Goal: Task Accomplishment & Management: Use online tool/utility

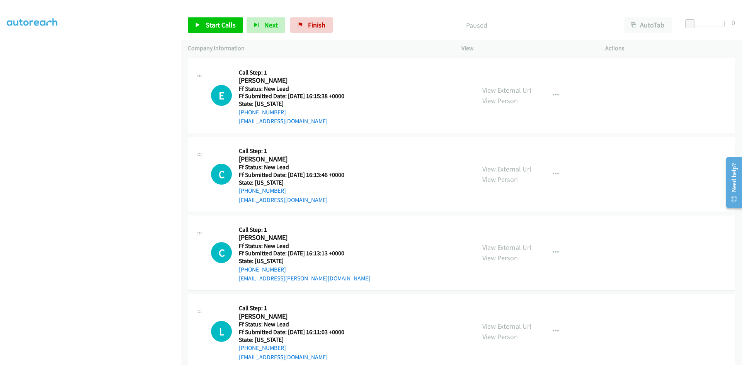
scroll to position [68, 0]
click at [499, 87] on link "View External Url" at bounding box center [507, 90] width 49 height 9
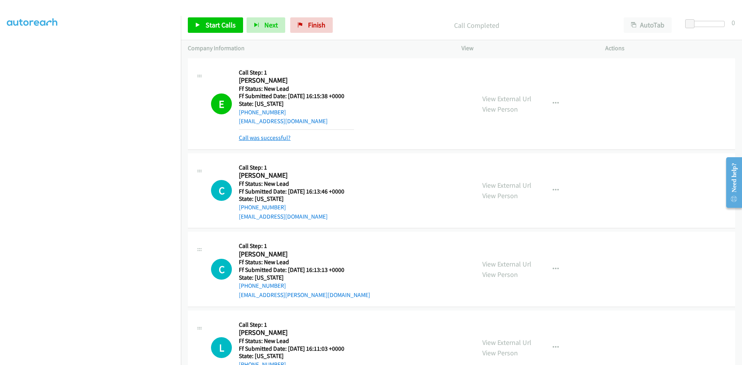
click at [283, 140] on link "Call was successful?" at bounding box center [265, 137] width 52 height 7
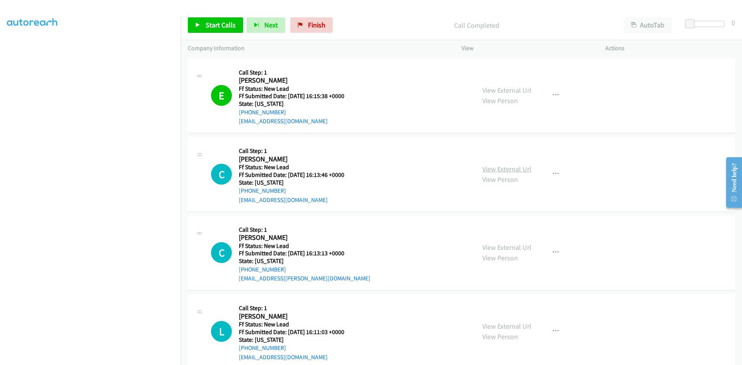
click at [495, 171] on link "View External Url" at bounding box center [507, 169] width 49 height 9
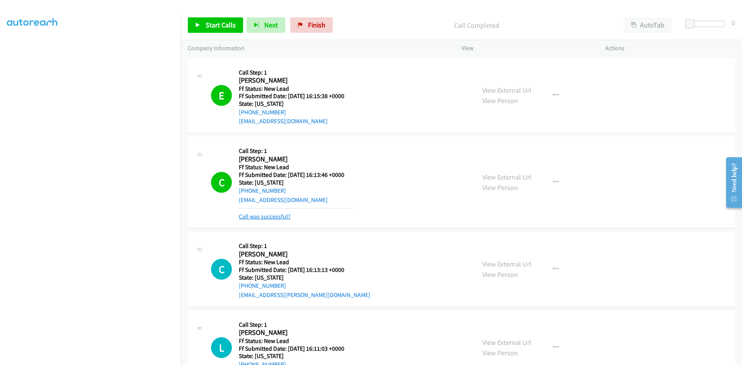
click at [271, 217] on link "Call was successful?" at bounding box center [265, 216] width 52 height 7
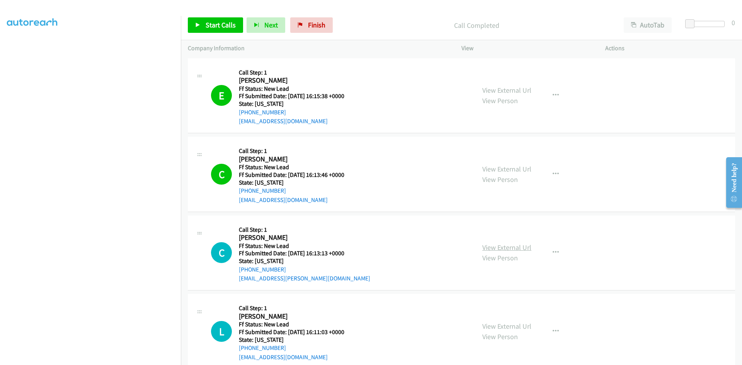
click at [527, 248] on link "View External Url" at bounding box center [507, 247] width 49 height 9
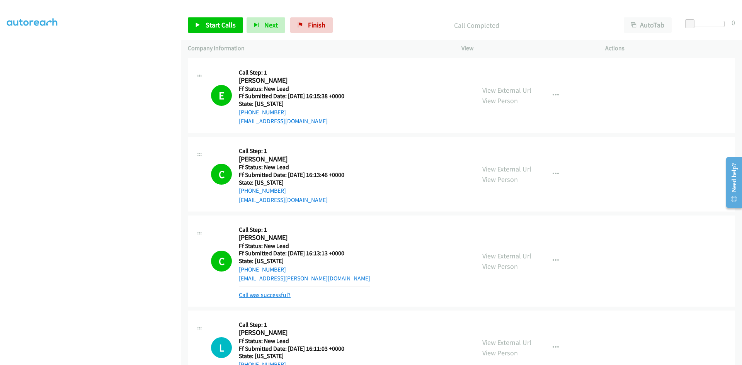
click at [270, 294] on link "Call was successful?" at bounding box center [265, 295] width 52 height 7
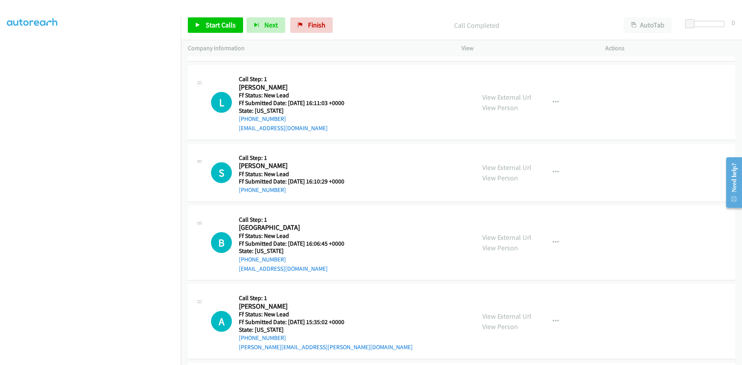
scroll to position [232, 0]
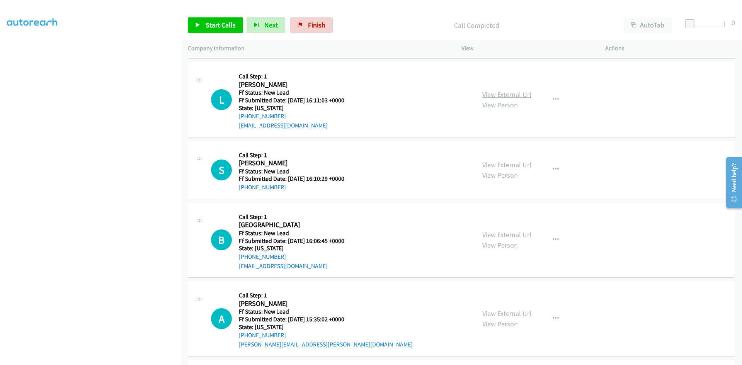
click at [487, 94] on link "View External Url" at bounding box center [507, 94] width 49 height 9
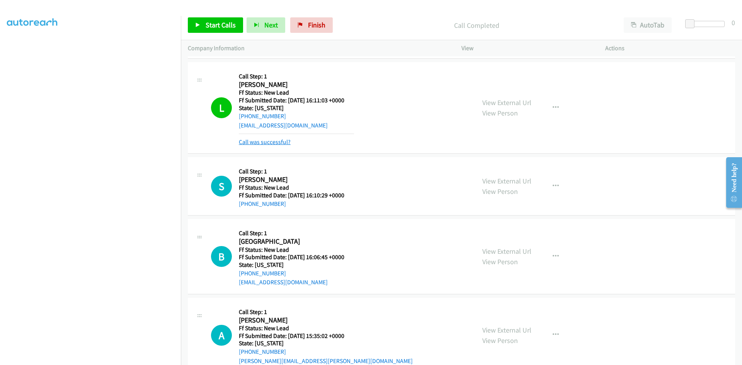
click at [278, 144] on link "Call was successful?" at bounding box center [265, 141] width 52 height 7
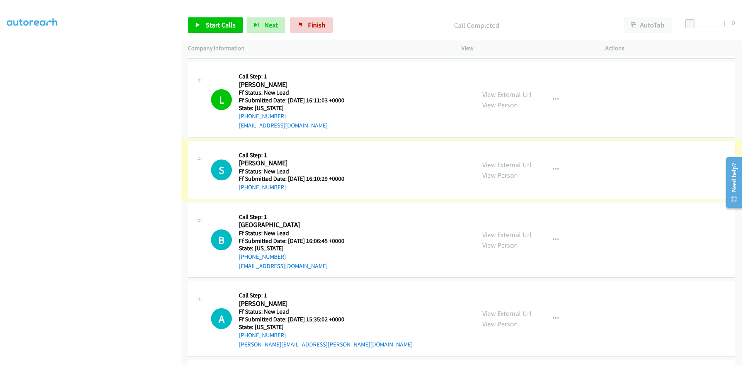
click at [503, 165] on link "View External Url" at bounding box center [507, 164] width 49 height 9
click at [555, 167] on icon "button" at bounding box center [556, 170] width 6 height 6
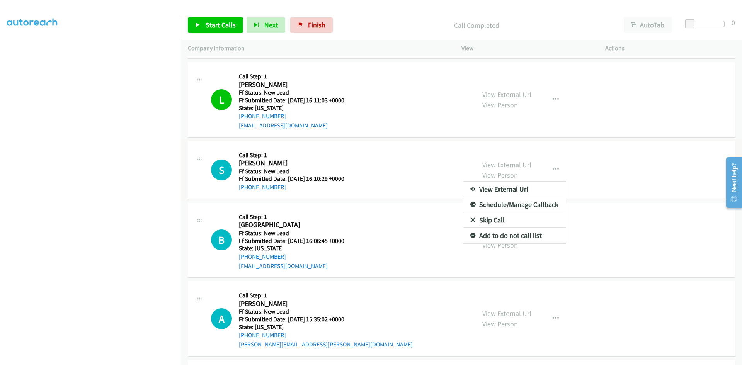
click at [487, 220] on link "Skip Call" at bounding box center [514, 220] width 103 height 15
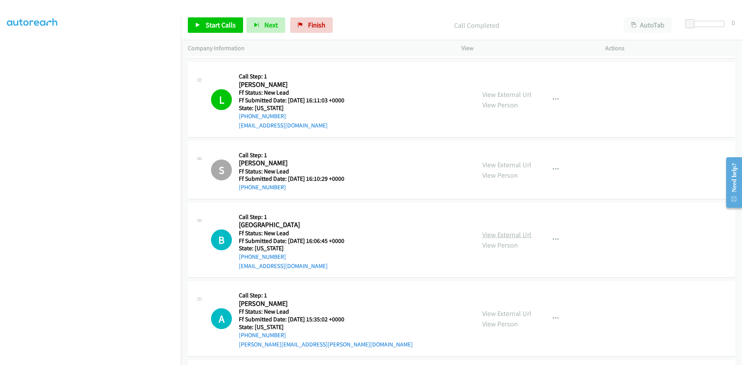
click at [520, 233] on link "View External Url" at bounding box center [507, 234] width 49 height 9
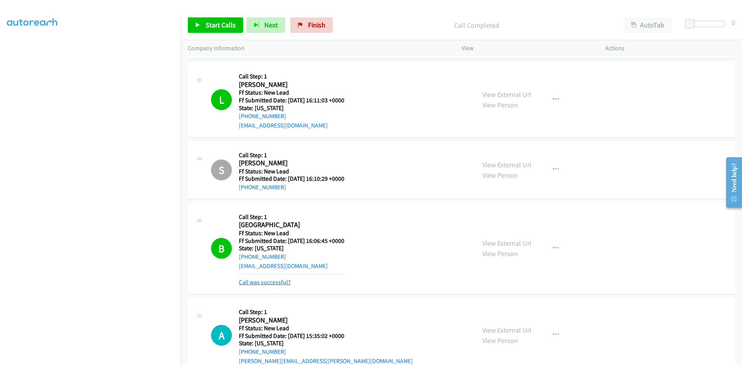
click at [256, 282] on link "Call was successful?" at bounding box center [265, 282] width 52 height 7
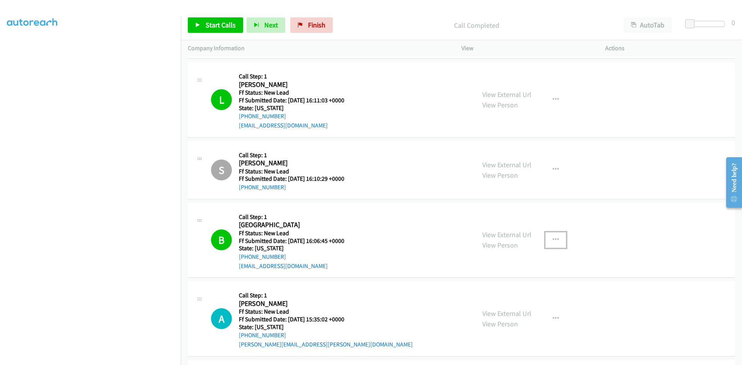
click at [553, 239] on icon "button" at bounding box center [556, 240] width 6 height 6
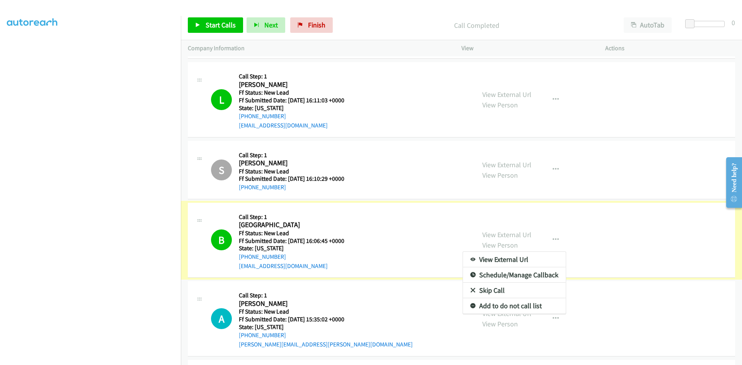
click at [488, 305] on link "Add to do not call list" at bounding box center [514, 306] width 103 height 15
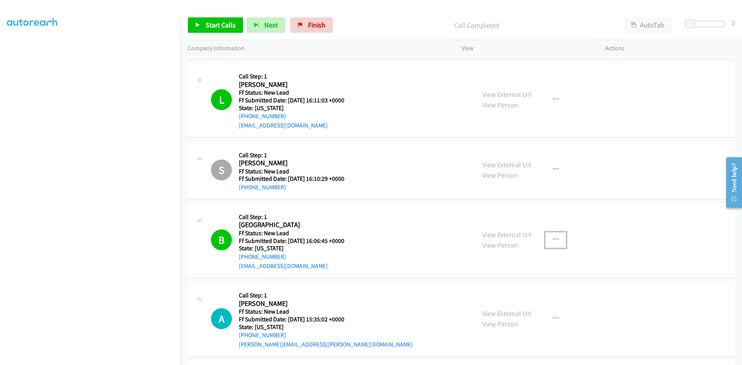
click at [553, 239] on icon "button" at bounding box center [556, 240] width 6 height 6
click at [534, 306] on link "Add to do not call list" at bounding box center [514, 306] width 103 height 15
click at [553, 237] on icon "button" at bounding box center [556, 240] width 6 height 6
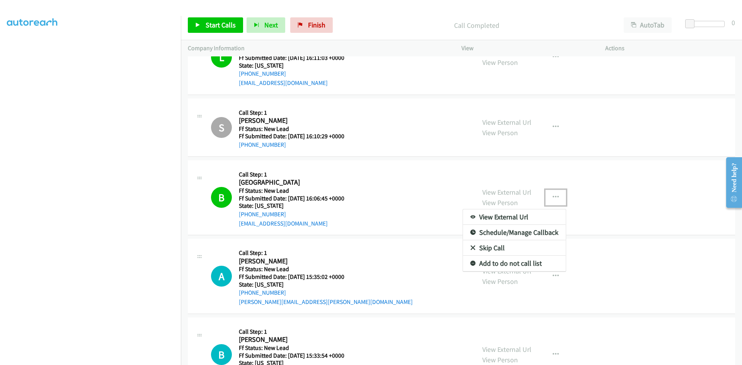
scroll to position [348, 0]
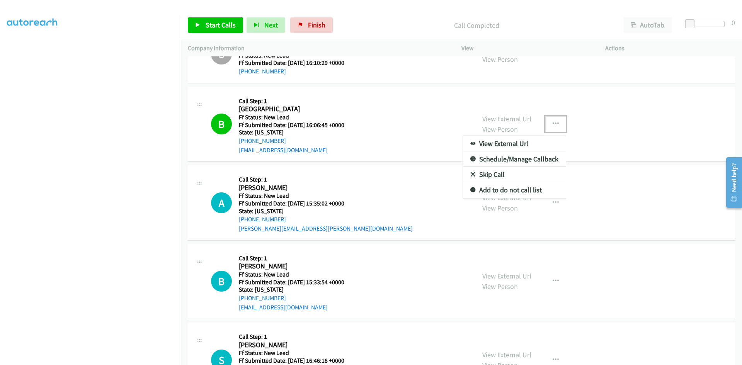
click at [491, 189] on link "Add to do not call list" at bounding box center [514, 190] width 103 height 15
click at [492, 198] on link "View External Url" at bounding box center [507, 197] width 49 height 9
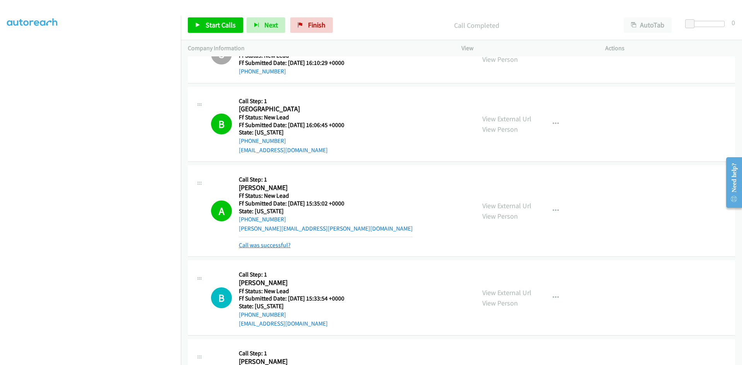
click at [278, 244] on link "Call was successful?" at bounding box center [265, 245] width 52 height 7
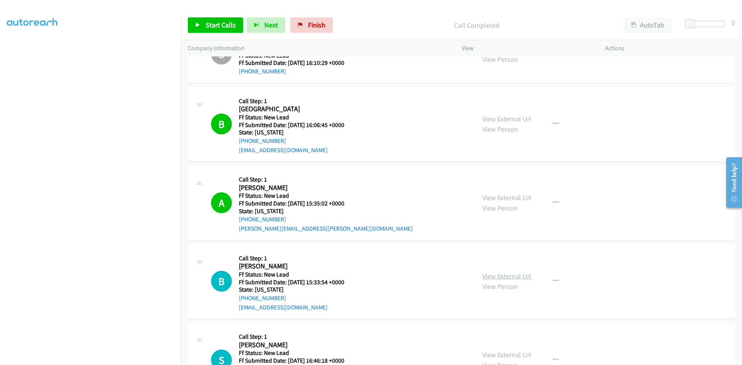
click at [522, 278] on link "View External Url" at bounding box center [507, 276] width 49 height 9
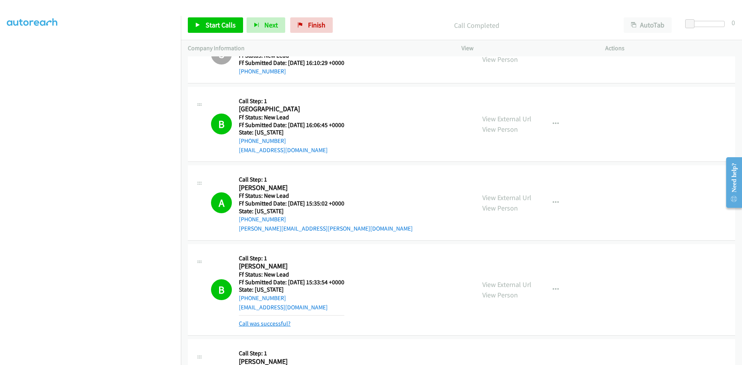
click at [278, 324] on link "Call was successful?" at bounding box center [265, 323] width 52 height 7
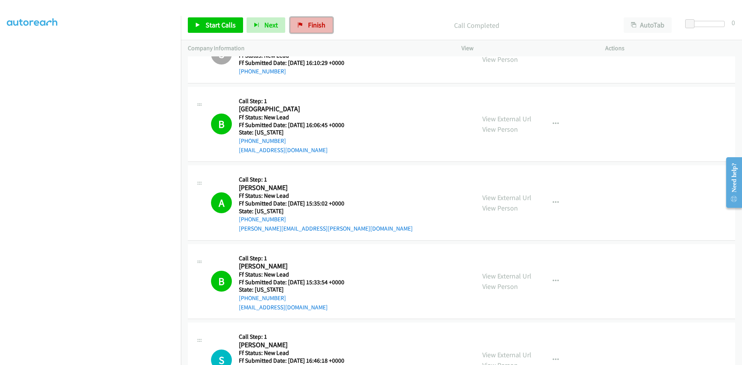
click at [319, 25] on span "Finish" at bounding box center [316, 24] width 17 height 9
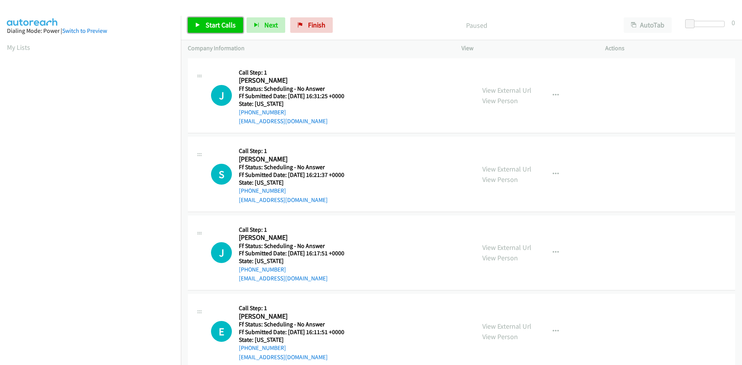
click at [210, 22] on span "Start Calls" at bounding box center [221, 24] width 30 height 9
click at [212, 26] on span "Start Calls" at bounding box center [221, 24] width 30 height 9
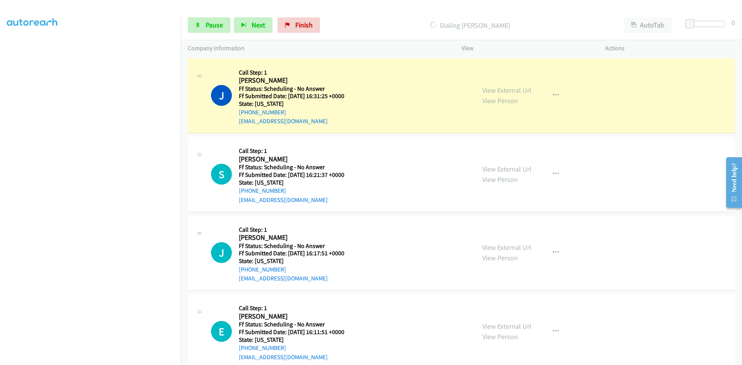
scroll to position [68, 0]
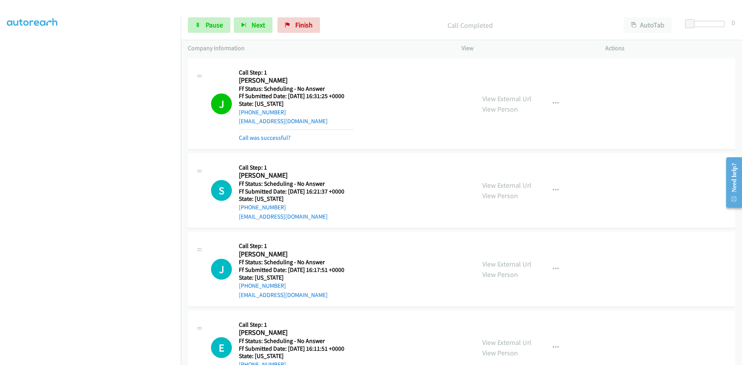
click at [328, 85] on h5 "Ff Status: Scheduling - No Answer" at bounding box center [296, 89] width 115 height 8
click at [488, 100] on link "View External Url" at bounding box center [507, 98] width 49 height 9
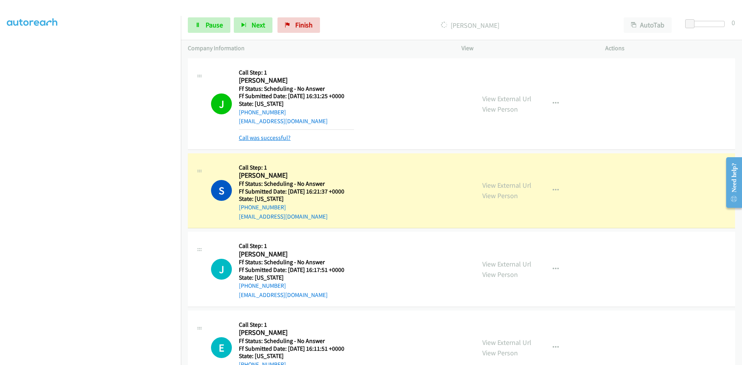
click at [286, 135] on link "Call was successful?" at bounding box center [265, 137] width 52 height 7
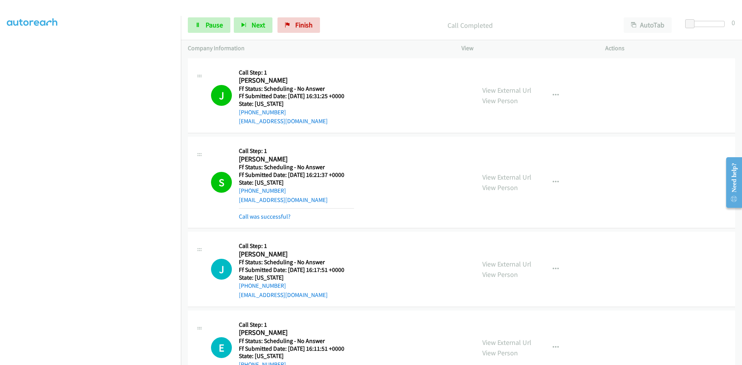
click at [521, 169] on div "View External Url View Person View External Url Email Schedule/Manage Callback …" at bounding box center [551, 182] width 151 height 77
click at [519, 177] on link "View External Url" at bounding box center [507, 177] width 49 height 9
click at [278, 218] on link "Call was successful?" at bounding box center [265, 216] width 52 height 7
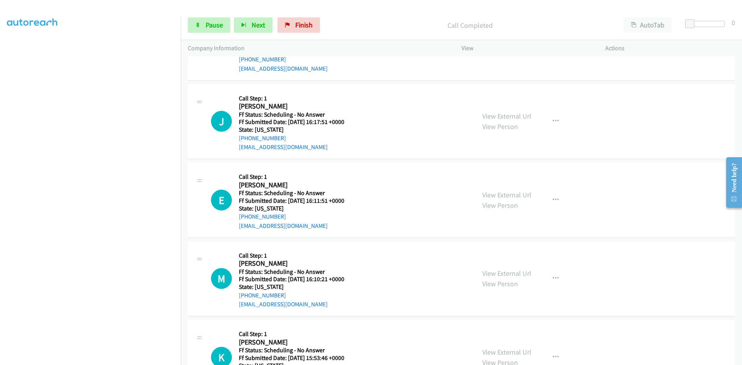
scroll to position [155, 0]
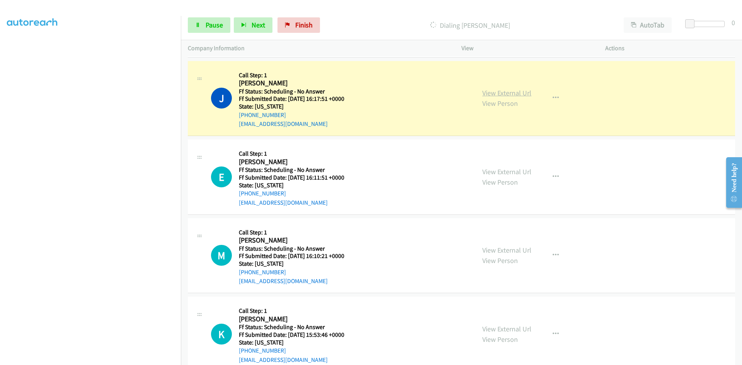
click at [507, 94] on link "View External Url" at bounding box center [507, 93] width 49 height 9
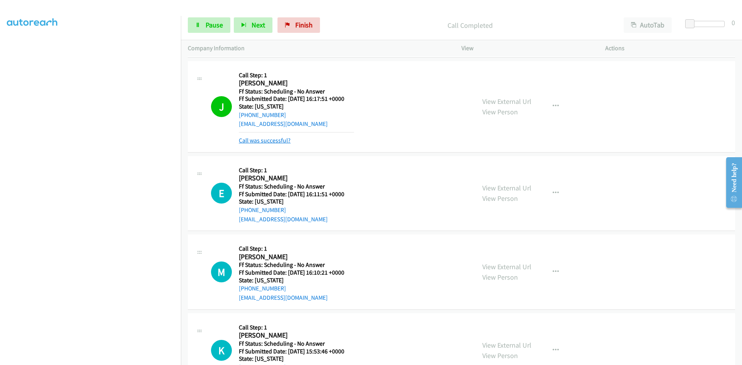
click at [247, 138] on link "Call was successful?" at bounding box center [265, 140] width 52 height 7
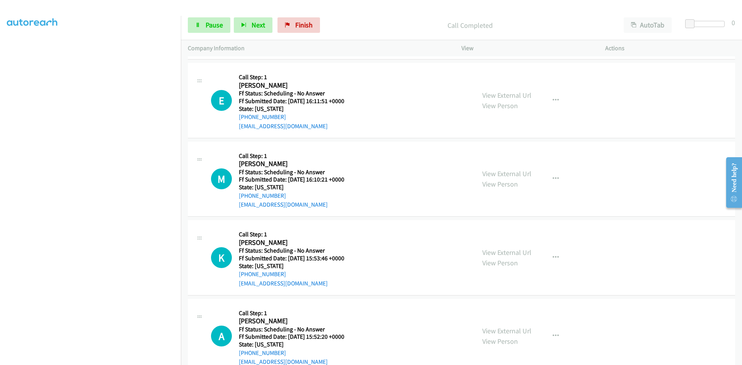
scroll to position [232, 0]
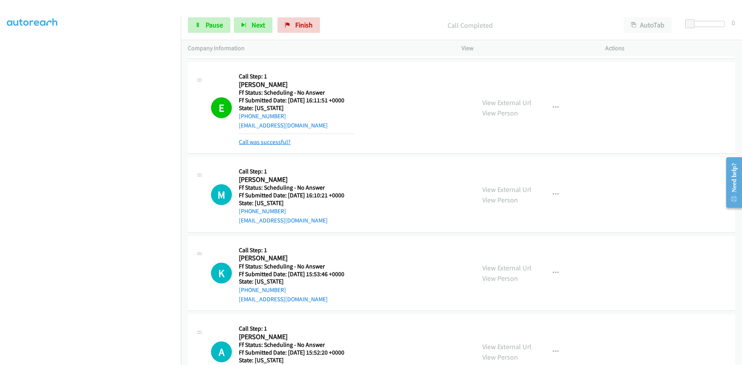
click at [262, 144] on link "Call was successful?" at bounding box center [265, 141] width 52 height 7
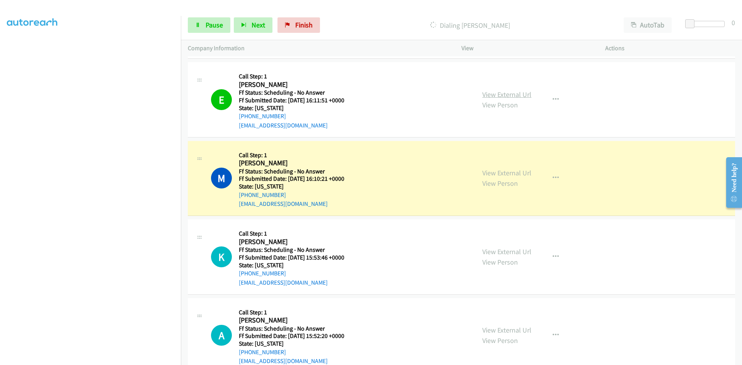
click at [514, 98] on link "View External Url" at bounding box center [507, 94] width 49 height 9
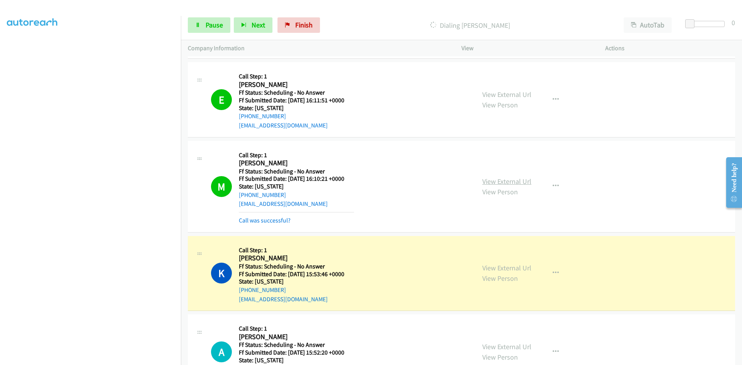
click at [506, 181] on link "View External Url" at bounding box center [507, 181] width 49 height 9
click at [487, 267] on link "View External Url" at bounding box center [507, 268] width 49 height 9
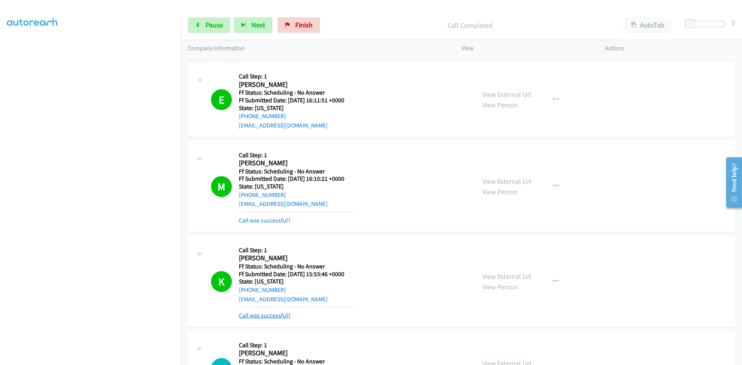
click at [258, 317] on link "Call was successful?" at bounding box center [265, 315] width 52 height 7
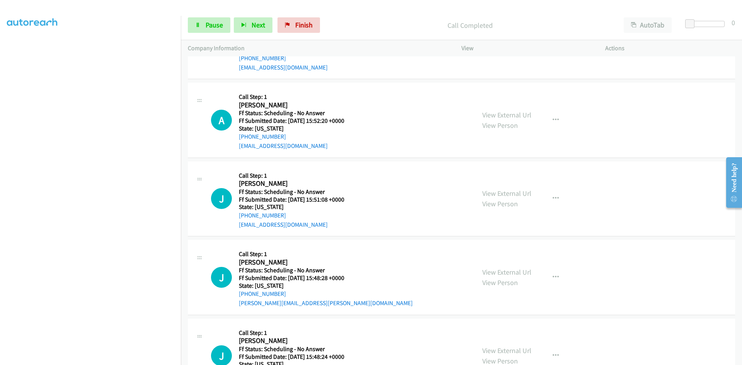
scroll to position [503, 0]
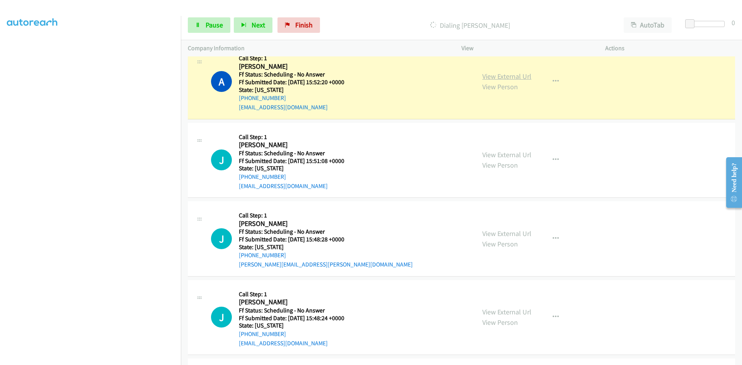
click at [515, 73] on link "View External Url" at bounding box center [507, 76] width 49 height 9
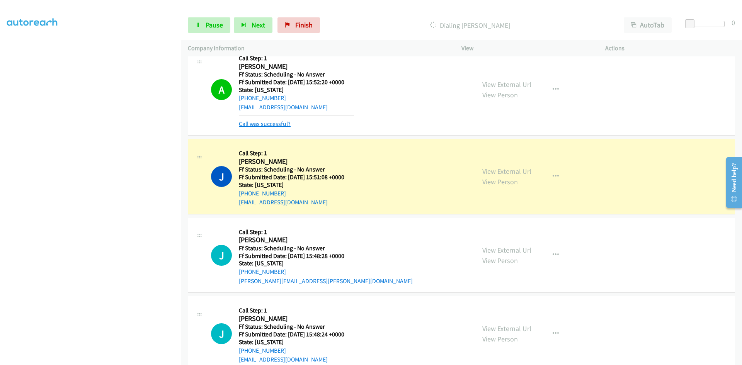
click at [267, 126] on link "Call was successful?" at bounding box center [265, 123] width 52 height 7
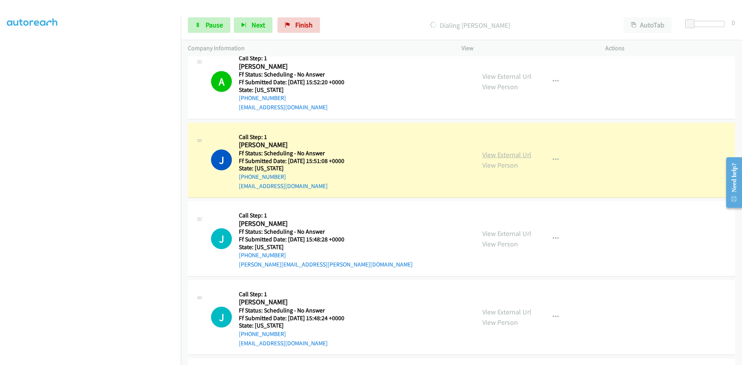
click at [503, 155] on link "View External Url" at bounding box center [507, 154] width 49 height 9
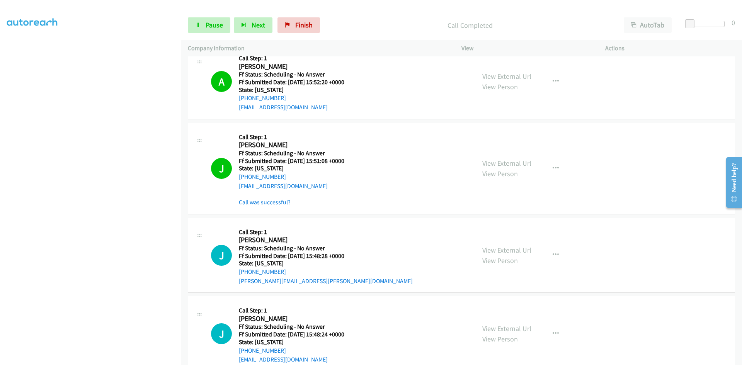
click at [246, 203] on link "Call was successful?" at bounding box center [265, 202] width 52 height 7
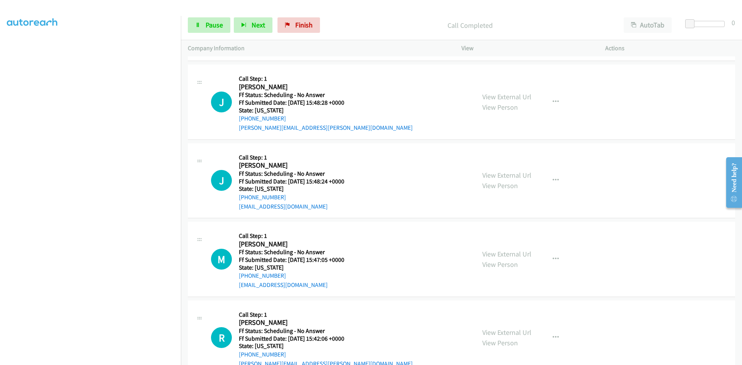
scroll to position [657, 0]
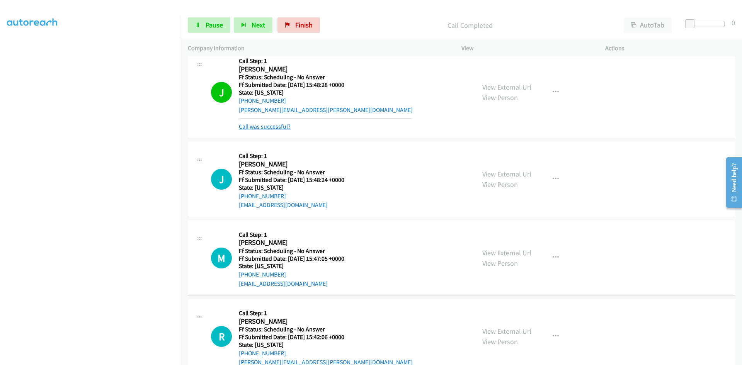
click at [279, 125] on link "Call was successful?" at bounding box center [265, 126] width 52 height 7
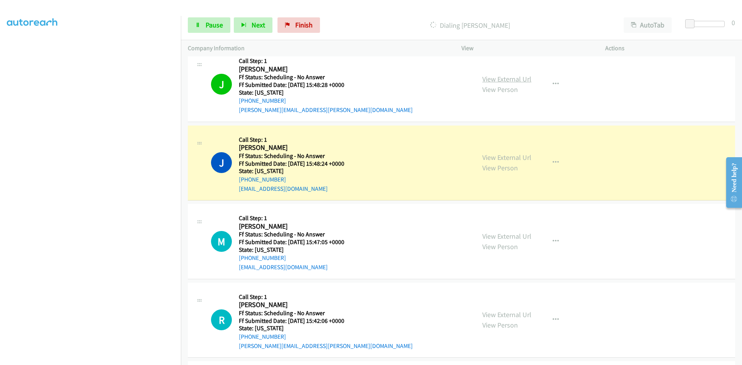
click at [521, 79] on link "View External Url" at bounding box center [507, 79] width 49 height 9
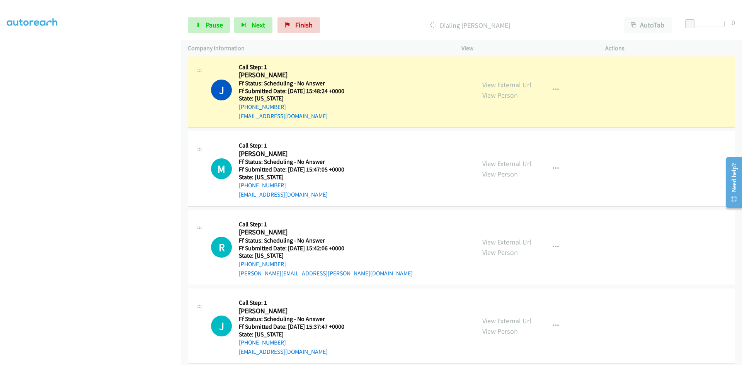
scroll to position [735, 0]
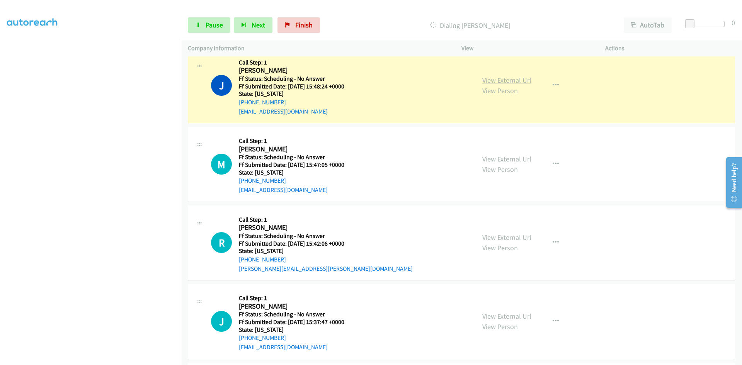
click at [508, 78] on link "View External Url" at bounding box center [507, 80] width 49 height 9
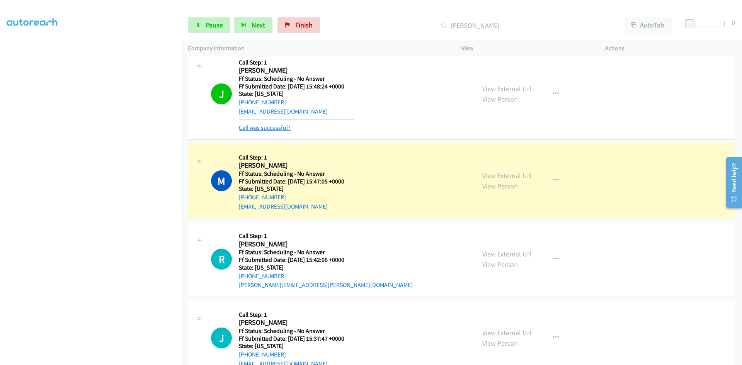
click at [259, 130] on link "Call was successful?" at bounding box center [265, 127] width 52 height 7
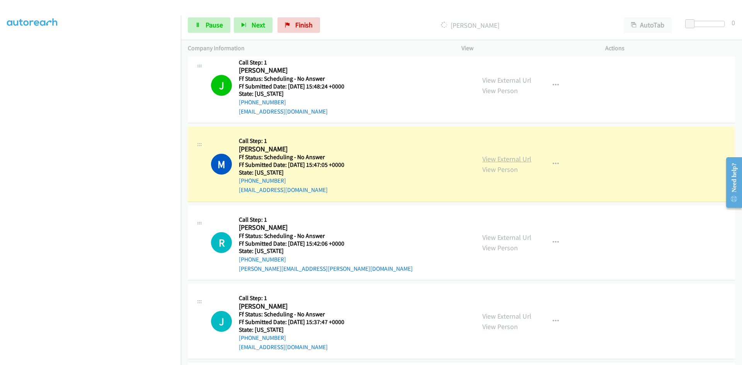
click at [519, 159] on link "View External Url" at bounding box center [507, 159] width 49 height 9
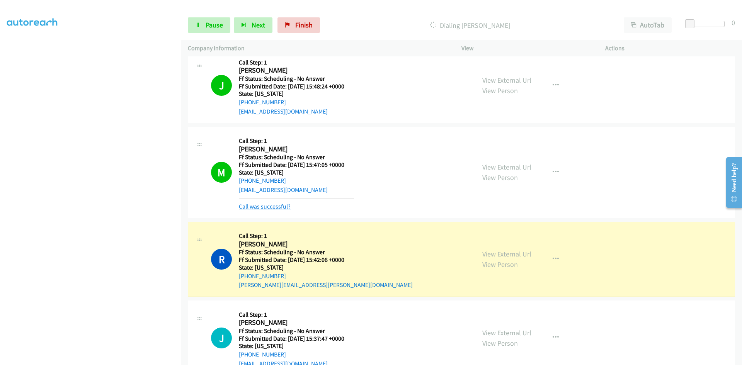
click at [263, 208] on link "Call was successful?" at bounding box center [265, 206] width 52 height 7
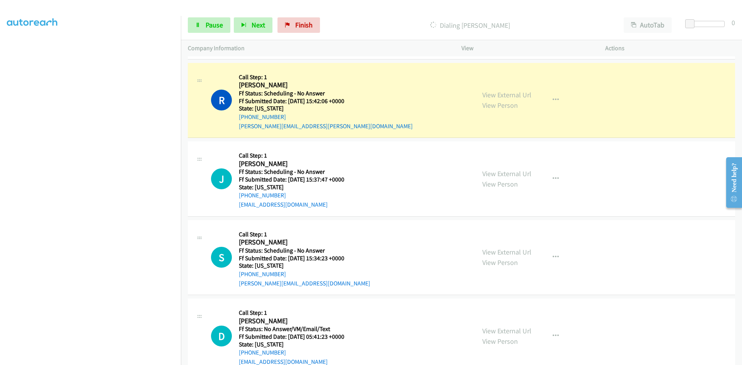
scroll to position [889, 0]
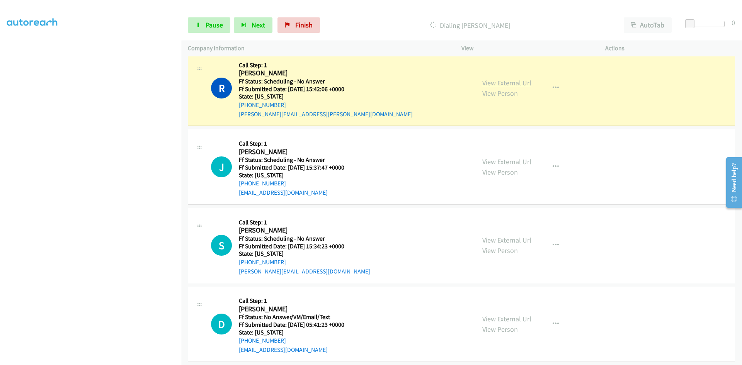
click at [513, 82] on link "View External Url" at bounding box center [507, 83] width 49 height 9
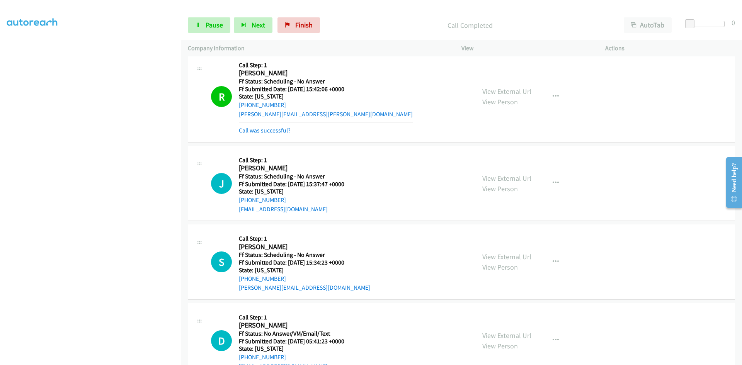
click at [265, 131] on link "Call was successful?" at bounding box center [265, 130] width 52 height 7
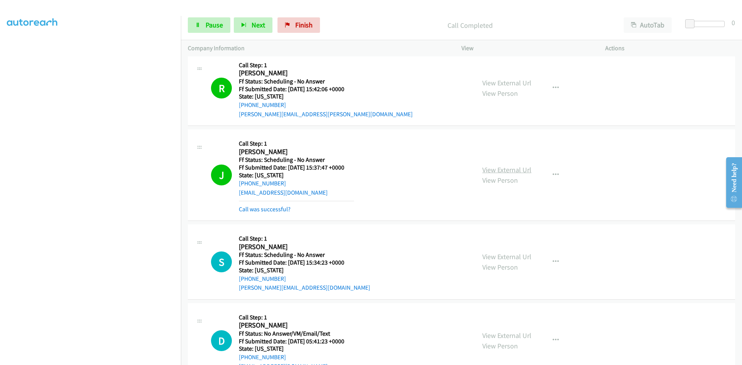
click at [505, 170] on link "View External Url" at bounding box center [507, 170] width 49 height 9
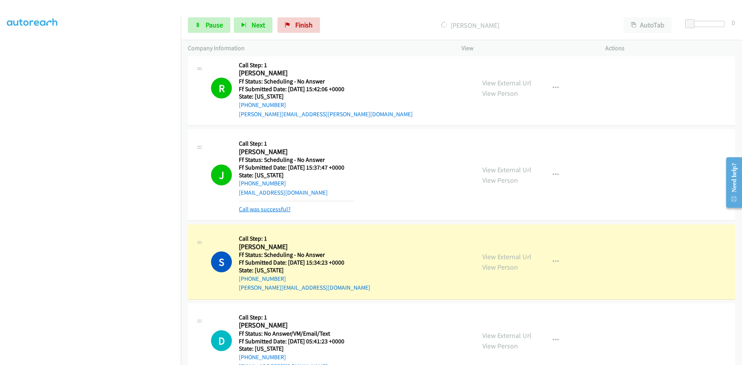
click at [278, 208] on link "Call was successful?" at bounding box center [265, 209] width 52 height 7
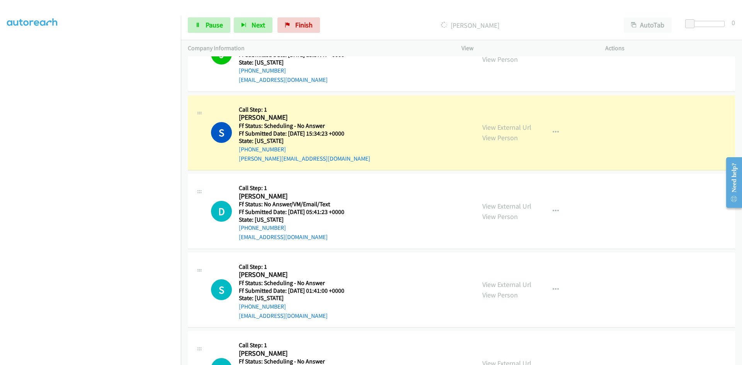
scroll to position [1044, 0]
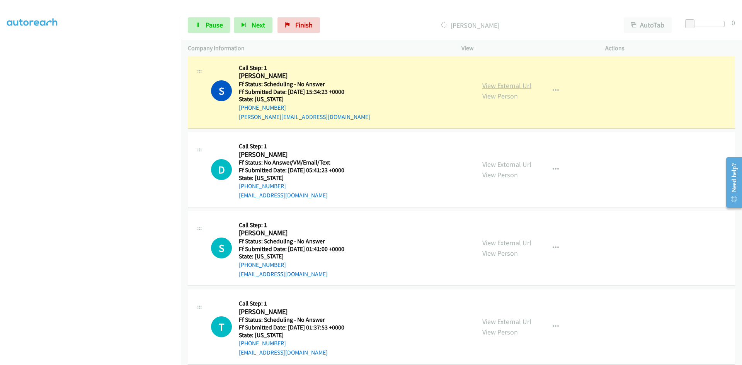
click at [502, 86] on link "View External Url" at bounding box center [507, 85] width 49 height 9
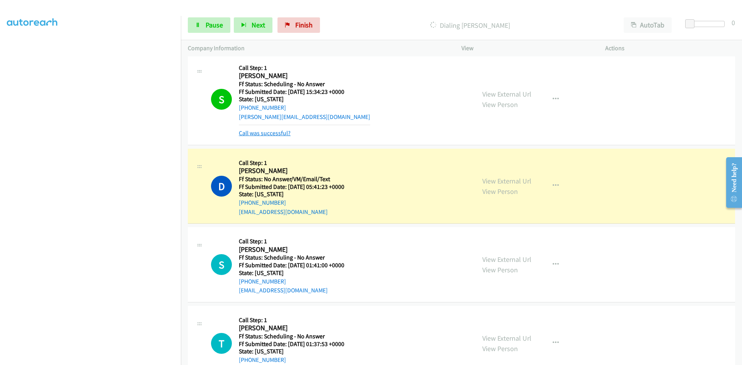
click at [268, 135] on link "Call was successful?" at bounding box center [265, 133] width 52 height 7
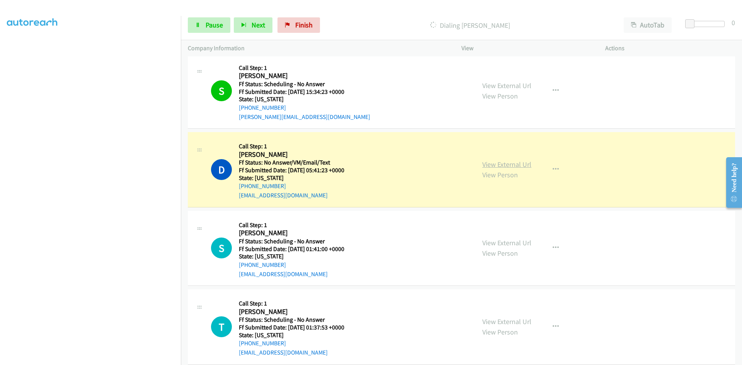
click at [512, 164] on link "View External Url" at bounding box center [507, 164] width 49 height 9
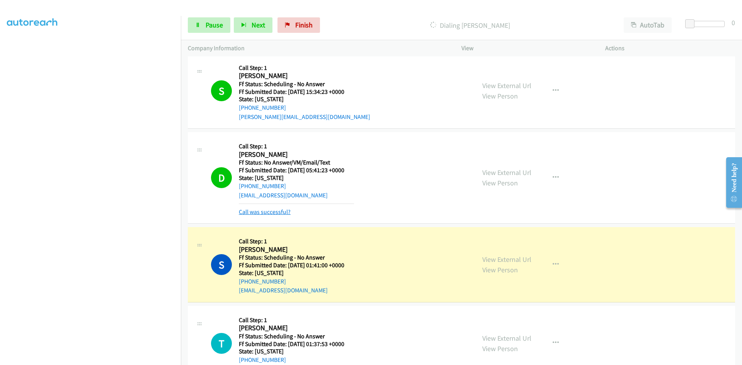
click at [266, 213] on link "Call was successful?" at bounding box center [265, 211] width 52 height 7
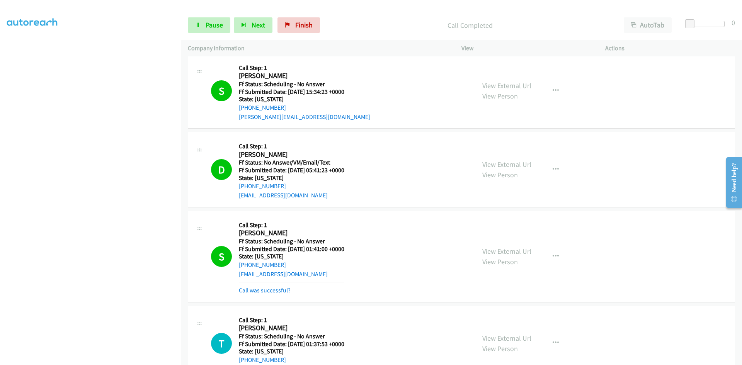
click at [504, 243] on div "View External Url View Person View External Url Email Schedule/Manage Callback …" at bounding box center [551, 256] width 151 height 77
click at [506, 251] on link "View External Url" at bounding box center [507, 251] width 49 height 9
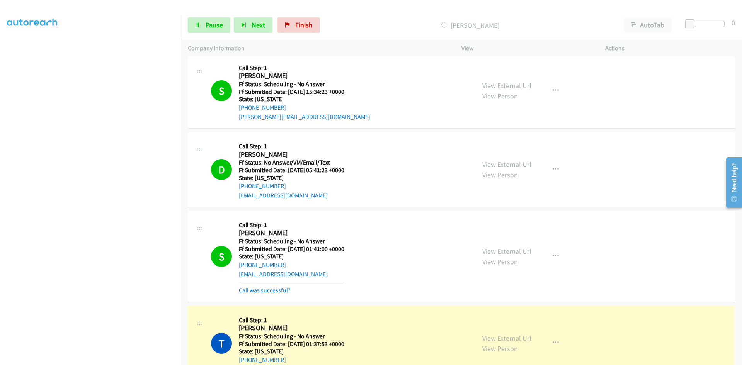
click at [507, 336] on link "View External Url" at bounding box center [507, 338] width 49 height 9
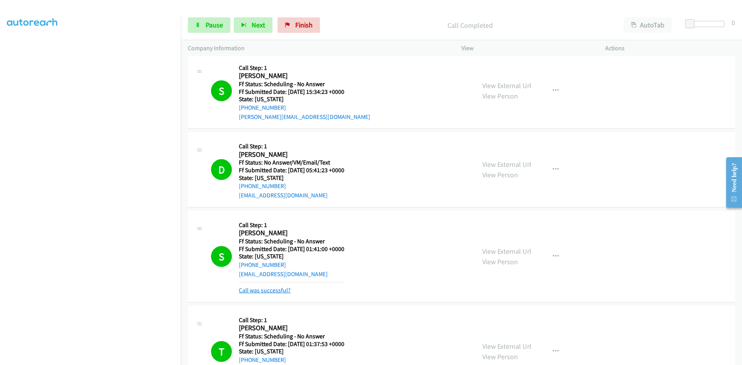
click at [281, 290] on link "Call was successful?" at bounding box center [265, 290] width 52 height 7
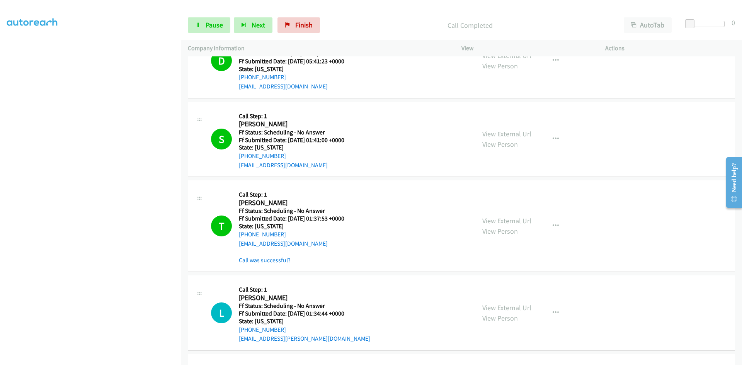
scroll to position [1160, 0]
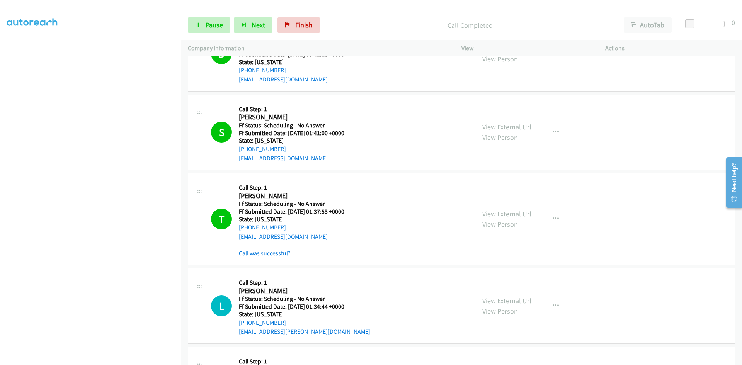
click at [268, 255] on link "Call was successful?" at bounding box center [265, 253] width 52 height 7
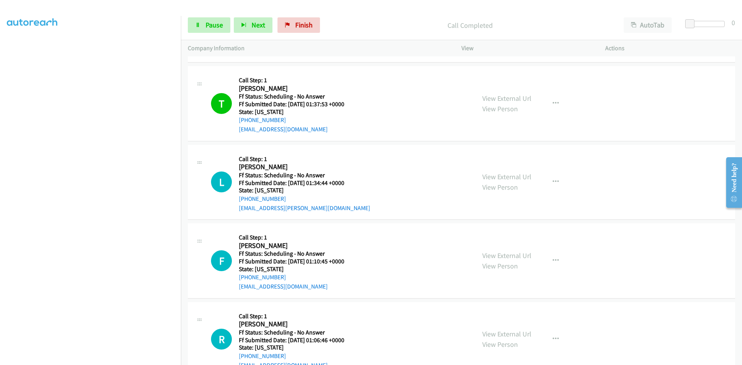
scroll to position [1353, 0]
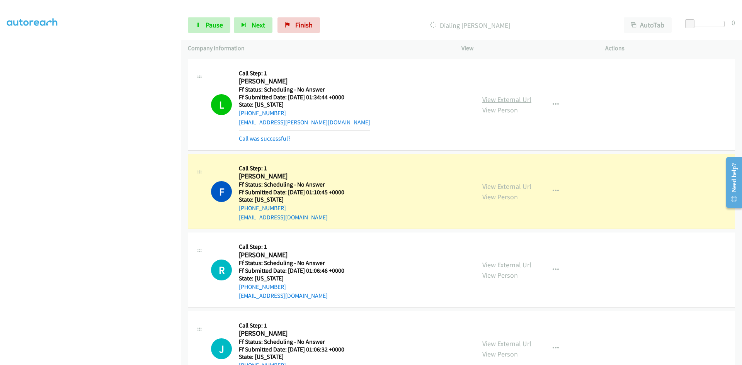
click at [503, 99] on link "View External Url" at bounding box center [507, 99] width 49 height 9
click at [257, 136] on link "Call was successful?" at bounding box center [265, 138] width 52 height 7
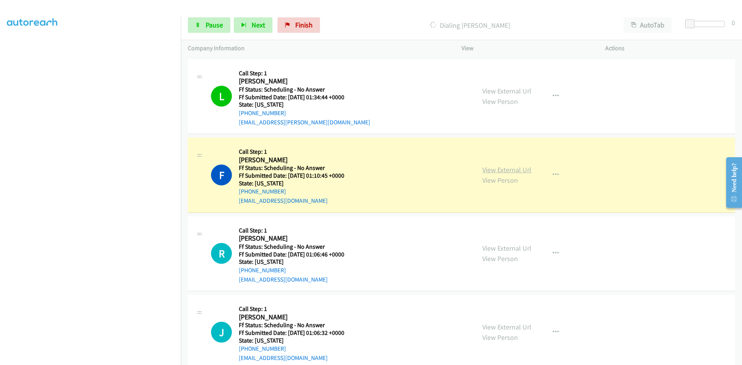
click at [501, 169] on link "View External Url" at bounding box center [507, 170] width 49 height 9
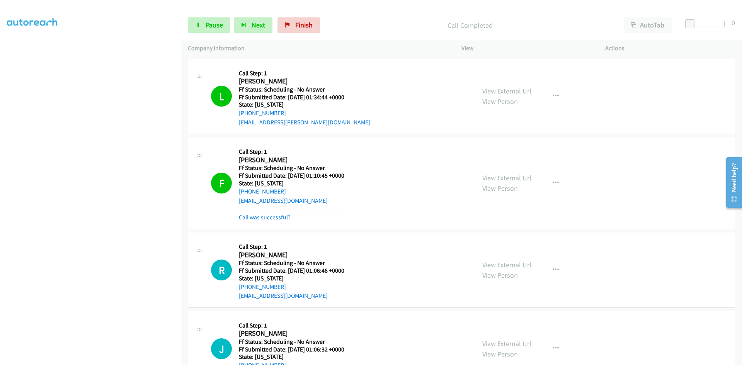
click at [281, 218] on link "Call was successful?" at bounding box center [265, 217] width 52 height 7
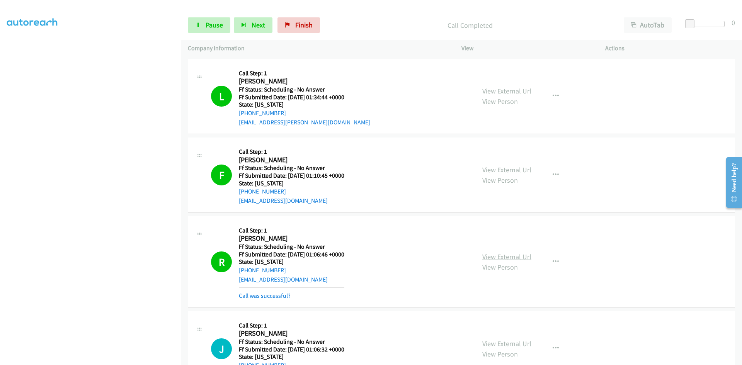
click at [501, 258] on link "View External Url" at bounding box center [507, 257] width 49 height 9
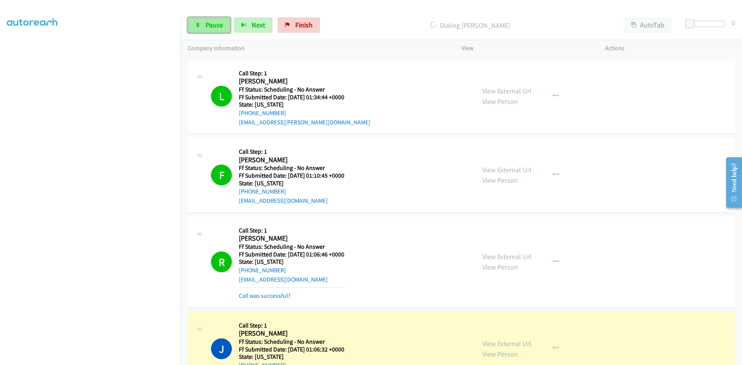
click at [204, 26] on link "Pause" at bounding box center [209, 24] width 43 height 15
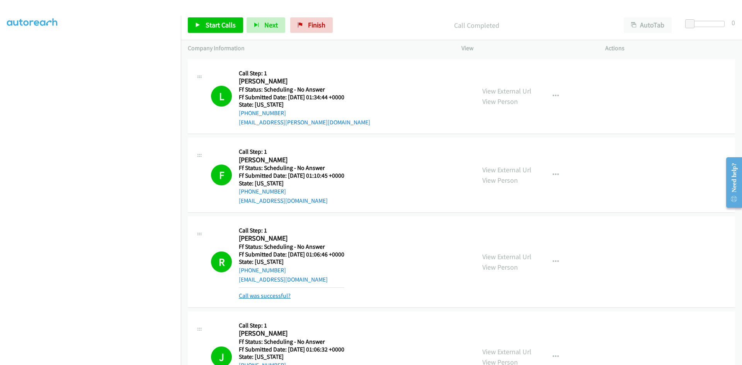
click at [273, 297] on link "Call was successful?" at bounding box center [265, 295] width 52 height 7
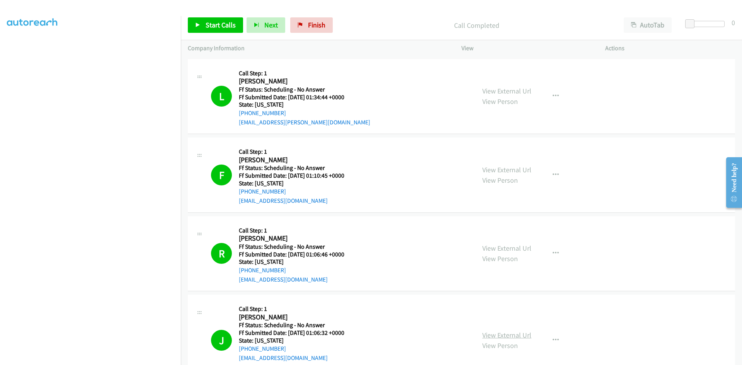
click at [505, 334] on link "View External Url" at bounding box center [507, 335] width 49 height 9
click at [218, 24] on span "Start Calls" at bounding box center [221, 24] width 30 height 9
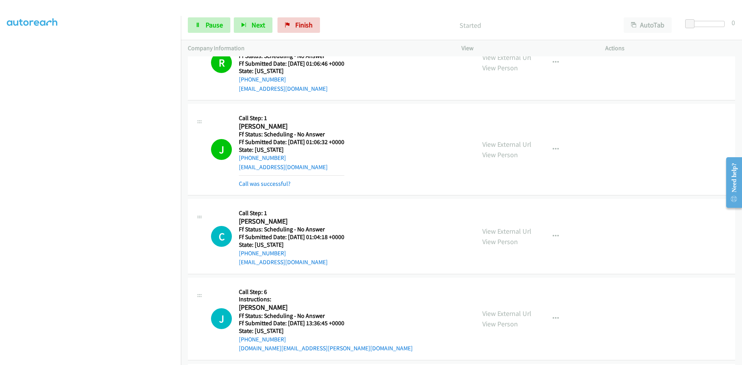
scroll to position [1547, 0]
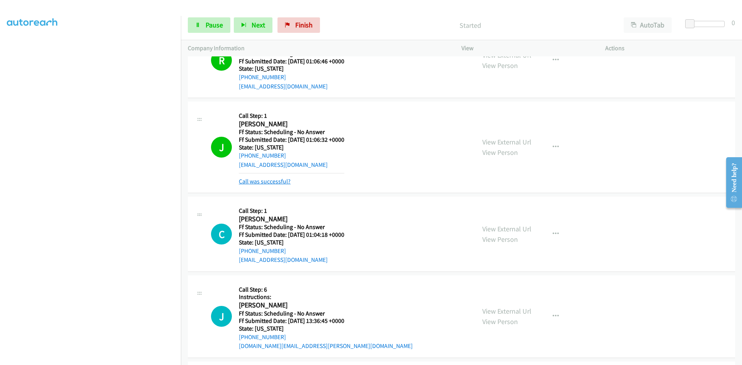
click at [267, 181] on link "Call was successful?" at bounding box center [265, 181] width 52 height 7
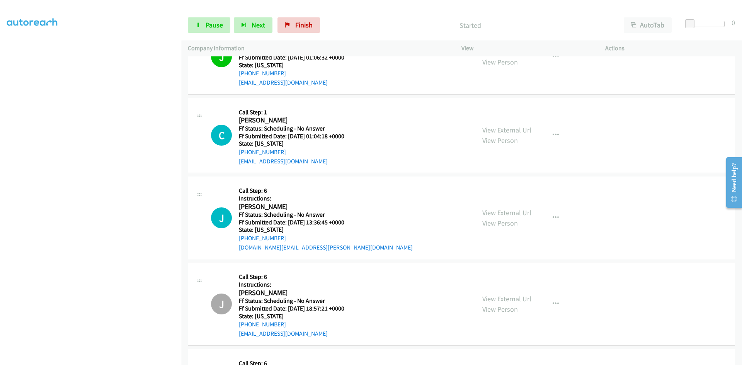
scroll to position [1663, 0]
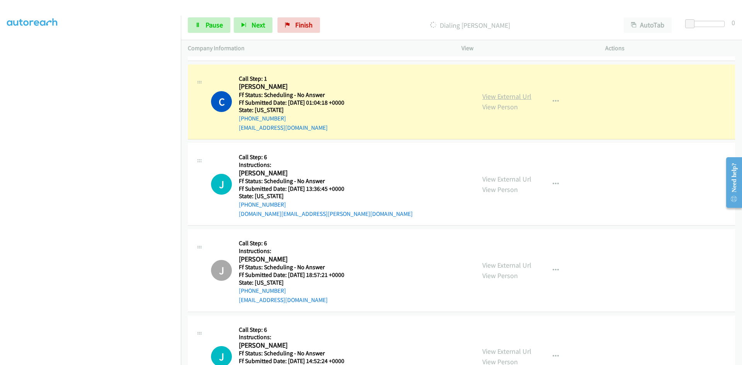
click at [508, 99] on div "View External Url View Person View External Url Email Schedule/Manage Callback …" at bounding box center [551, 102] width 151 height 61
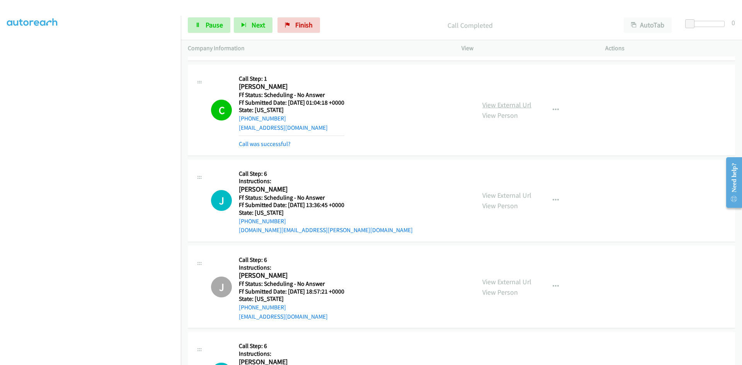
click at [508, 105] on link "View External Url" at bounding box center [507, 105] width 49 height 9
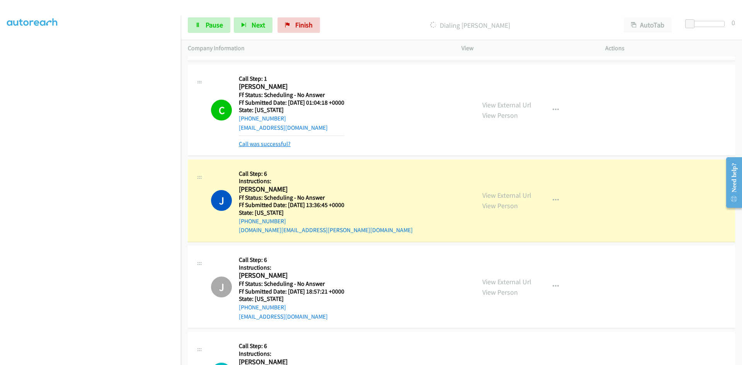
click at [273, 145] on link "Call was successful?" at bounding box center [265, 143] width 52 height 7
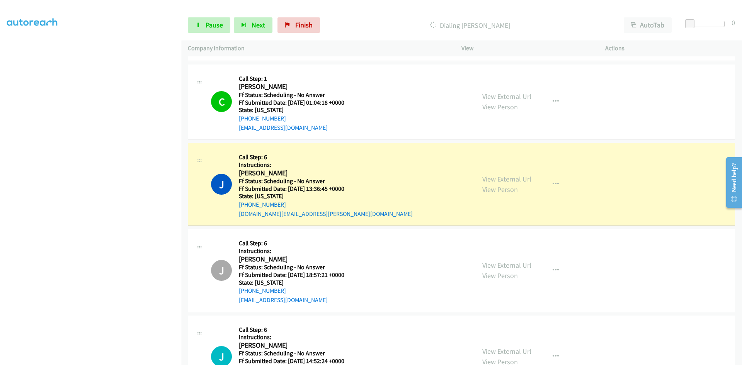
click at [526, 181] on link "View External Url" at bounding box center [507, 179] width 49 height 9
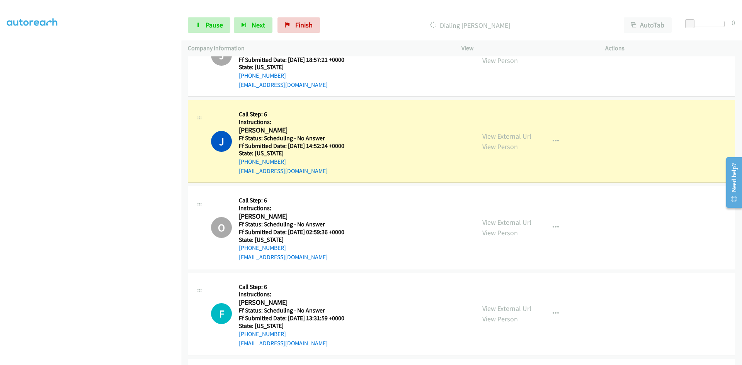
scroll to position [1934, 0]
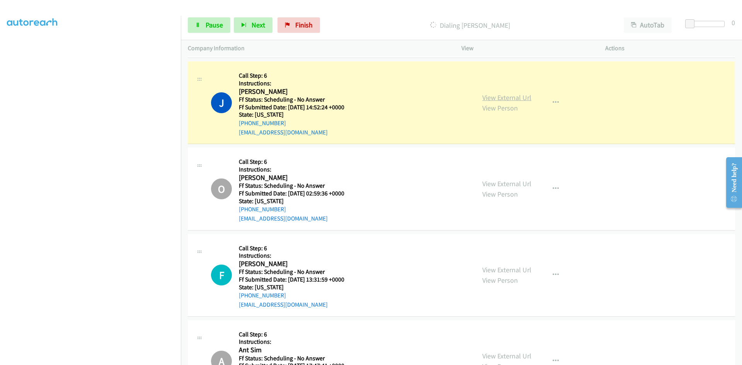
click at [519, 97] on link "View External Url" at bounding box center [507, 97] width 49 height 9
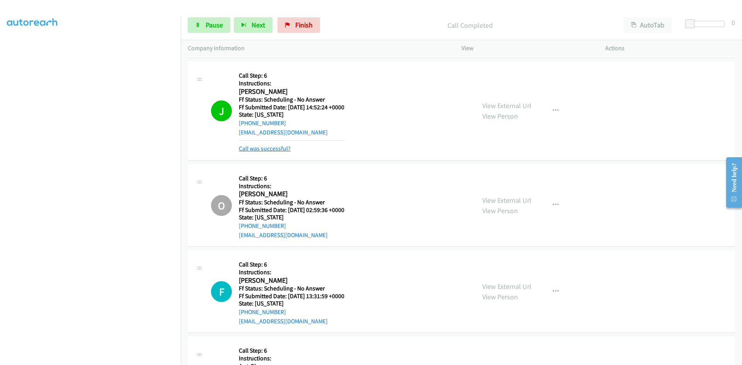
click at [255, 147] on link "Call was successful?" at bounding box center [265, 148] width 52 height 7
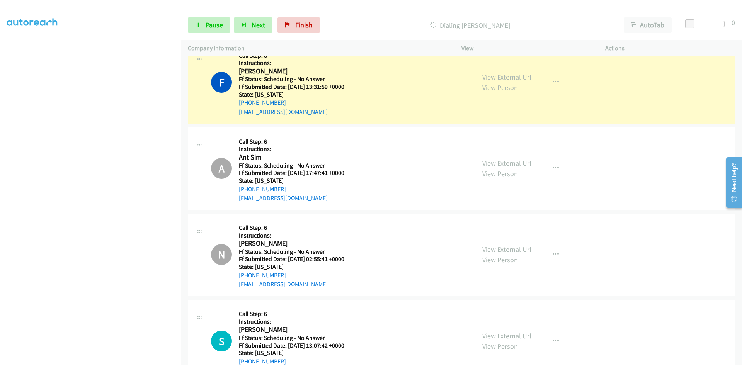
scroll to position [2127, 0]
click at [504, 74] on link "View External Url" at bounding box center [507, 76] width 49 height 9
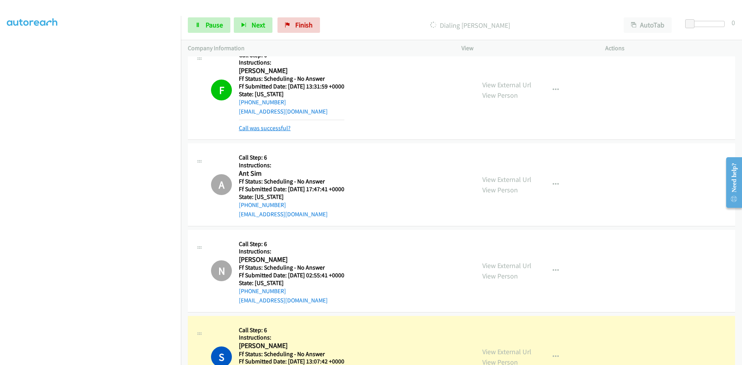
click at [268, 128] on link "Call was successful?" at bounding box center [265, 128] width 52 height 7
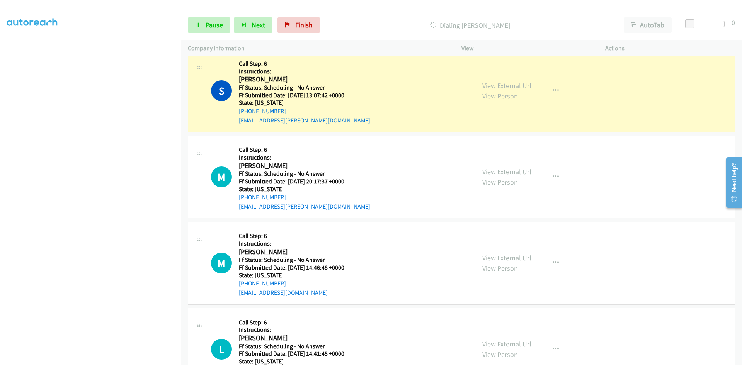
scroll to position [2398, 0]
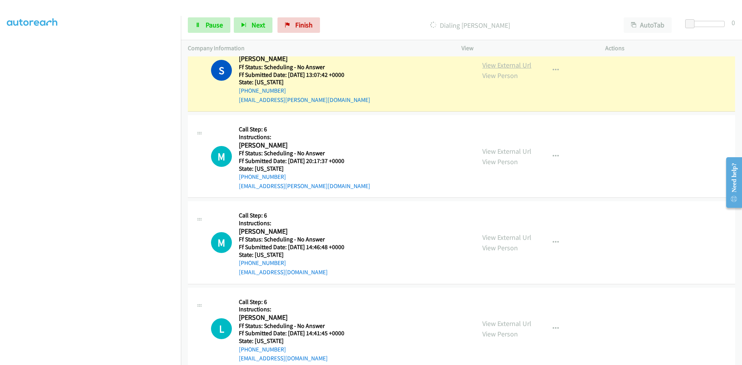
click at [504, 64] on link "View External Url" at bounding box center [507, 65] width 49 height 9
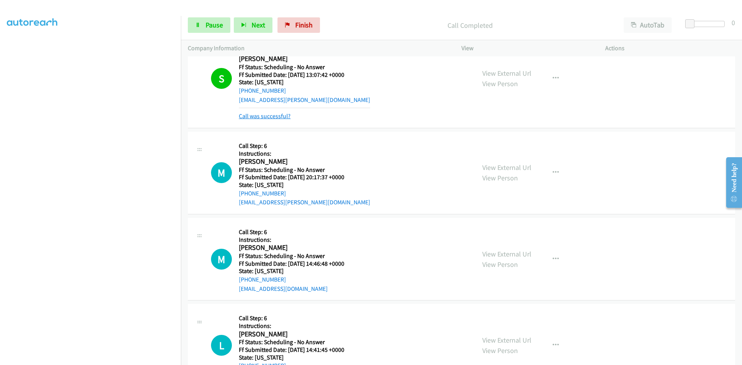
click at [276, 117] on link "Call was successful?" at bounding box center [265, 116] width 52 height 7
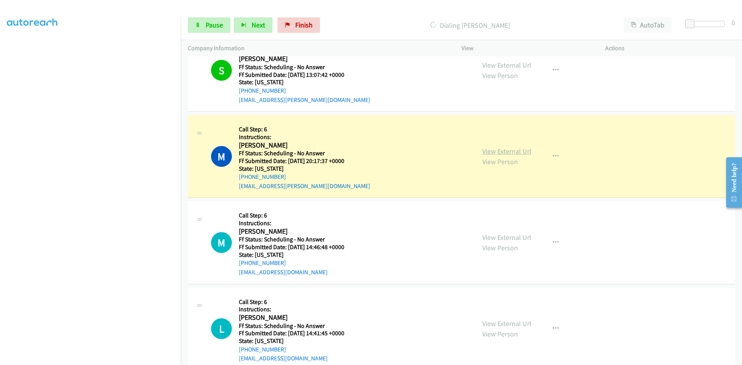
click at [493, 152] on link "View External Url" at bounding box center [507, 151] width 49 height 9
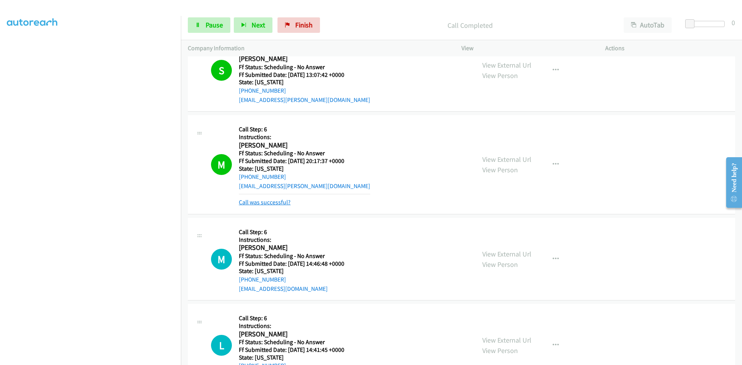
click at [250, 204] on link "Call was successful?" at bounding box center [265, 202] width 52 height 7
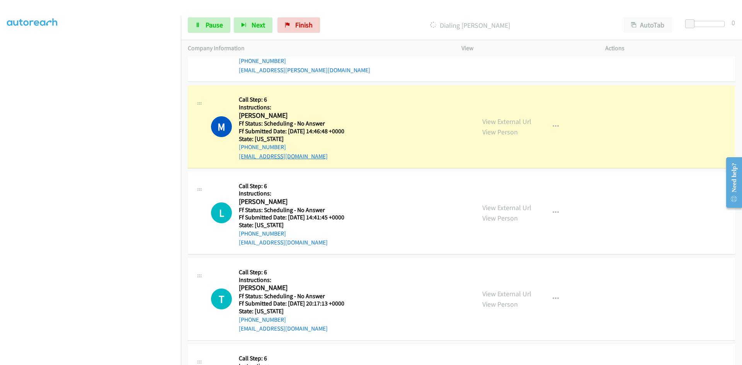
scroll to position [2552, 0]
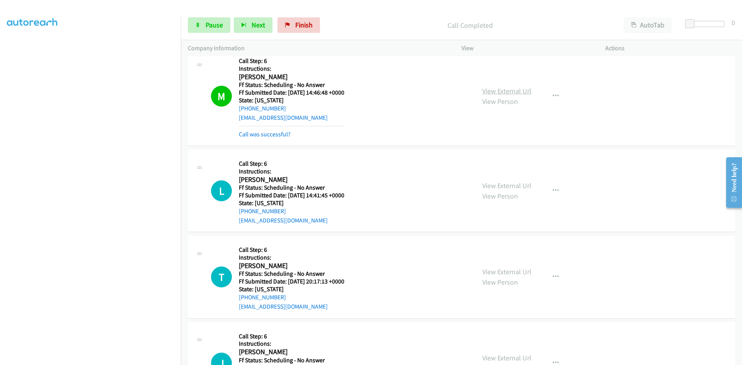
click at [528, 91] on link "View External Url" at bounding box center [507, 91] width 49 height 9
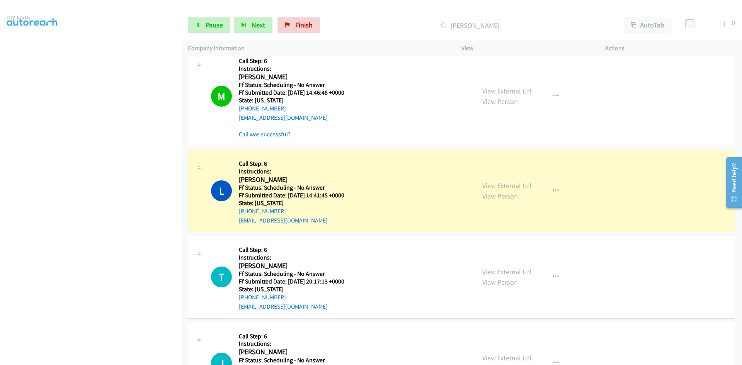
scroll to position [68, 0]
click at [255, 135] on link "Call was successful?" at bounding box center [265, 134] width 52 height 7
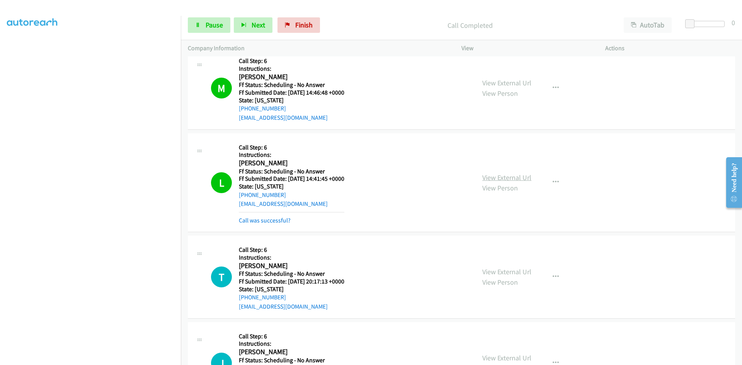
click at [502, 171] on div "View External Url View Person View External Url Email Schedule/Manage Callback …" at bounding box center [551, 182] width 151 height 85
click at [258, 222] on link "Call was successful?" at bounding box center [265, 220] width 52 height 7
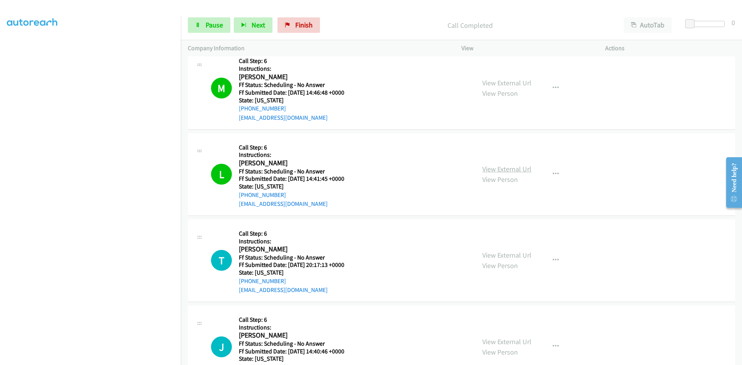
click at [490, 169] on link "View External Url" at bounding box center [507, 169] width 49 height 9
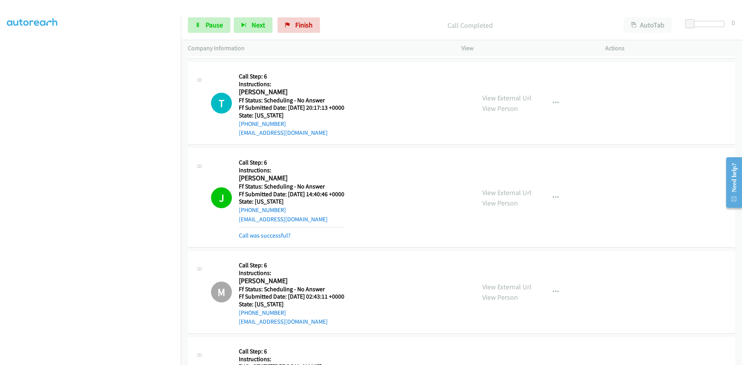
scroll to position [2746, 0]
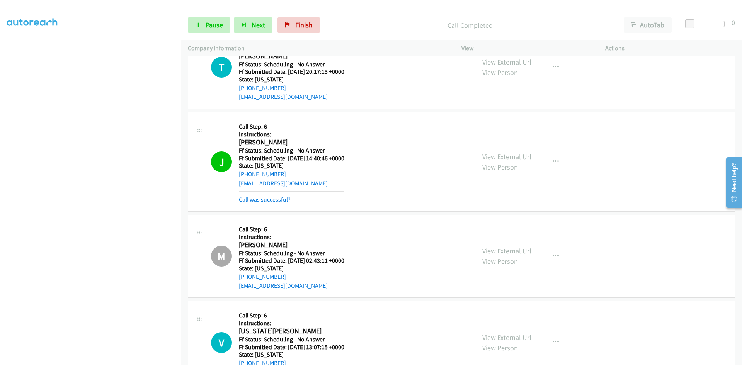
click at [505, 156] on link "View External Url" at bounding box center [507, 156] width 49 height 9
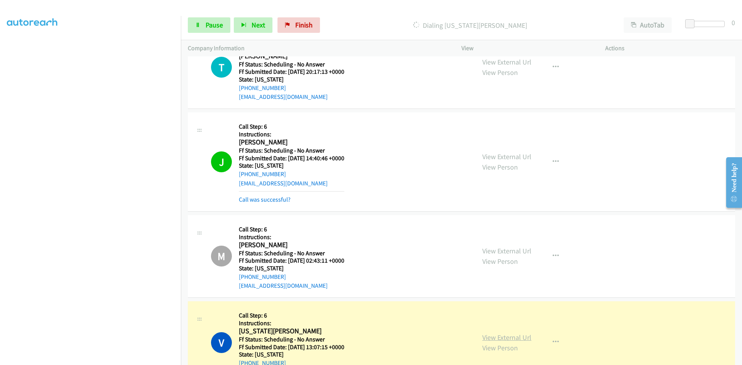
click at [488, 336] on link "View External Url" at bounding box center [507, 337] width 49 height 9
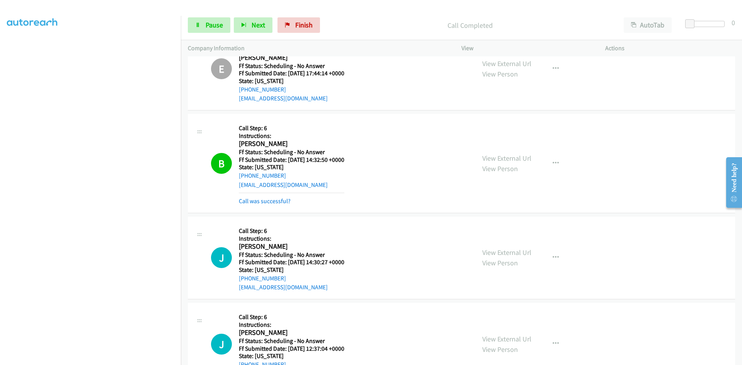
scroll to position [3171, 0]
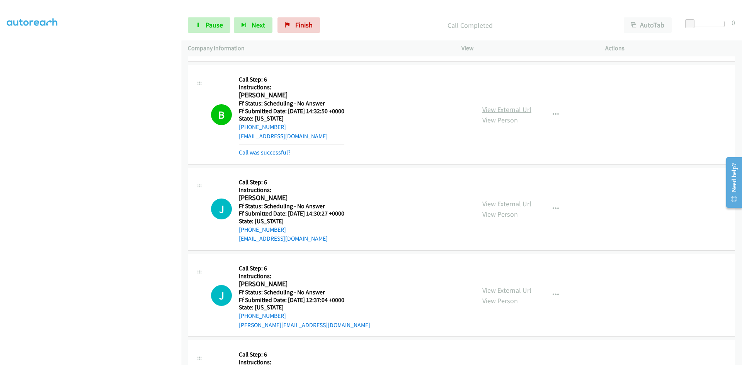
click at [527, 112] on link "View External Url" at bounding box center [507, 109] width 49 height 9
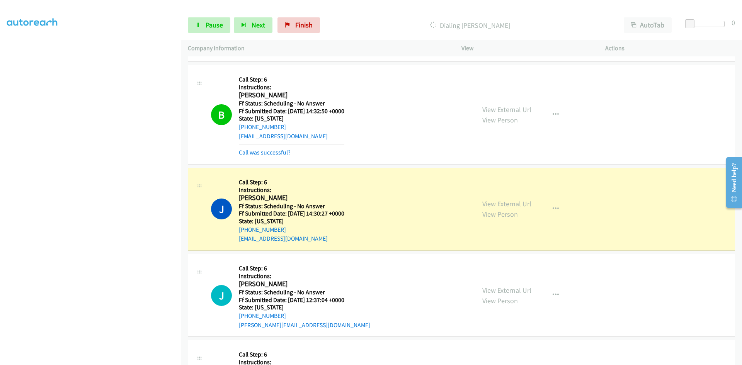
click at [282, 152] on link "Call was successful?" at bounding box center [265, 152] width 52 height 7
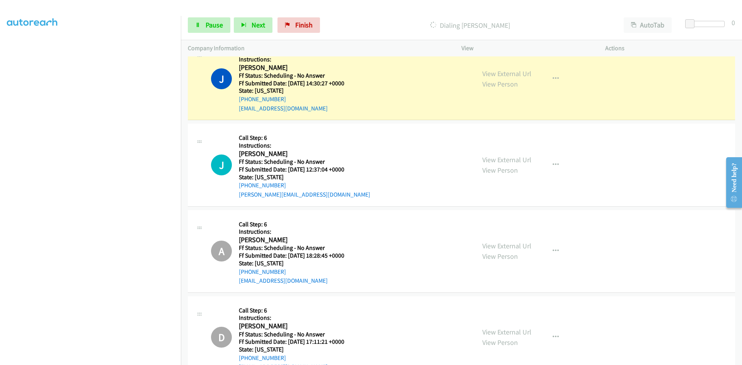
scroll to position [3287, 0]
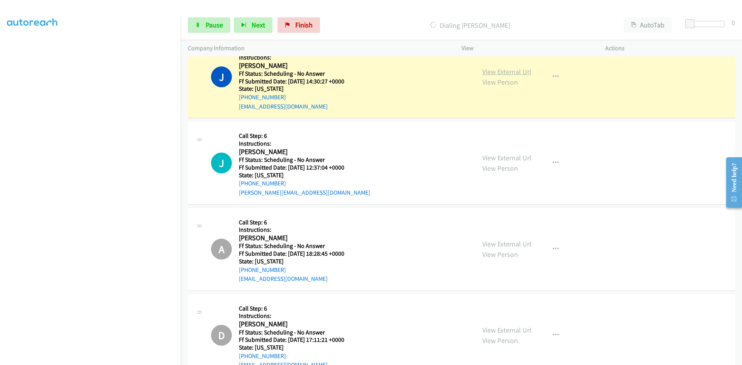
click at [519, 73] on link "View External Url" at bounding box center [507, 71] width 49 height 9
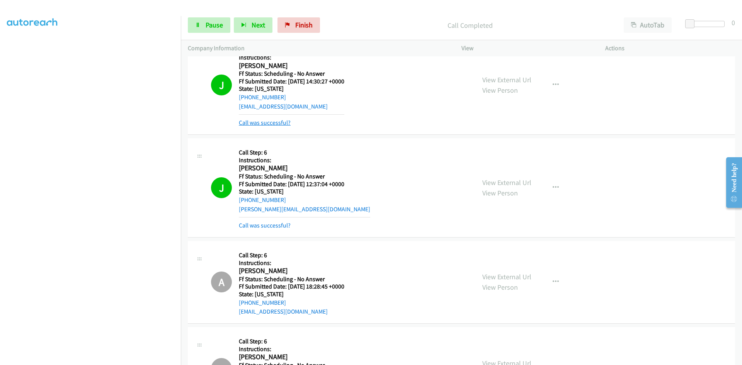
click at [276, 120] on link "Call was successful?" at bounding box center [265, 122] width 52 height 7
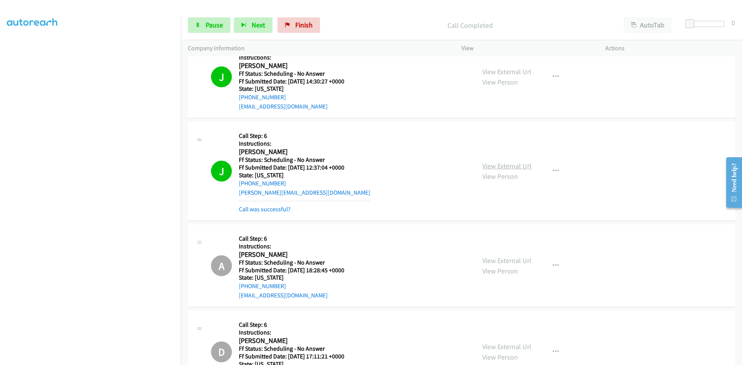
click at [512, 164] on link "View External Url" at bounding box center [507, 166] width 49 height 9
click at [282, 209] on link "Call was successful?" at bounding box center [265, 209] width 52 height 7
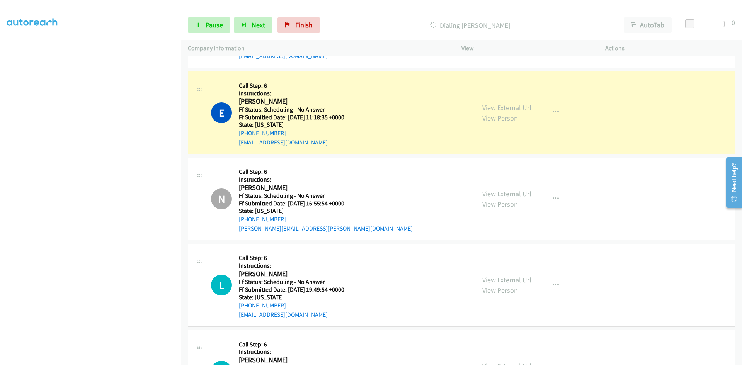
scroll to position [3635, 0]
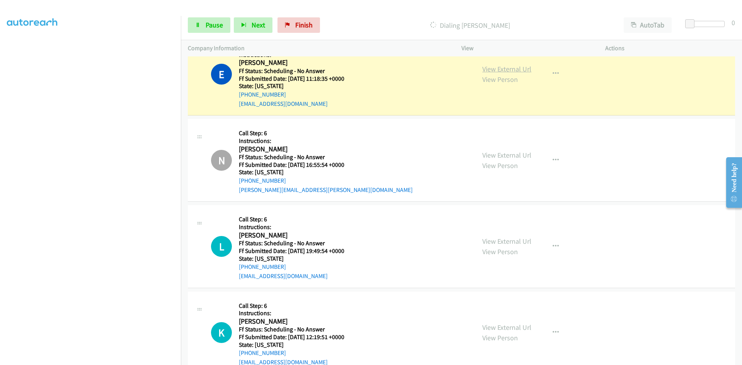
click at [524, 71] on link "View External Url" at bounding box center [507, 69] width 49 height 9
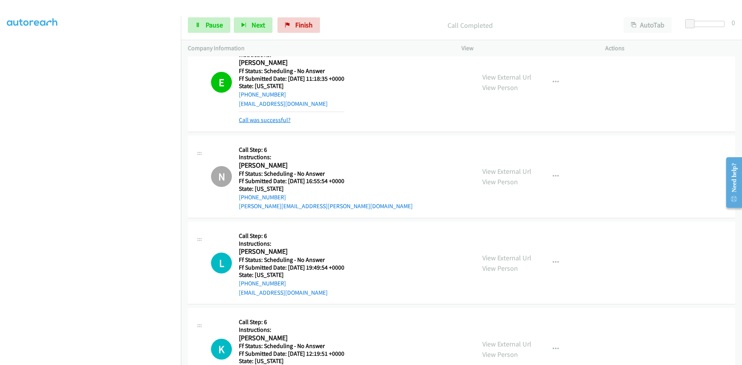
click at [259, 122] on link "Call was successful?" at bounding box center [265, 119] width 52 height 7
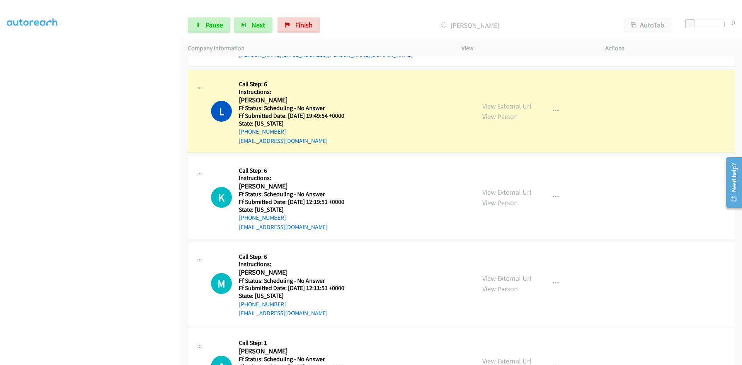
scroll to position [3790, 0]
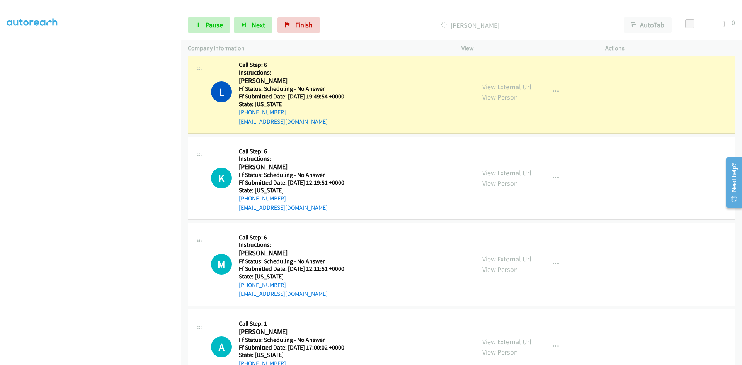
click at [530, 89] on div "View External Url View Person View External Url Email Schedule/Manage Callback …" at bounding box center [551, 92] width 151 height 68
click at [527, 88] on link "View External Url" at bounding box center [507, 86] width 49 height 9
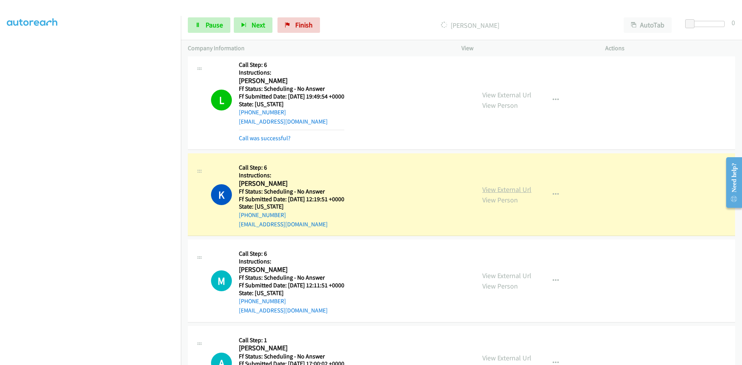
click at [514, 187] on div "View External Url View Person View External Url Email Schedule/Manage Callback …" at bounding box center [551, 194] width 151 height 68
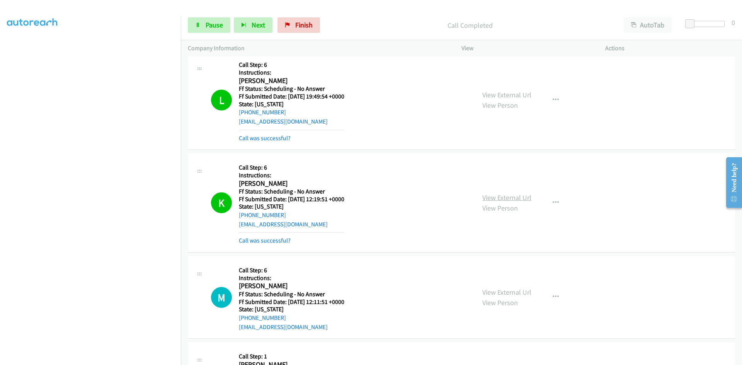
click at [521, 198] on link "View External Url" at bounding box center [507, 197] width 49 height 9
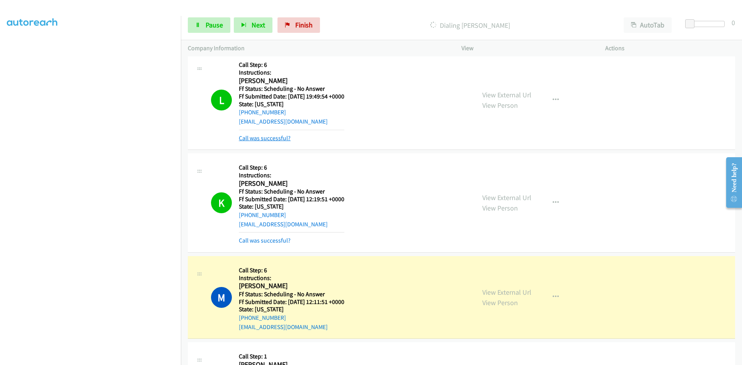
click at [272, 140] on link "Call was successful?" at bounding box center [265, 138] width 52 height 7
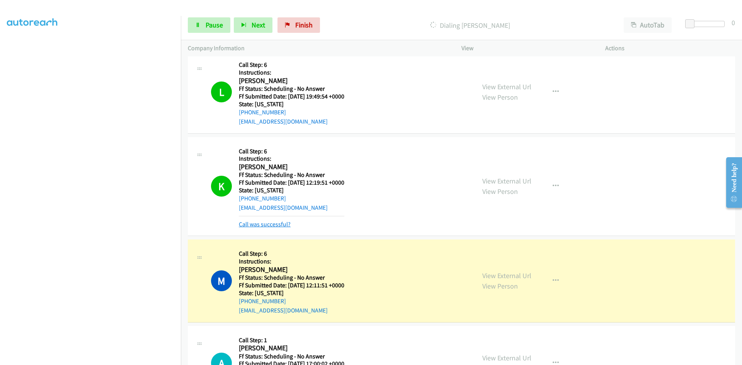
click at [282, 227] on link "Call was successful?" at bounding box center [265, 224] width 52 height 7
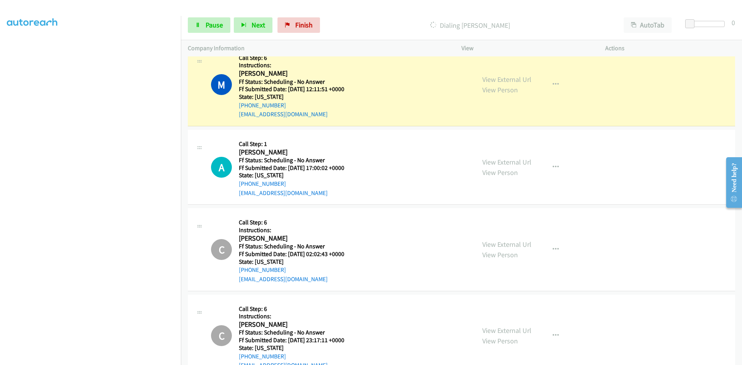
scroll to position [3983, 0]
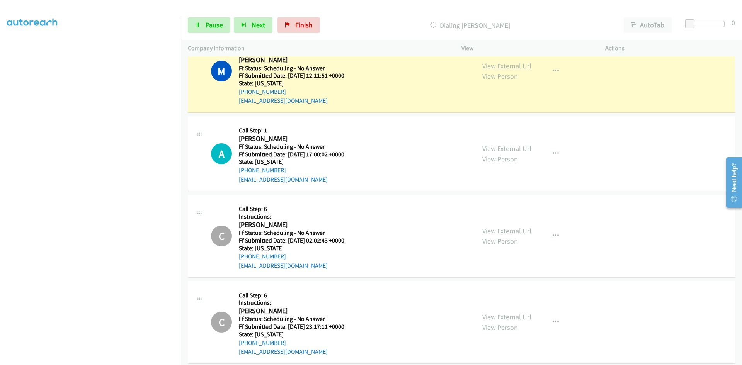
click at [517, 64] on link "View External Url" at bounding box center [507, 65] width 49 height 9
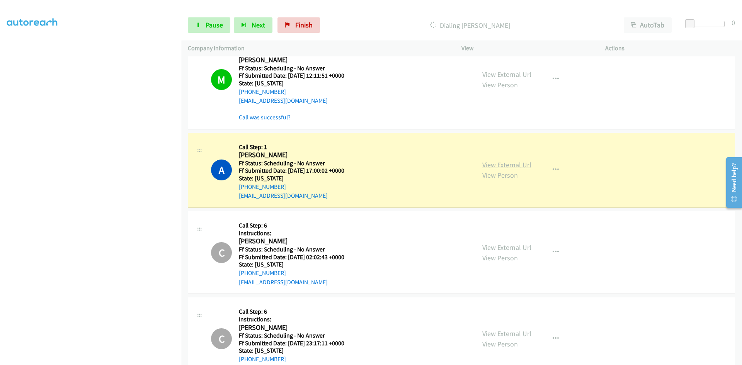
click at [498, 167] on link "View External Url" at bounding box center [507, 164] width 49 height 9
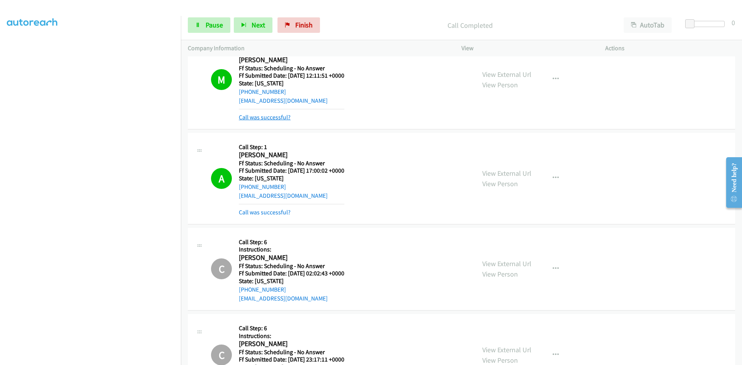
click at [268, 118] on link "Call was successful?" at bounding box center [265, 117] width 52 height 7
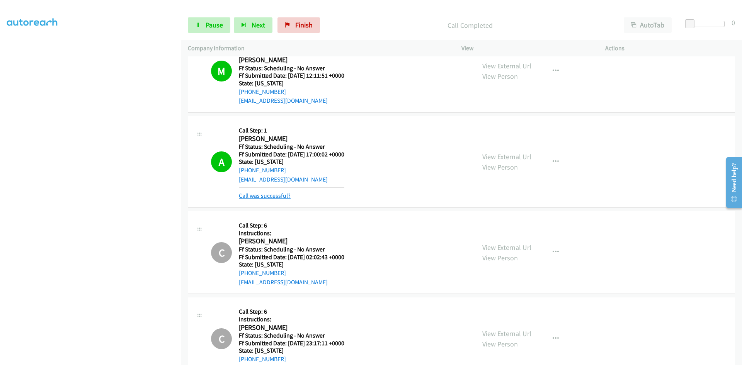
click at [262, 196] on link "Call was successful?" at bounding box center [265, 195] width 52 height 7
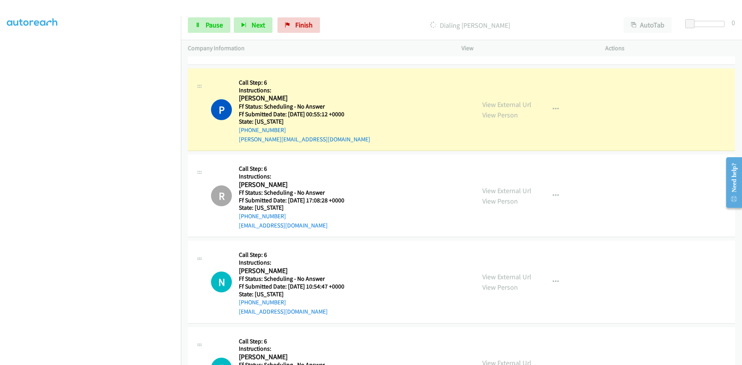
scroll to position [4370, 0]
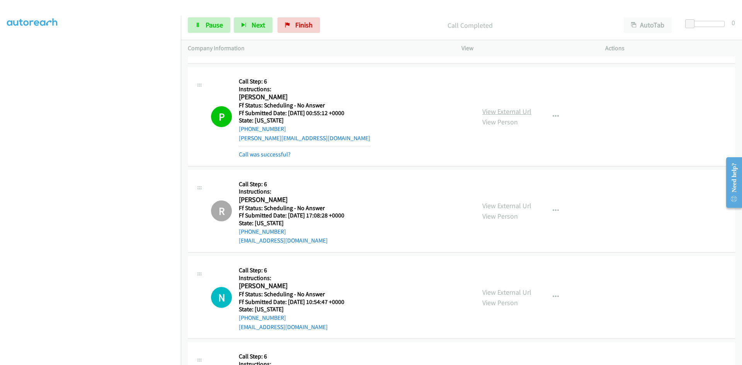
click at [503, 114] on link "View External Url" at bounding box center [507, 111] width 49 height 9
click at [281, 155] on link "Call was successful?" at bounding box center [265, 154] width 52 height 7
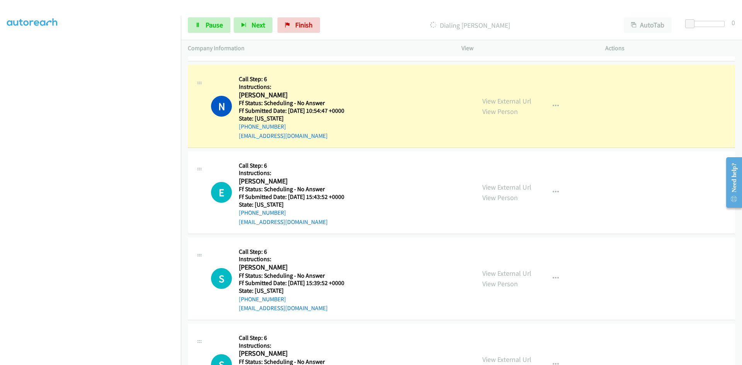
scroll to position [4563, 0]
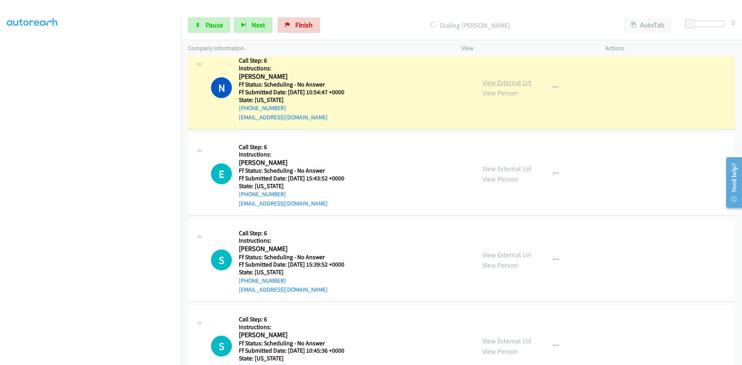
click at [487, 82] on link "View External Url" at bounding box center [507, 82] width 49 height 9
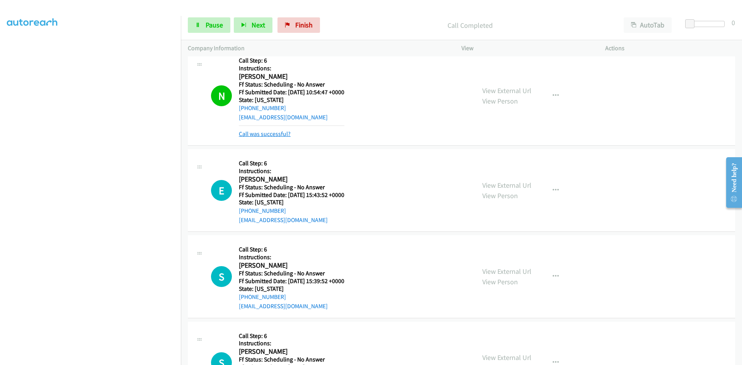
click at [275, 135] on link "Call was successful?" at bounding box center [265, 133] width 52 height 7
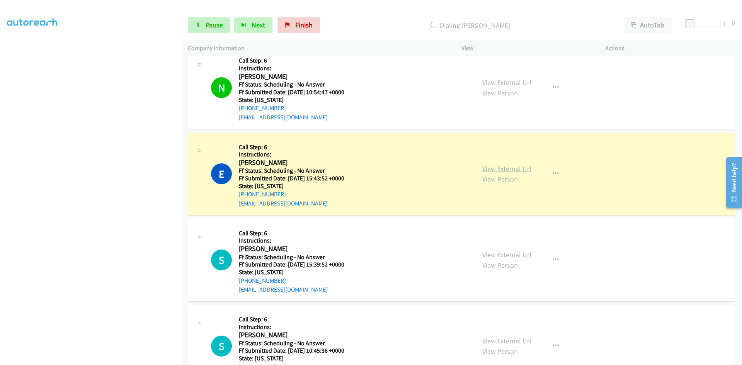
click at [505, 169] on link "View External Url" at bounding box center [507, 168] width 49 height 9
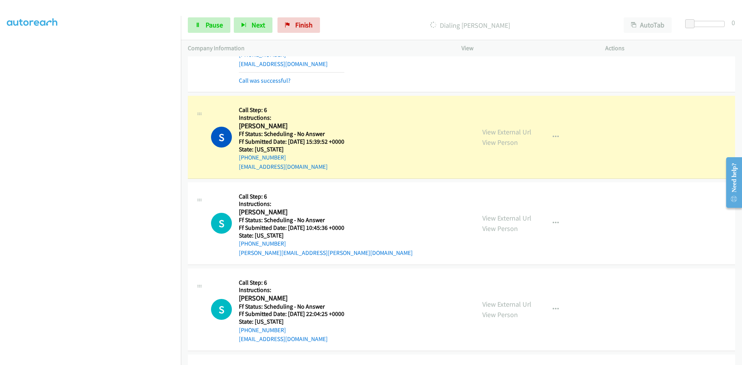
scroll to position [4718, 0]
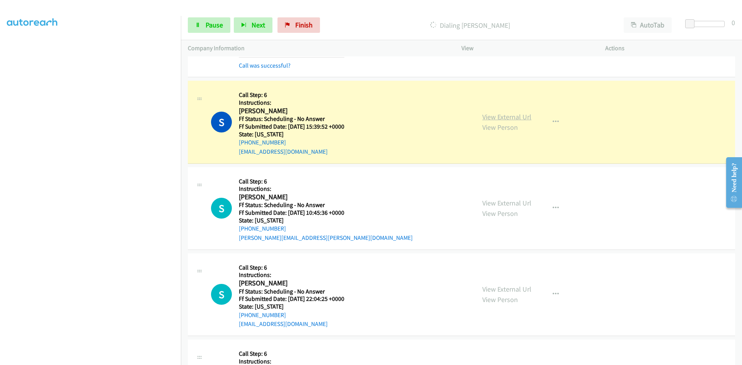
click at [504, 118] on link "View External Url" at bounding box center [507, 117] width 49 height 9
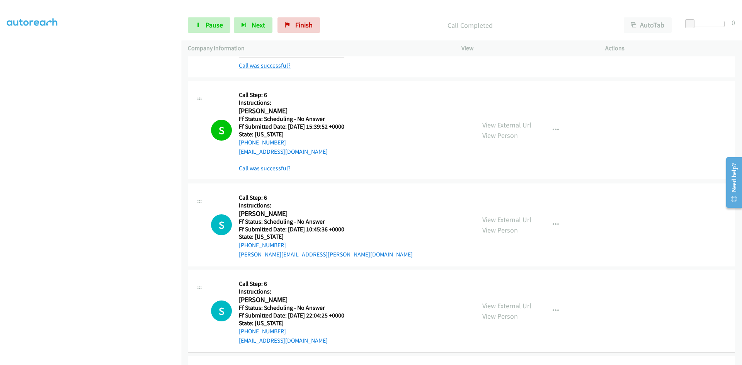
click at [281, 65] on link "Call was successful?" at bounding box center [265, 65] width 52 height 7
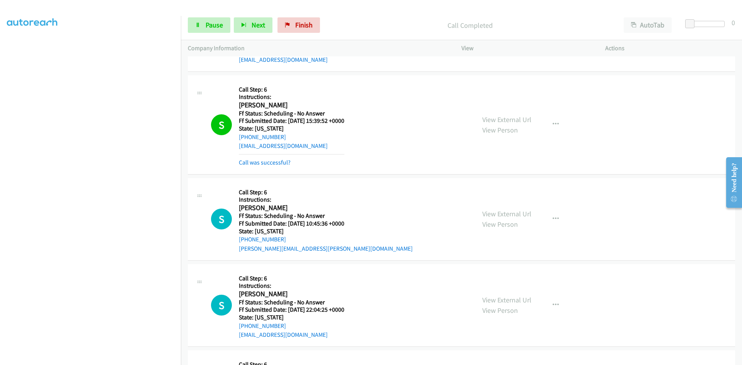
scroll to position [4756, 0]
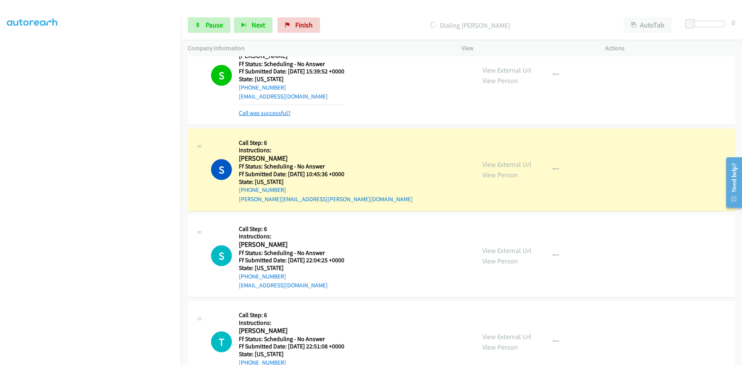
click at [276, 114] on link "Call was successful?" at bounding box center [265, 112] width 52 height 7
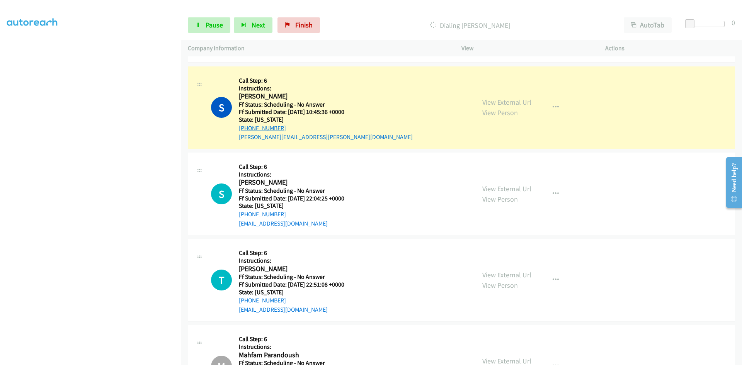
scroll to position [4825, 0]
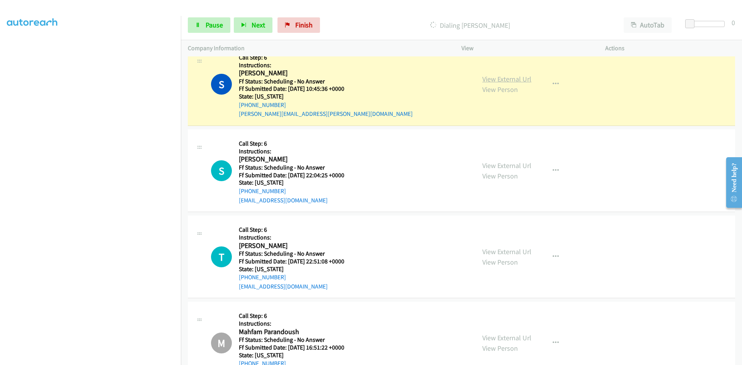
click at [522, 79] on link "View External Url" at bounding box center [507, 79] width 49 height 9
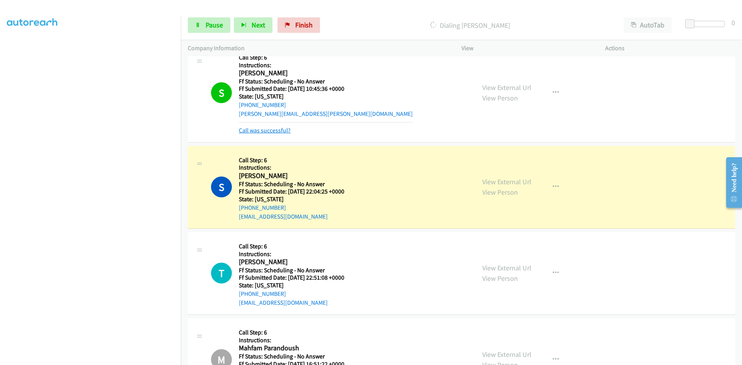
click at [271, 130] on link "Call was successful?" at bounding box center [265, 130] width 52 height 7
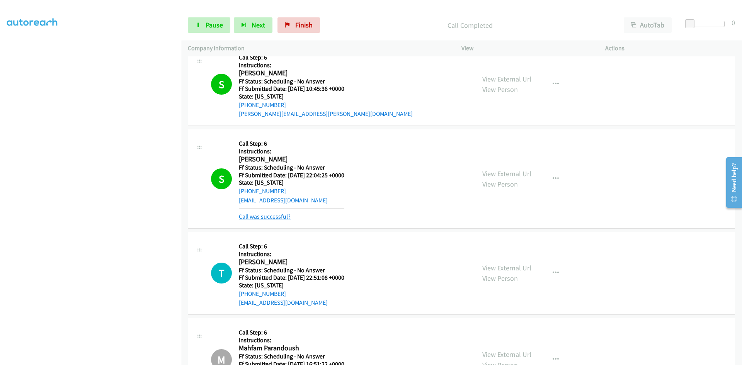
click at [281, 217] on link "Call was successful?" at bounding box center [265, 216] width 52 height 7
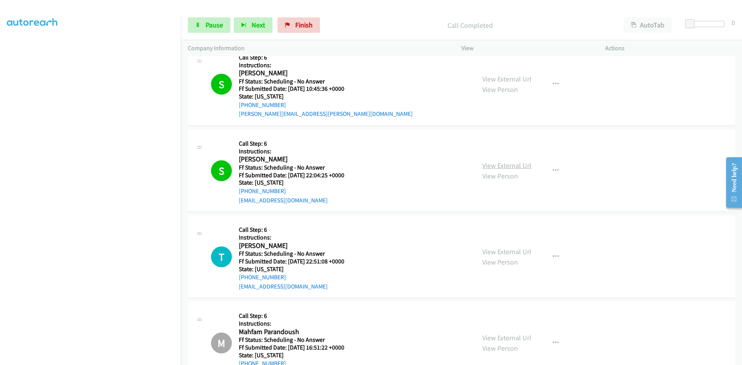
click at [498, 165] on link "View External Url" at bounding box center [507, 165] width 49 height 9
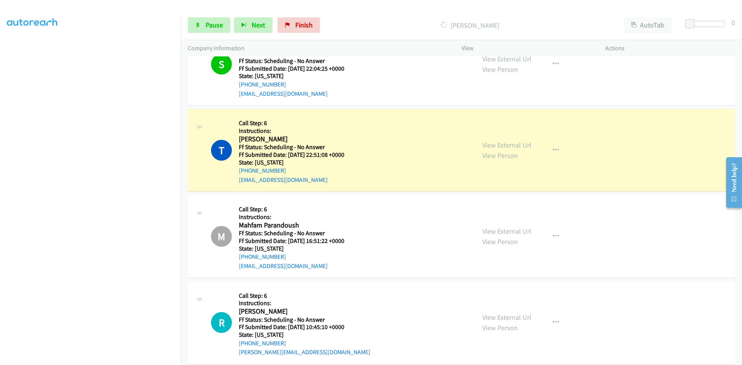
scroll to position [4980, 0]
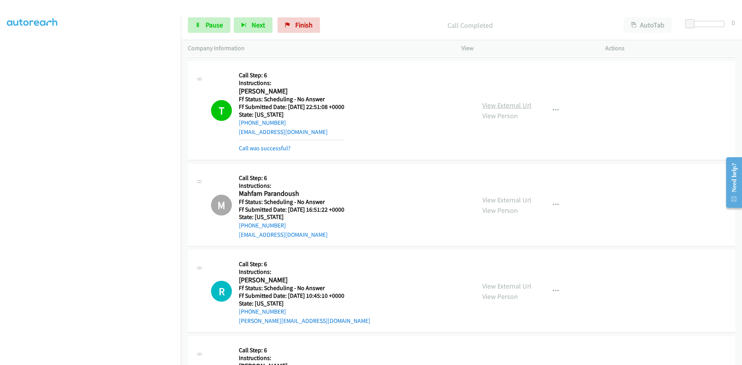
click at [522, 107] on link "View External Url" at bounding box center [507, 105] width 49 height 9
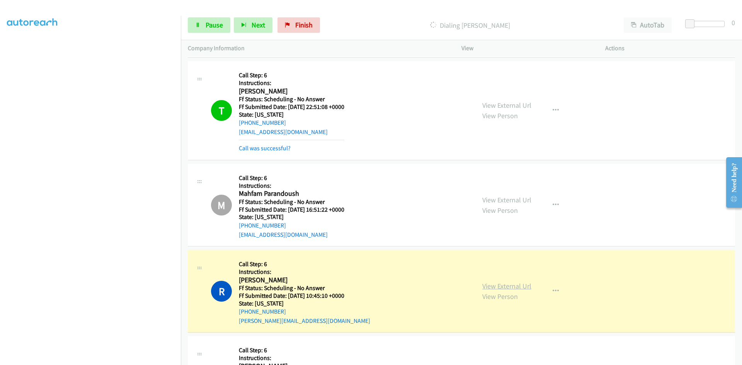
click at [519, 288] on link "View External Url" at bounding box center [507, 286] width 49 height 9
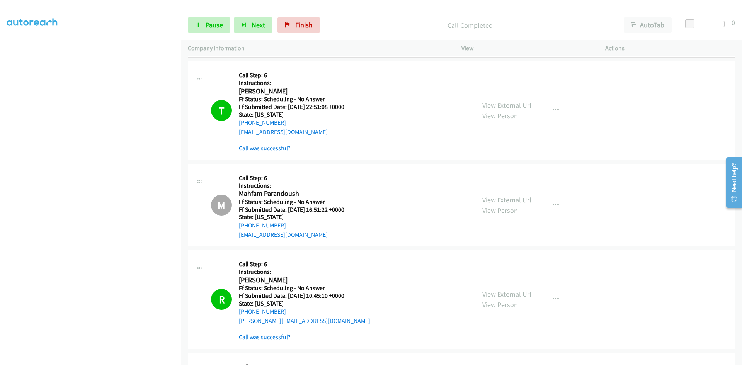
click at [280, 149] on link "Call was successful?" at bounding box center [265, 148] width 52 height 7
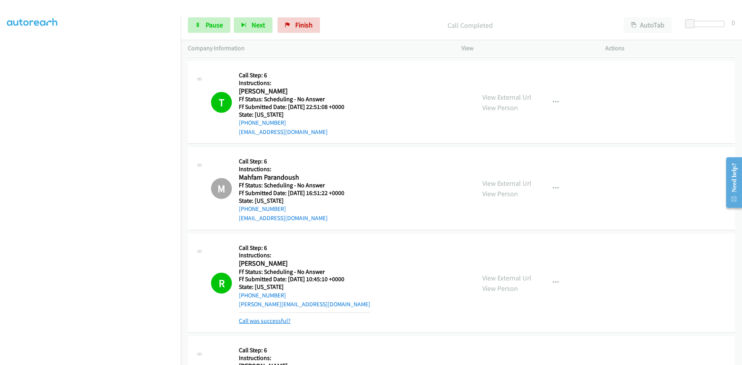
click at [258, 320] on link "Call was successful?" at bounding box center [265, 320] width 52 height 7
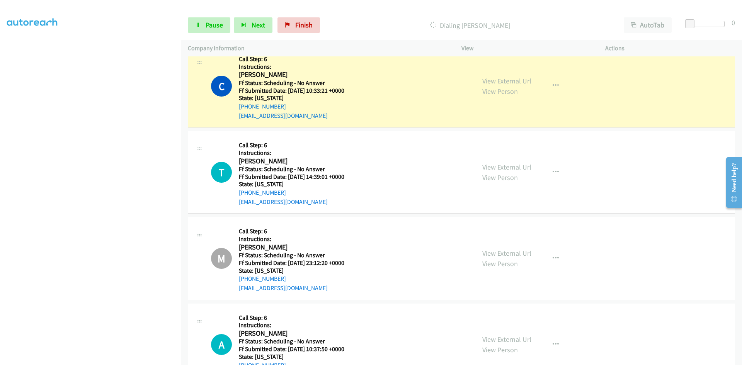
scroll to position [5328, 0]
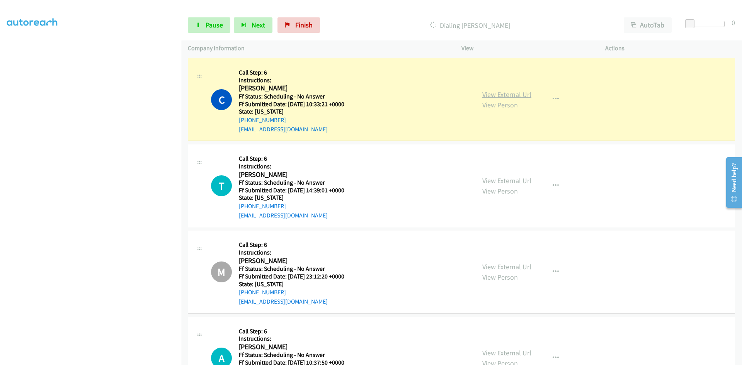
click at [517, 93] on div "View External Url View Person View External Url Email Schedule/Manage Callback …" at bounding box center [551, 99] width 151 height 68
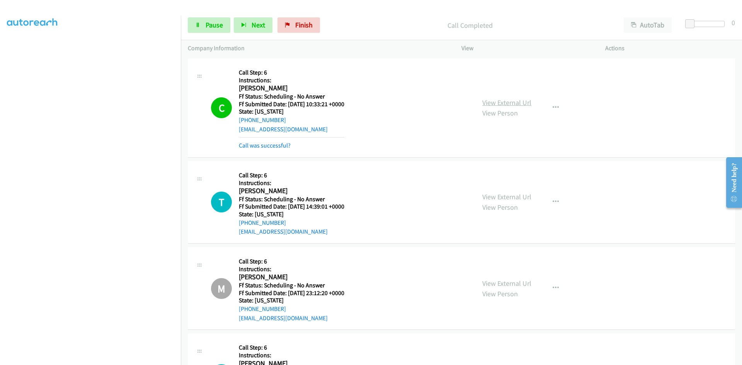
click at [517, 102] on link "View External Url" at bounding box center [507, 102] width 49 height 9
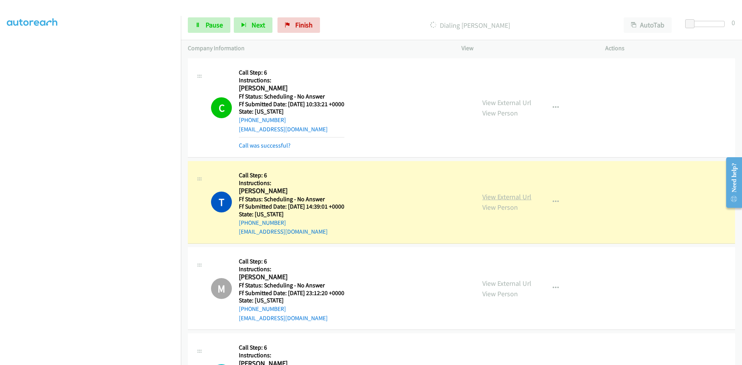
click at [519, 198] on link "View External Url" at bounding box center [507, 197] width 49 height 9
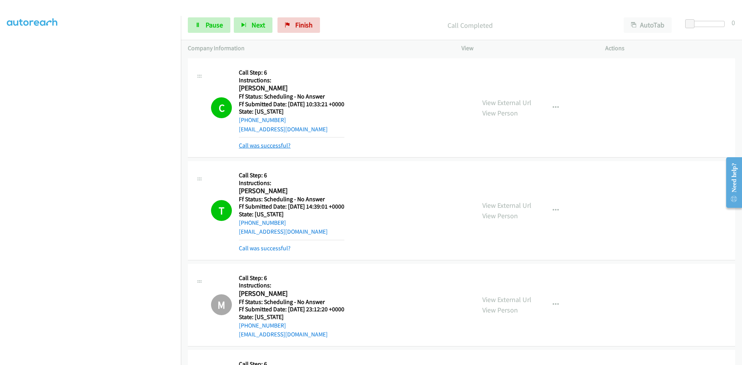
click at [278, 148] on link "Call was successful?" at bounding box center [265, 145] width 52 height 7
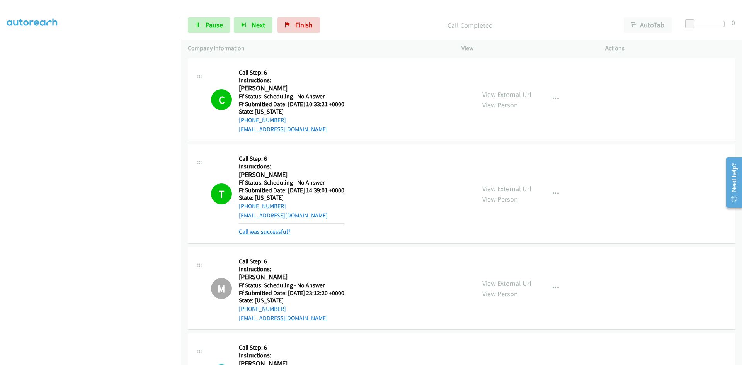
click at [270, 234] on link "Call was successful?" at bounding box center [265, 231] width 52 height 7
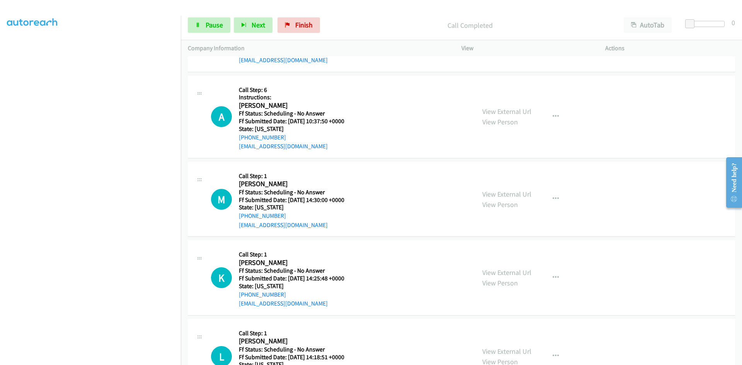
scroll to position [5599, 0]
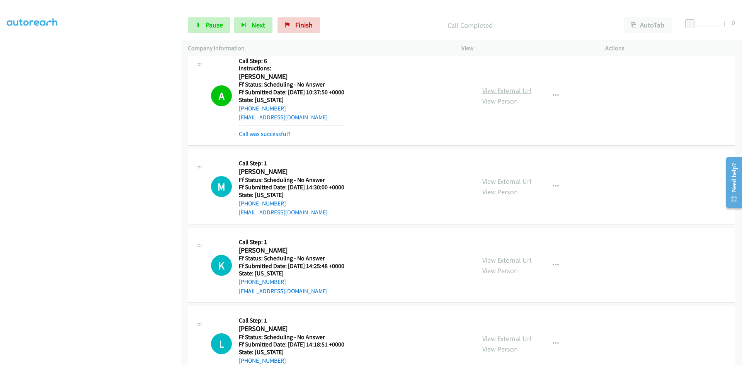
click at [521, 90] on link "View External Url" at bounding box center [507, 90] width 49 height 9
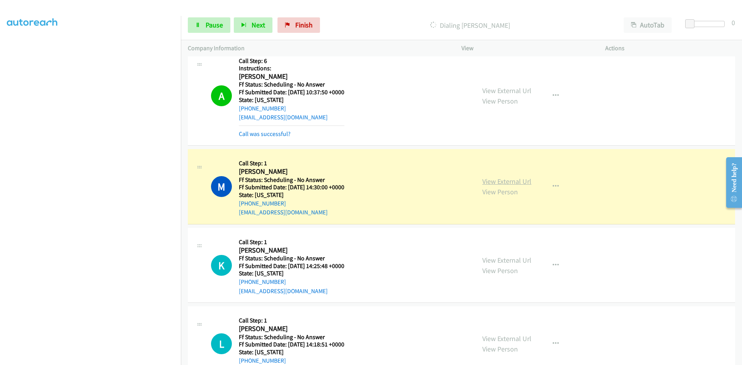
click at [518, 182] on link "View External Url" at bounding box center [507, 181] width 49 height 9
click at [283, 135] on link "Call was successful?" at bounding box center [265, 133] width 52 height 7
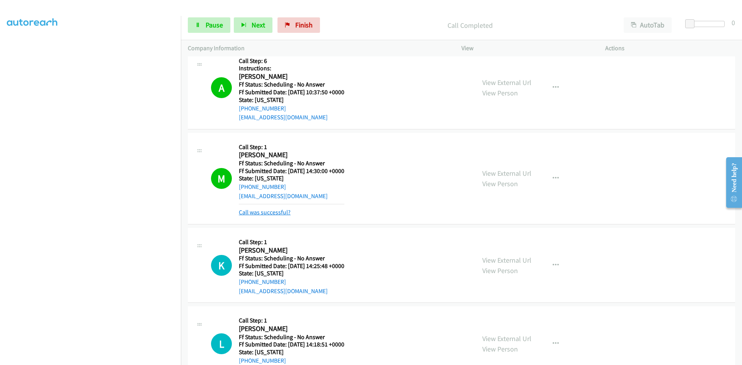
click at [285, 212] on link "Call was successful?" at bounding box center [265, 212] width 52 height 7
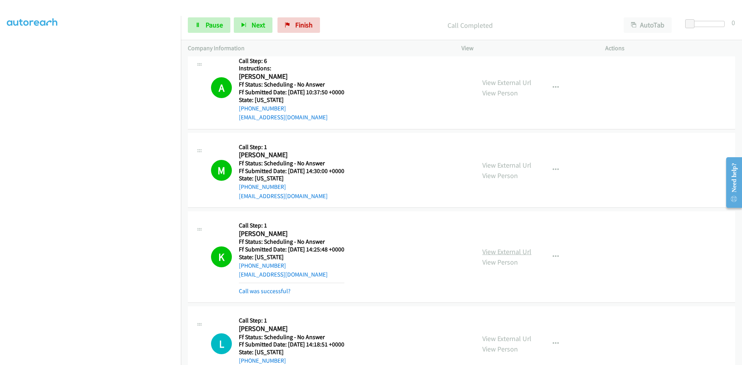
click at [519, 254] on link "View External Url" at bounding box center [507, 251] width 49 height 9
click at [285, 293] on link "Call was successful?" at bounding box center [265, 291] width 52 height 7
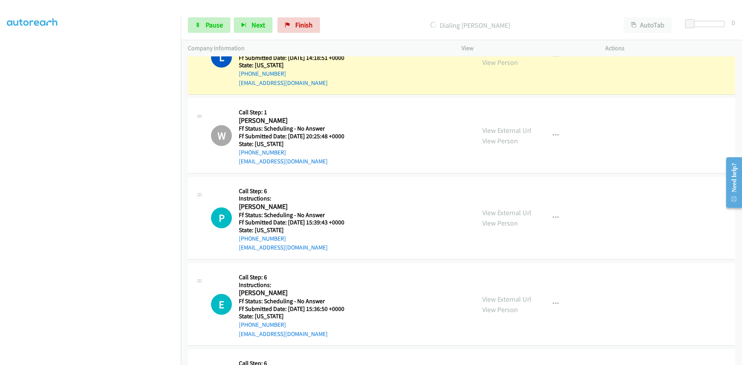
scroll to position [5831, 0]
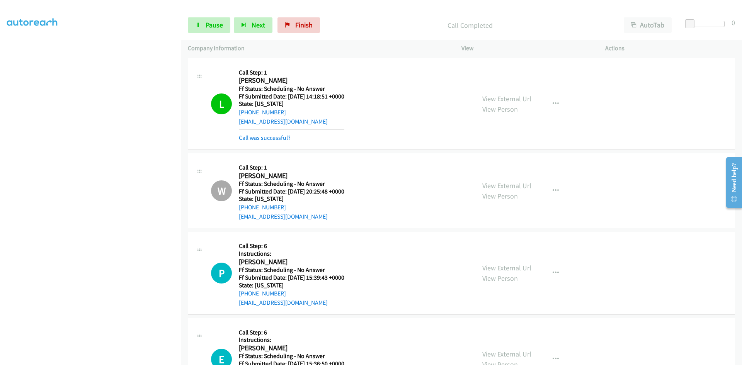
click at [522, 91] on div "View External Url View Person View External Url Email Schedule/Manage Callback …" at bounding box center [551, 103] width 151 height 77
click at [521, 99] on link "View External Url" at bounding box center [507, 98] width 49 height 9
click at [272, 137] on link "Call was successful?" at bounding box center [265, 137] width 52 height 7
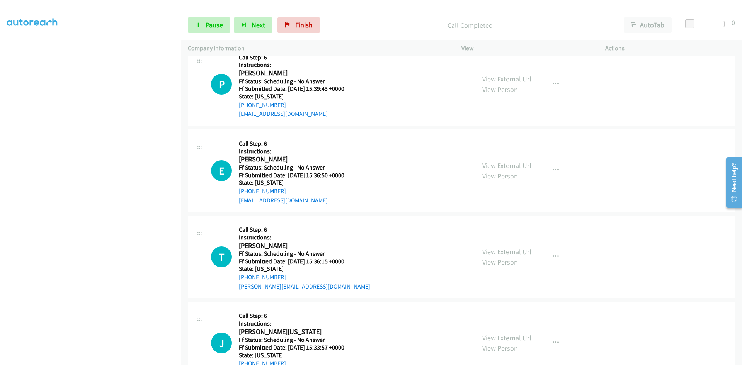
scroll to position [5985, 0]
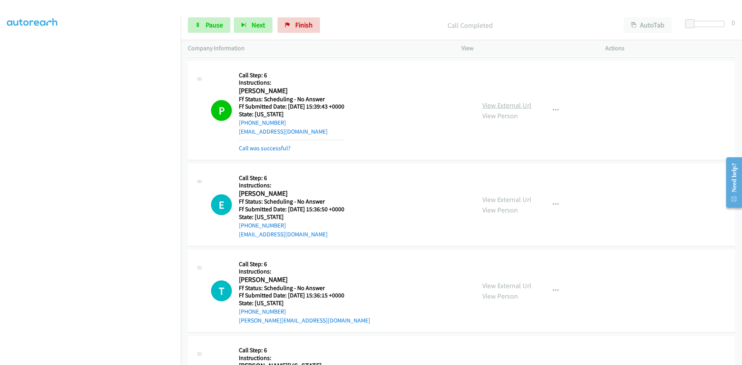
click at [519, 106] on link "View External Url" at bounding box center [507, 105] width 49 height 9
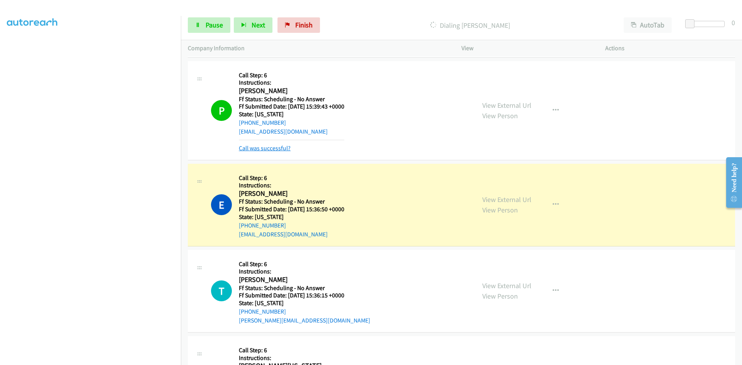
click at [250, 149] on link "Call was successful?" at bounding box center [265, 148] width 52 height 7
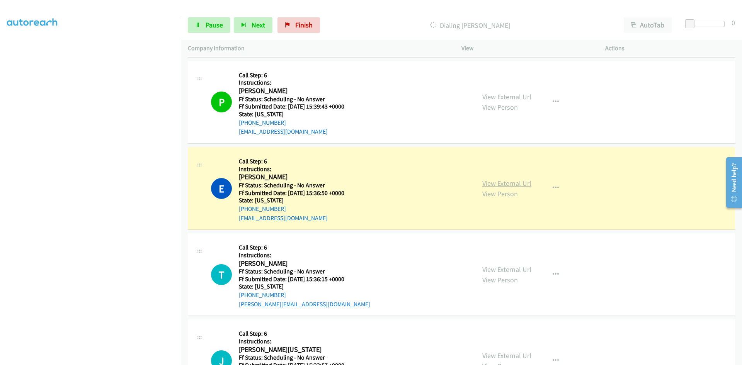
click at [505, 183] on link "View External Url" at bounding box center [507, 183] width 49 height 9
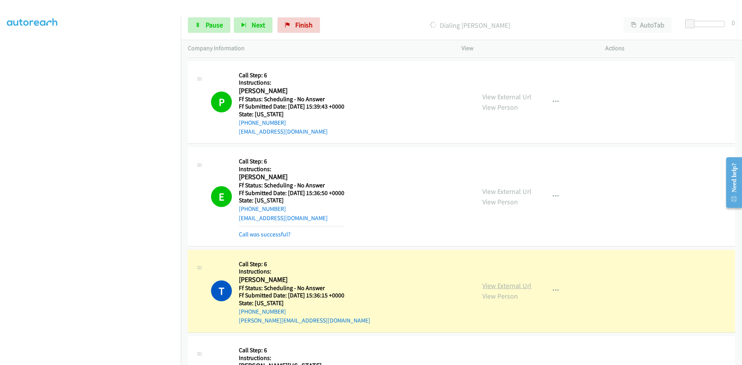
click at [525, 286] on link "View External Url" at bounding box center [507, 286] width 49 height 9
click at [267, 235] on link "Call was successful?" at bounding box center [265, 234] width 52 height 7
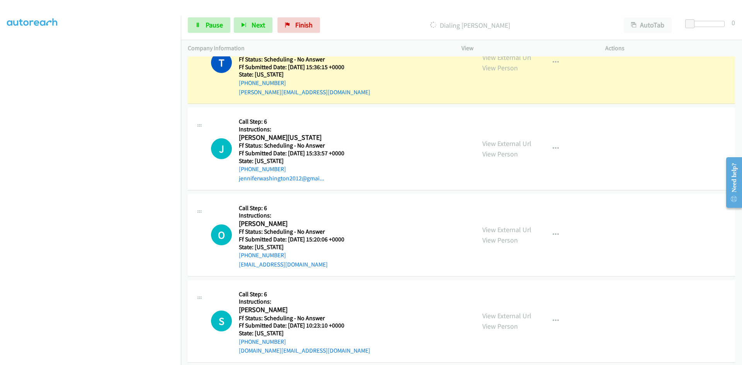
scroll to position [6217, 0]
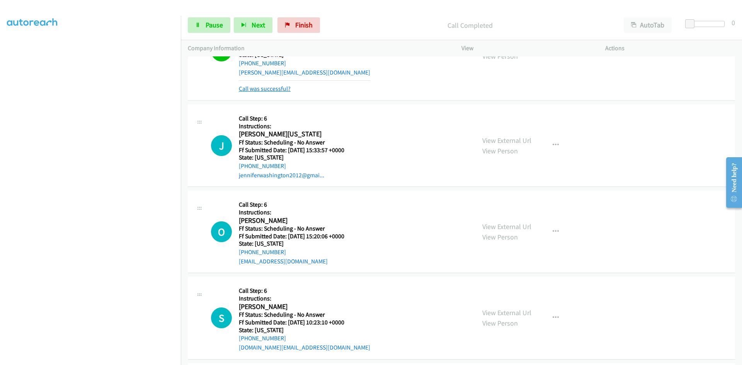
click at [273, 91] on link "Call was successful?" at bounding box center [265, 88] width 52 height 7
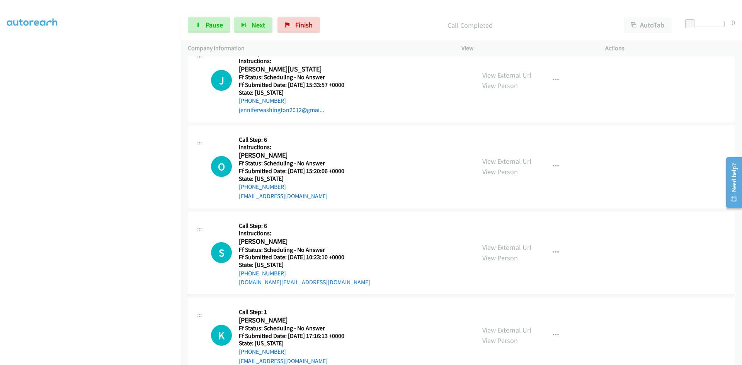
scroll to position [6248, 0]
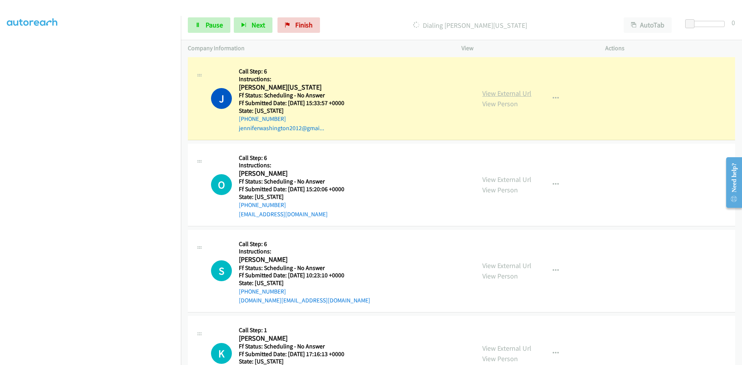
click at [492, 93] on link "View External Url" at bounding box center [507, 93] width 49 height 9
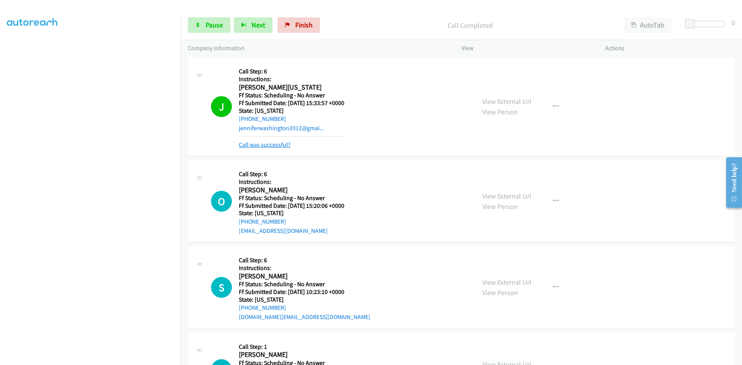
click at [277, 145] on link "Call was successful?" at bounding box center [265, 144] width 52 height 7
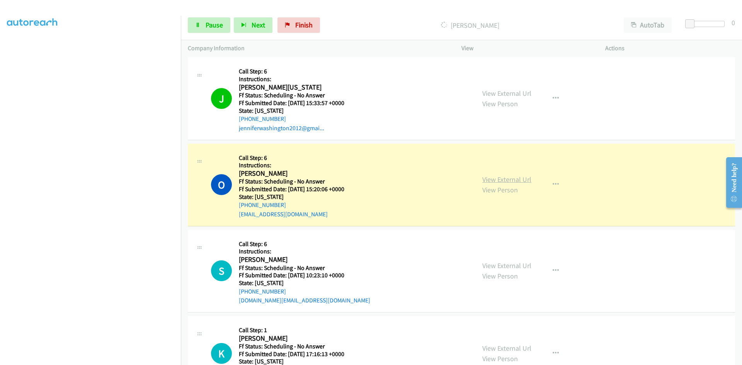
click at [499, 179] on link "View External Url" at bounding box center [507, 179] width 49 height 9
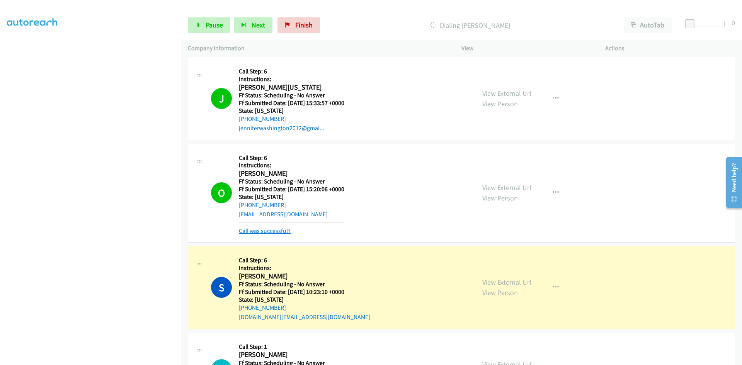
click at [251, 229] on link "Call was successful?" at bounding box center [265, 230] width 52 height 7
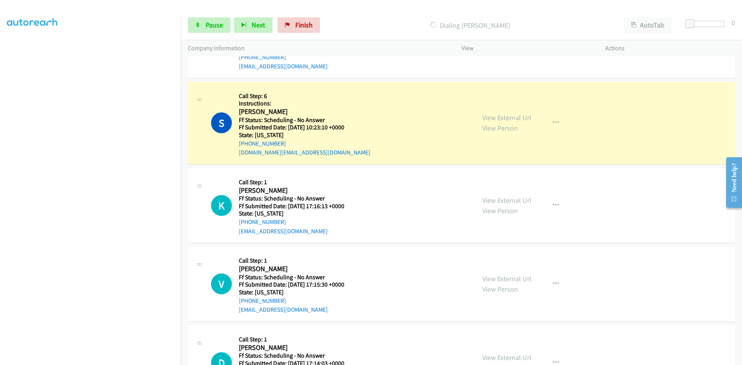
scroll to position [6403, 0]
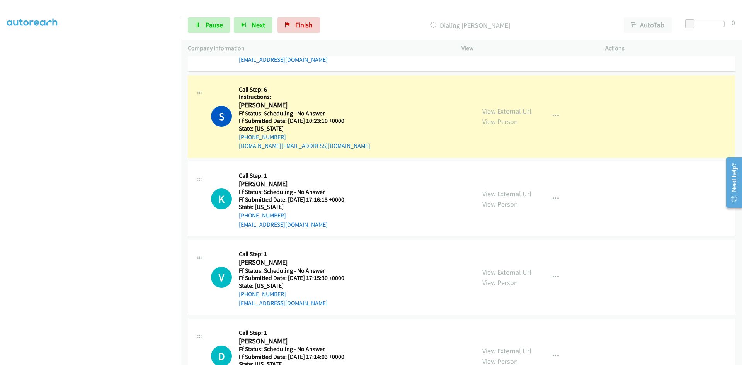
click at [489, 114] on link "View External Url" at bounding box center [507, 111] width 49 height 9
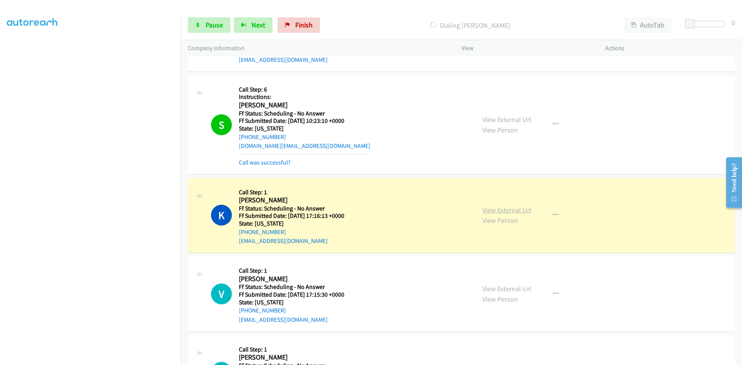
click at [506, 209] on link "View External Url" at bounding box center [507, 210] width 49 height 9
click at [287, 162] on link "Call was successful?" at bounding box center [265, 162] width 52 height 7
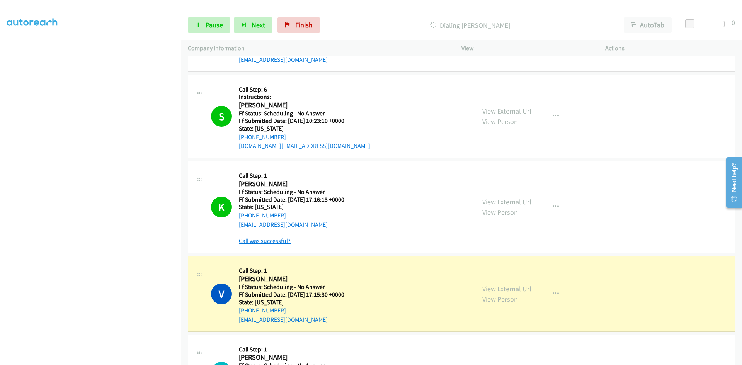
click at [270, 242] on link "Call was successful?" at bounding box center [265, 240] width 52 height 7
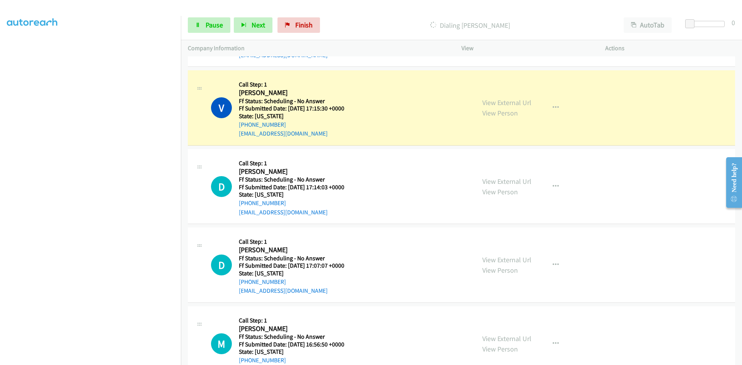
scroll to position [6596, 0]
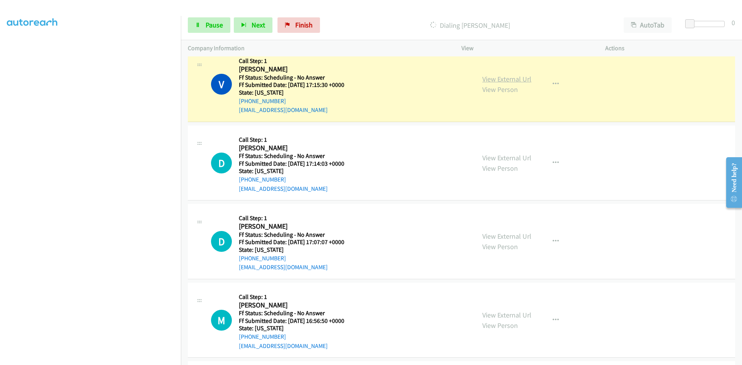
click at [515, 80] on link "View External Url" at bounding box center [507, 79] width 49 height 9
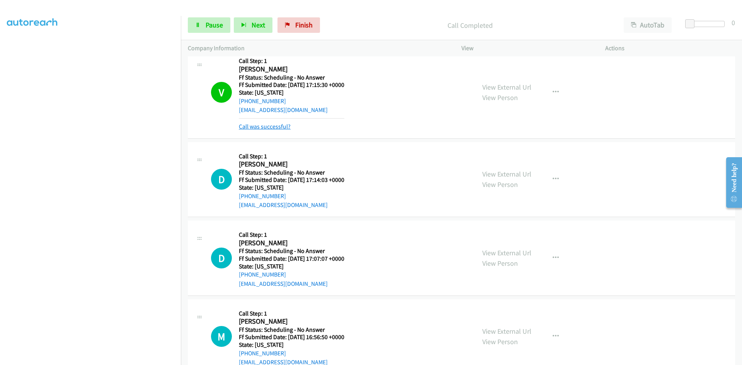
click at [275, 127] on link "Call was successful?" at bounding box center [265, 126] width 52 height 7
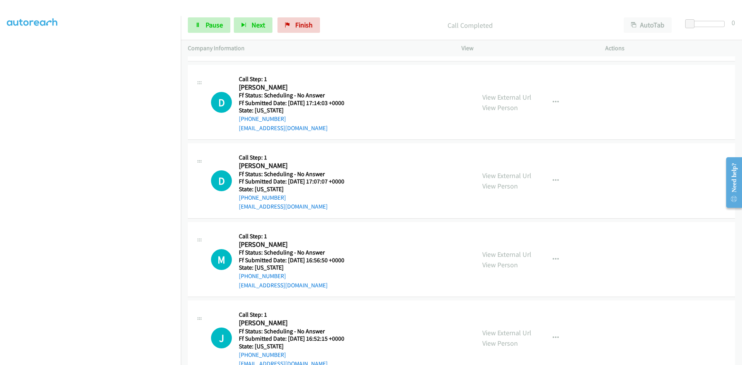
scroll to position [6673, 0]
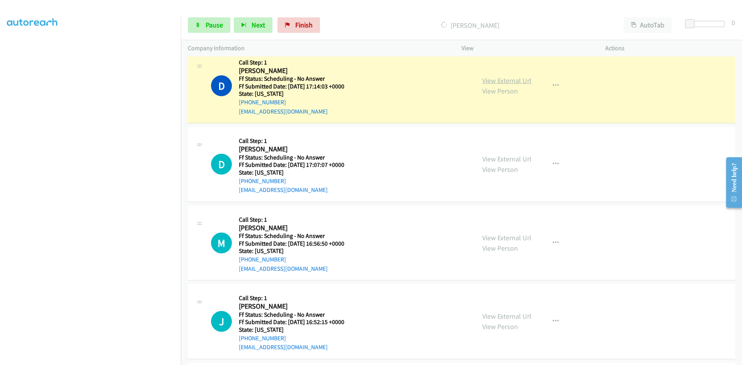
click at [518, 80] on link "View External Url" at bounding box center [507, 80] width 49 height 9
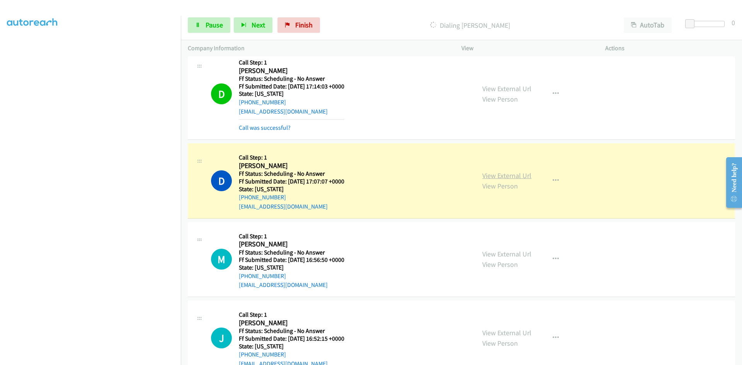
click at [513, 176] on link "View External Url" at bounding box center [507, 175] width 49 height 9
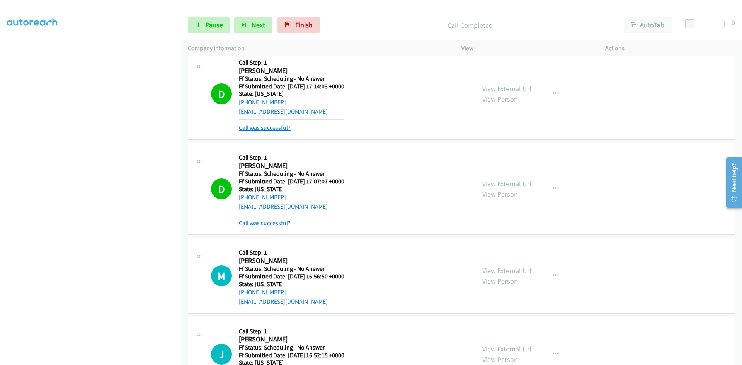
click at [281, 126] on link "Call was successful?" at bounding box center [265, 127] width 52 height 7
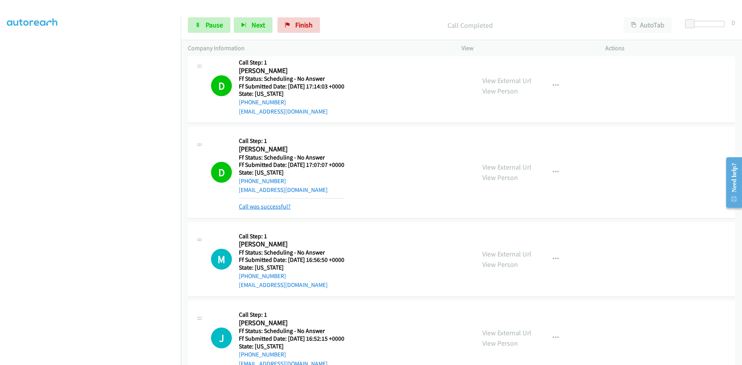
click at [279, 207] on link "Call was successful?" at bounding box center [265, 206] width 52 height 7
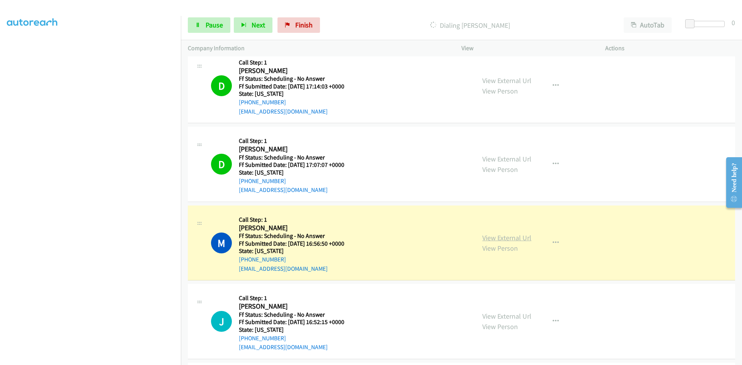
click at [510, 240] on link "View External Url" at bounding box center [507, 238] width 49 height 9
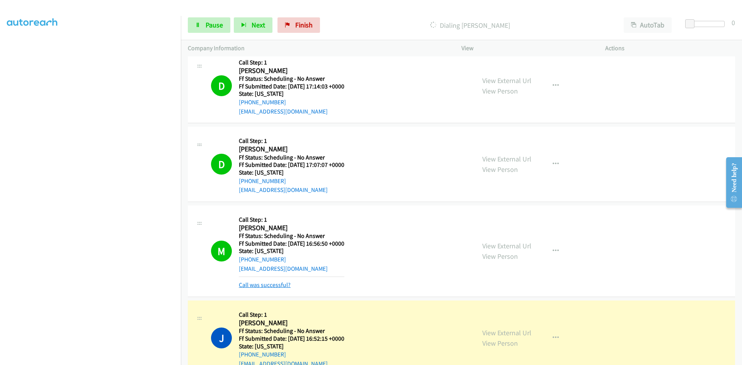
click at [284, 287] on link "Call was successful?" at bounding box center [265, 285] width 52 height 7
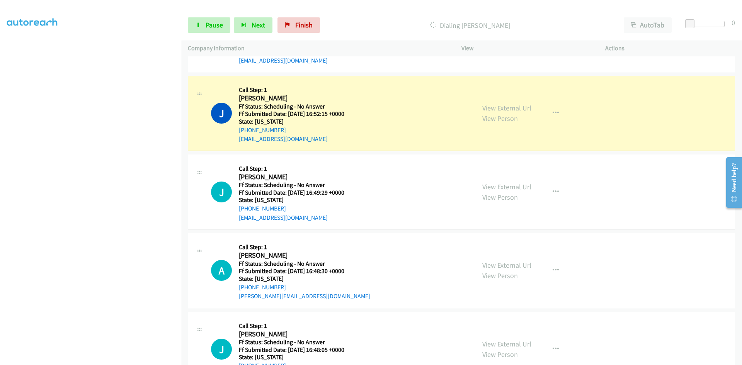
scroll to position [6905, 0]
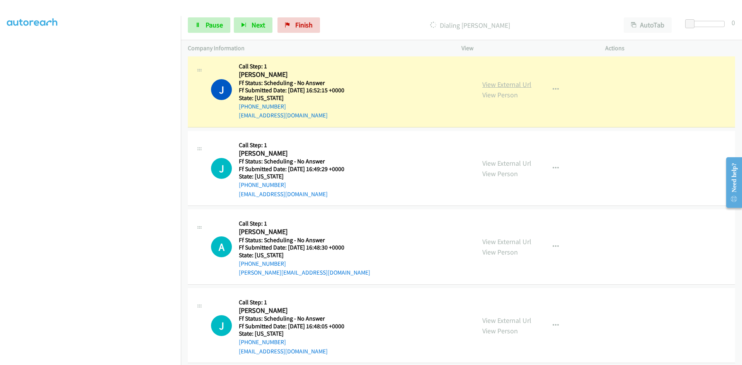
click at [516, 85] on link "View External Url" at bounding box center [507, 84] width 49 height 9
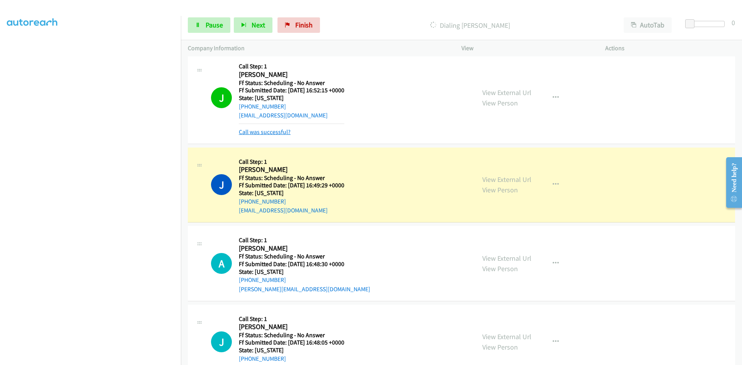
click at [287, 132] on link "Call was successful?" at bounding box center [265, 131] width 52 height 7
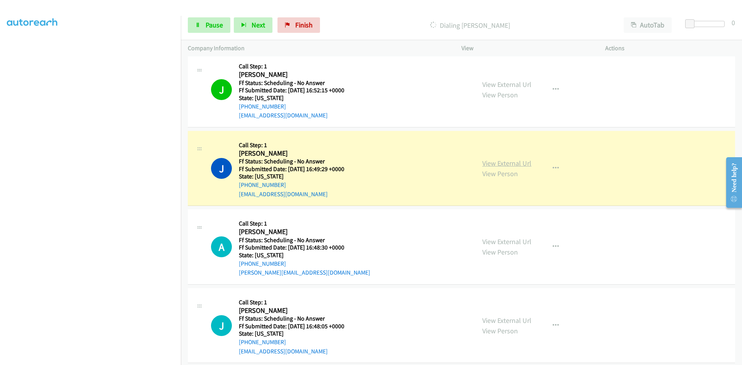
click at [524, 164] on link "View External Url" at bounding box center [507, 163] width 49 height 9
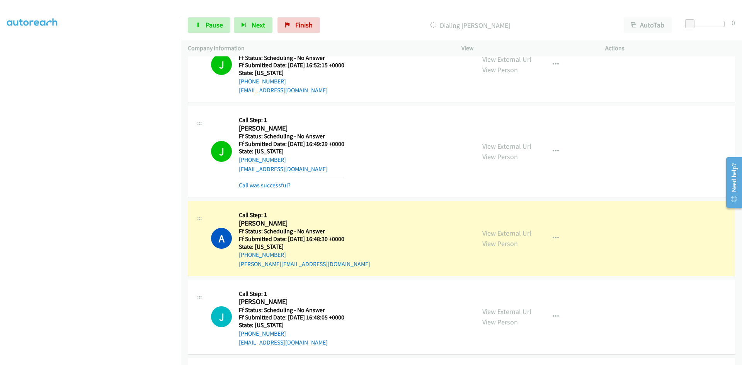
scroll to position [6983, 0]
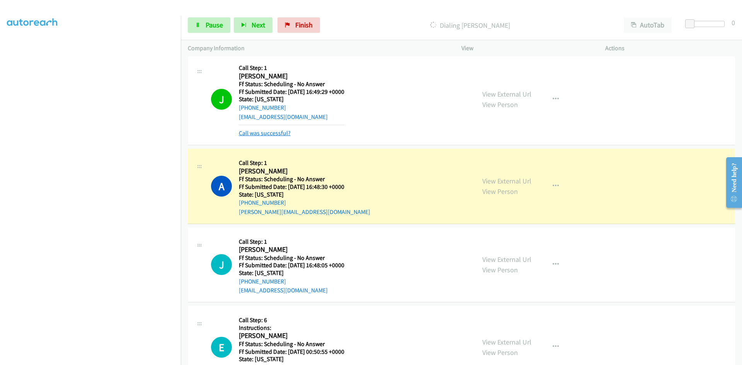
click at [245, 133] on link "Call was successful?" at bounding box center [265, 133] width 52 height 7
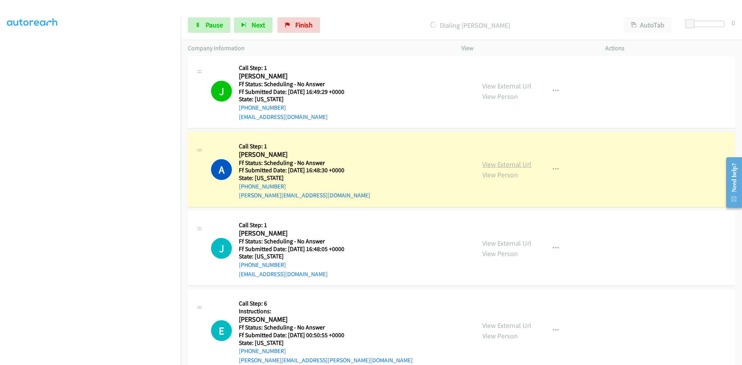
click at [518, 165] on link "View External Url" at bounding box center [507, 164] width 49 height 9
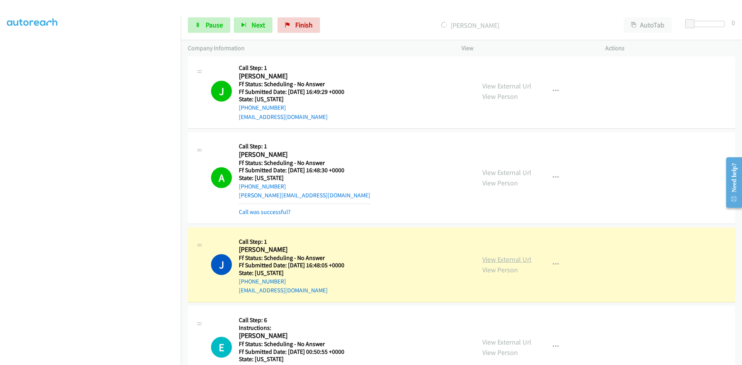
click at [488, 261] on link "View External Url" at bounding box center [507, 259] width 49 height 9
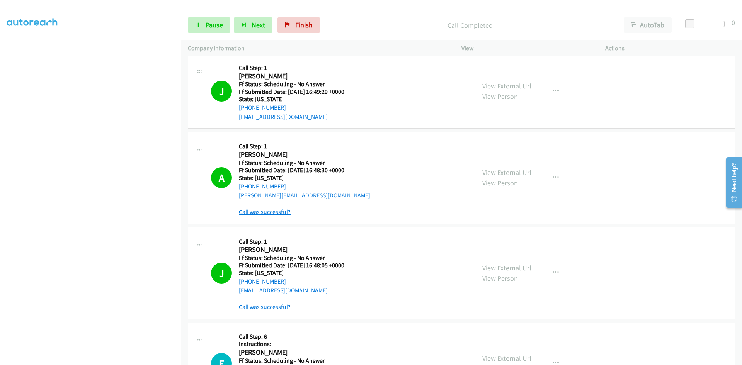
click at [267, 212] on link "Call was successful?" at bounding box center [265, 211] width 52 height 7
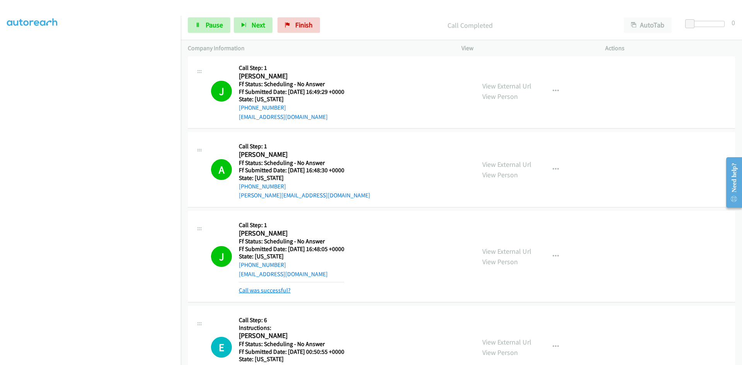
click at [261, 292] on link "Call was successful?" at bounding box center [265, 290] width 52 height 7
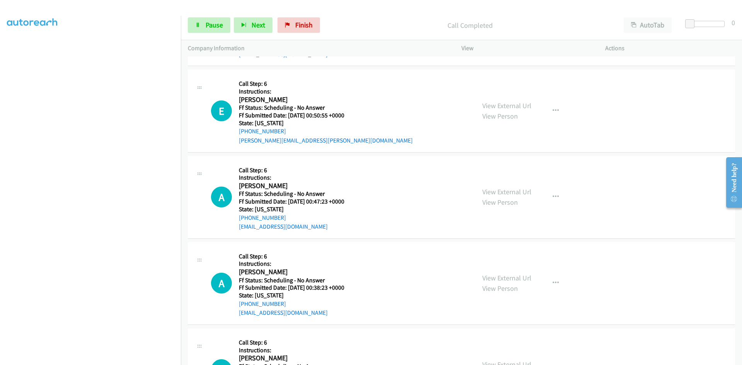
scroll to position [7215, 0]
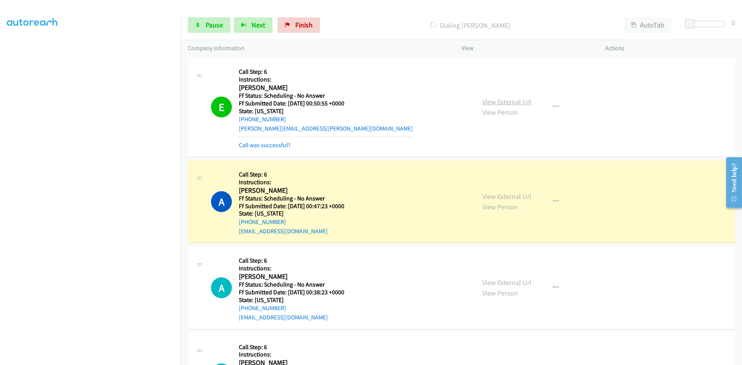
click at [522, 103] on link "View External Url" at bounding box center [507, 101] width 49 height 9
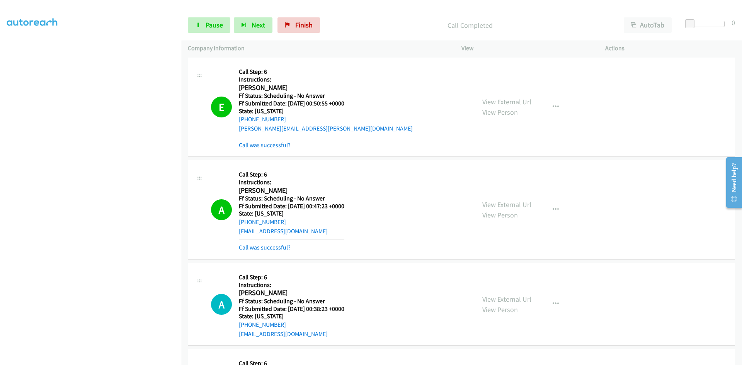
click at [513, 196] on div "View External Url View Person View External Url Email Schedule/Manage Callback …" at bounding box center [551, 209] width 151 height 85
click at [512, 205] on link "View External Url" at bounding box center [507, 204] width 49 height 9
click at [278, 147] on link "Call was successful?" at bounding box center [265, 145] width 52 height 7
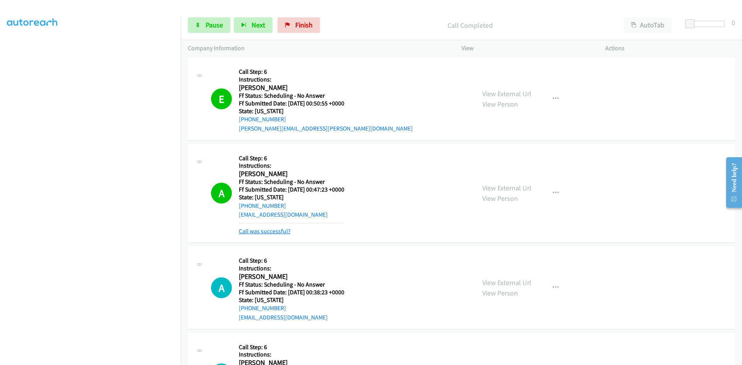
click at [273, 234] on link "Call was successful?" at bounding box center [265, 231] width 52 height 7
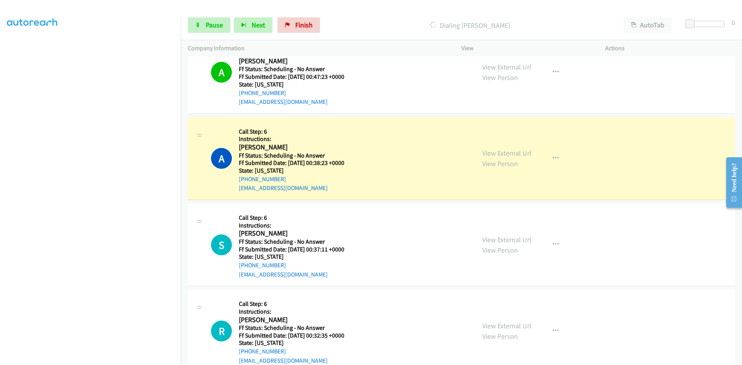
scroll to position [7369, 0]
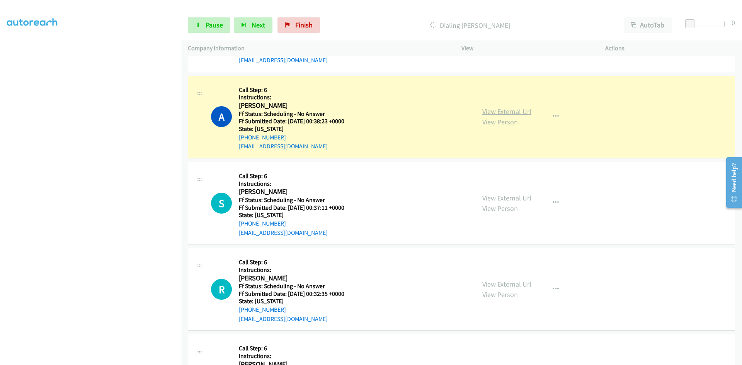
click at [518, 111] on link "View External Url" at bounding box center [507, 111] width 49 height 9
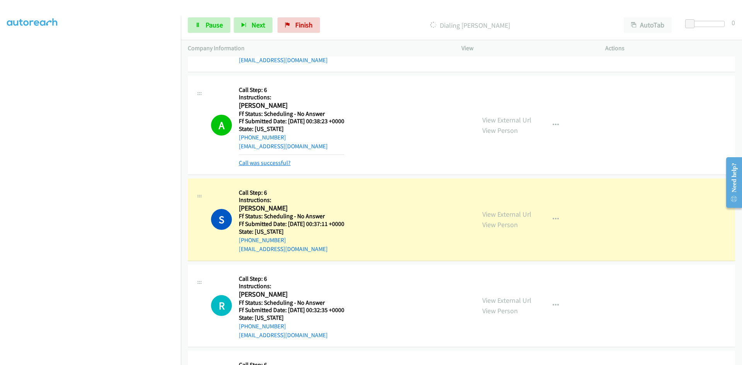
click at [262, 164] on link "Call was successful?" at bounding box center [265, 162] width 52 height 7
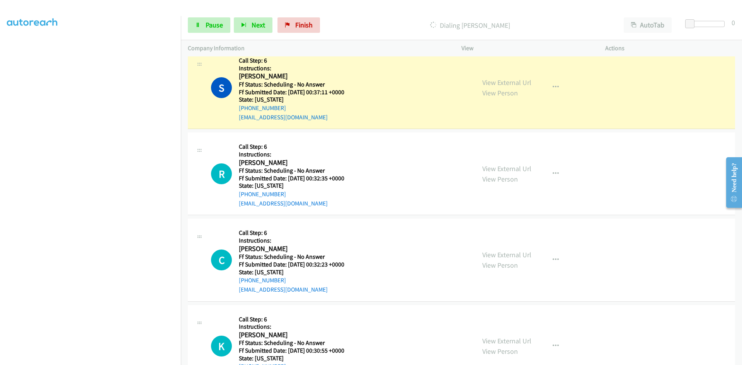
scroll to position [7485, 0]
click at [507, 82] on link "View External Url" at bounding box center [507, 82] width 49 height 9
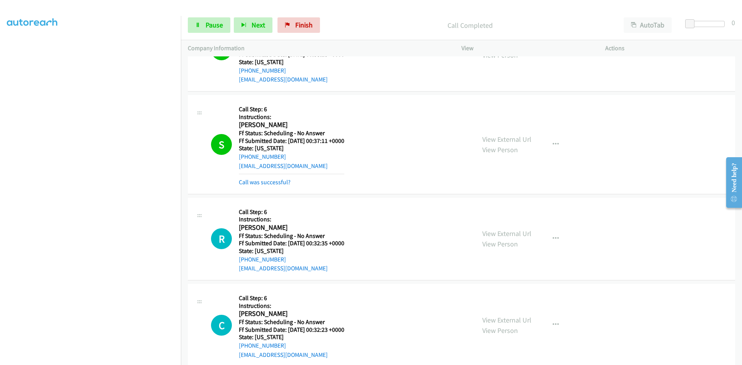
scroll to position [7447, 0]
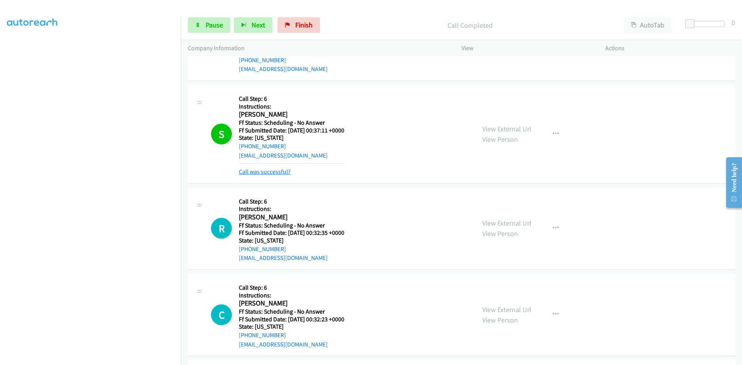
click at [268, 172] on link "Call was successful?" at bounding box center [265, 171] width 52 height 7
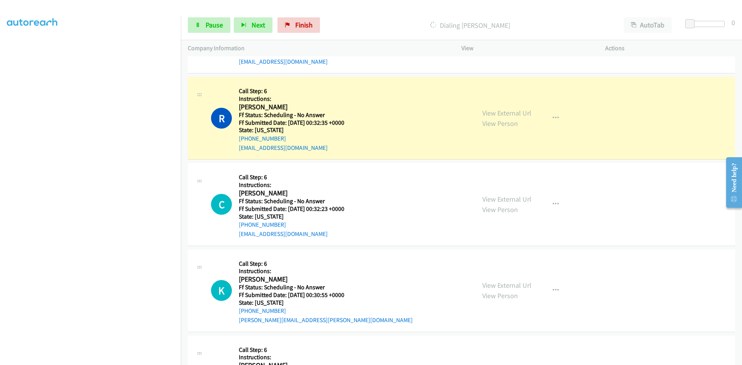
scroll to position [7563, 0]
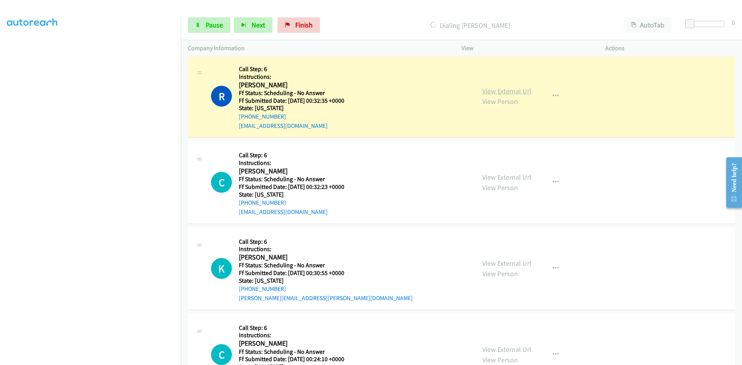
click at [505, 90] on link "View External Url" at bounding box center [507, 91] width 49 height 9
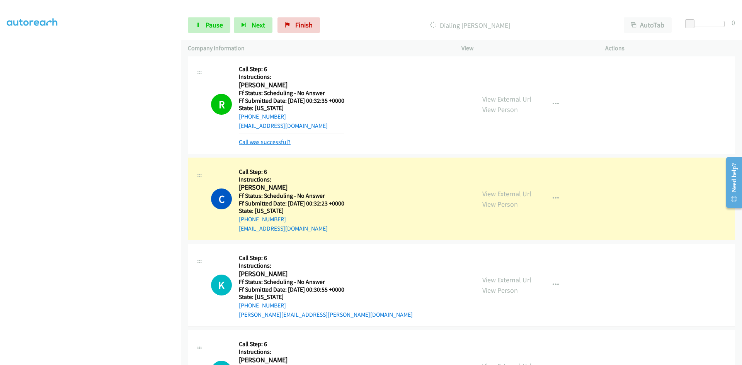
click at [280, 141] on link "Call was successful?" at bounding box center [265, 141] width 52 height 7
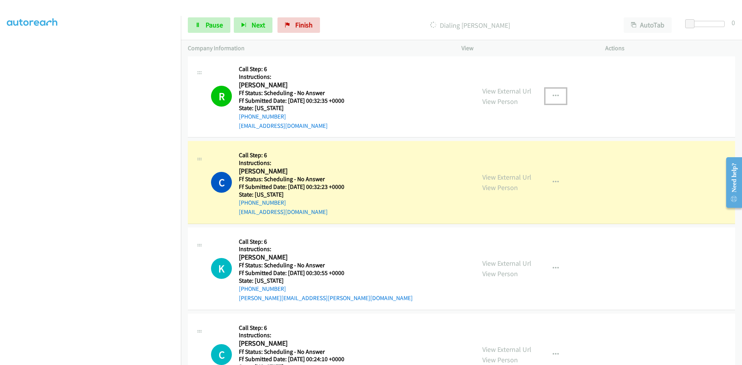
click at [553, 94] on icon "button" at bounding box center [556, 96] width 6 height 6
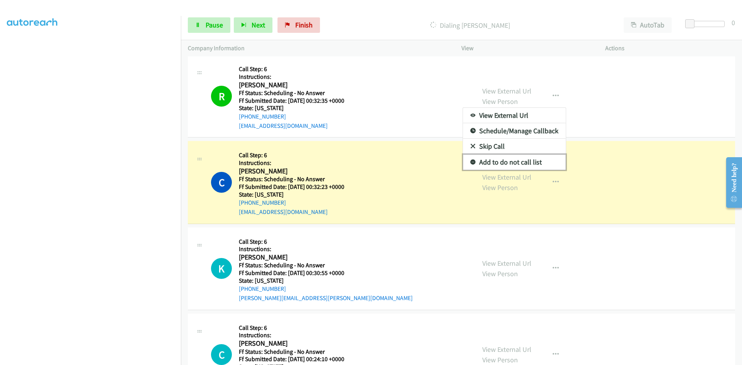
click at [498, 159] on link "Add to do not call list" at bounding box center [514, 162] width 103 height 15
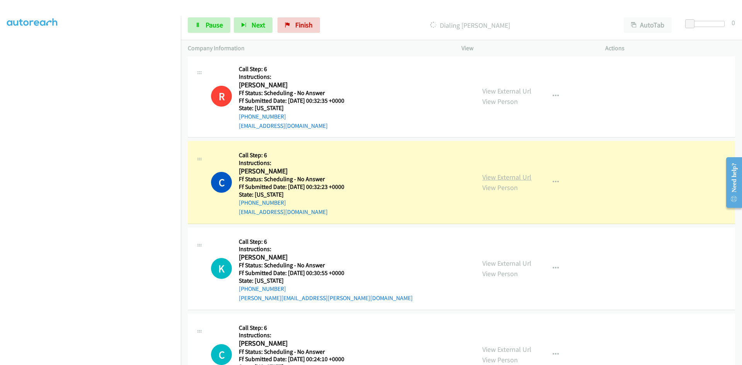
click at [518, 178] on link "View External Url" at bounding box center [507, 177] width 49 height 9
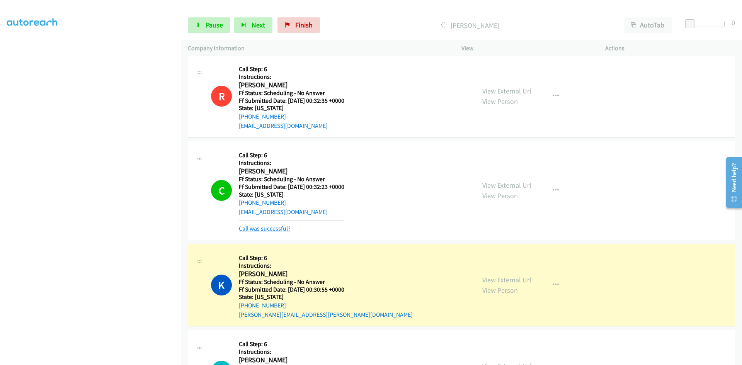
click at [281, 228] on link "Call was successful?" at bounding box center [265, 228] width 52 height 7
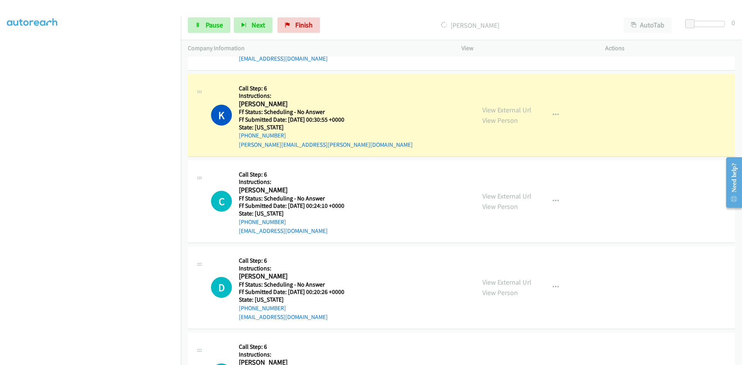
scroll to position [7717, 0]
click at [506, 108] on link "View External Url" at bounding box center [507, 108] width 49 height 9
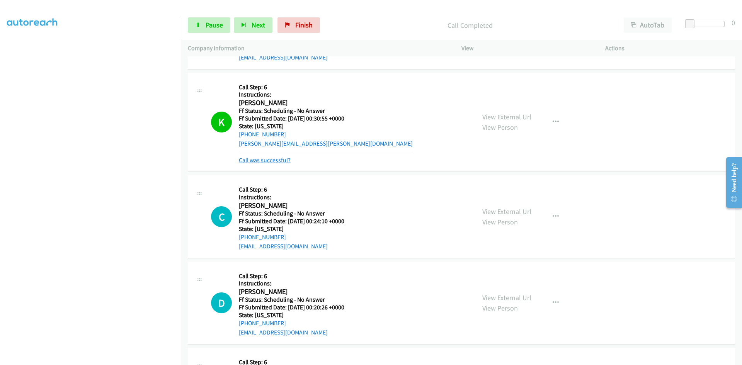
click at [282, 161] on link "Call was successful?" at bounding box center [265, 160] width 52 height 7
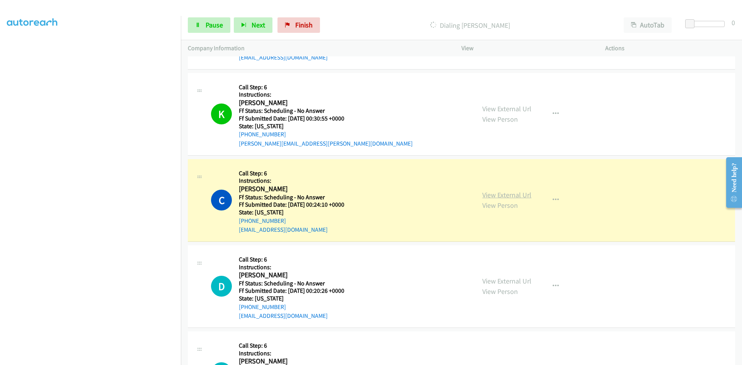
click at [522, 197] on link "View External Url" at bounding box center [507, 195] width 49 height 9
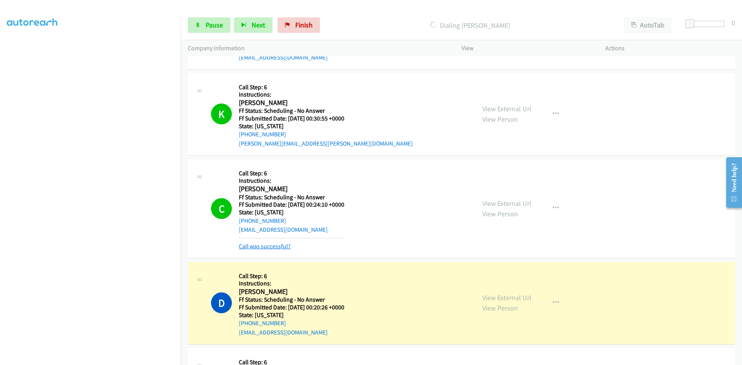
click at [255, 246] on link "Call was successful?" at bounding box center [265, 246] width 52 height 7
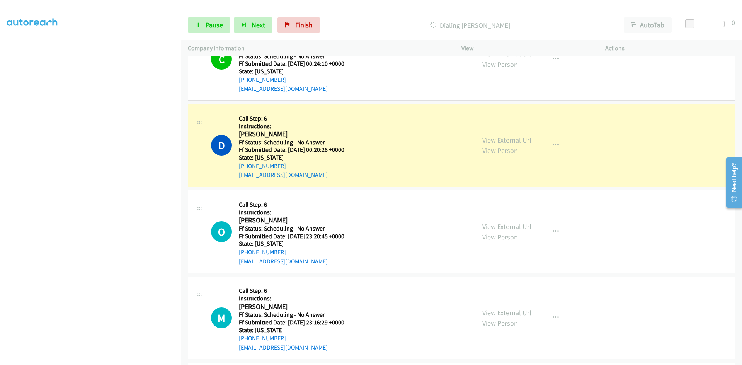
scroll to position [7872, 0]
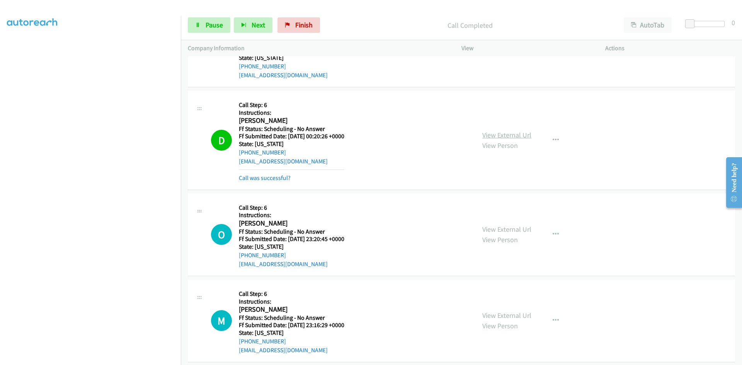
click at [493, 132] on link "View External Url" at bounding box center [507, 135] width 49 height 9
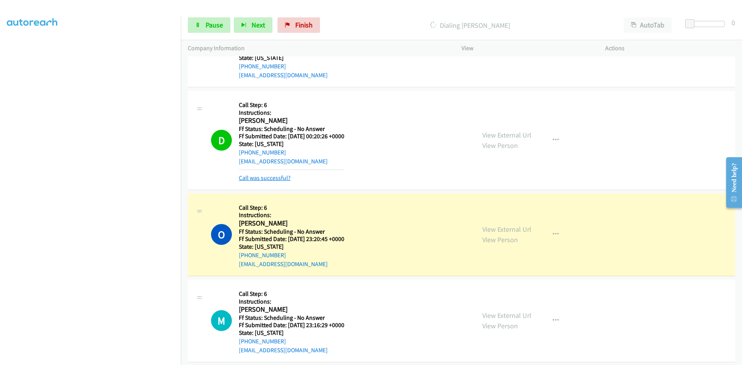
click at [270, 179] on link "Call was successful?" at bounding box center [265, 177] width 52 height 7
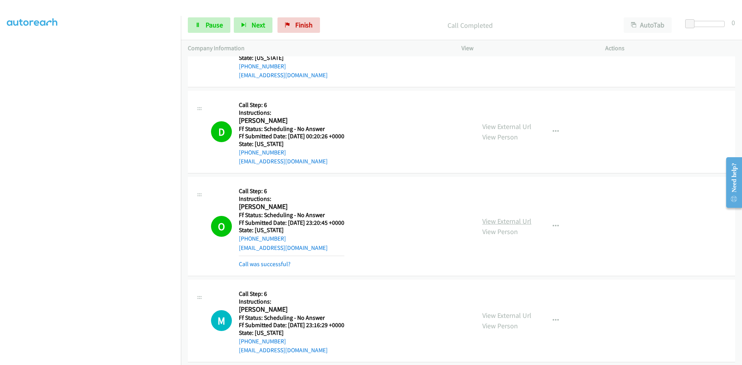
click at [493, 220] on link "View External Url" at bounding box center [507, 221] width 49 height 9
click at [240, 266] on link "Call was successful?" at bounding box center [265, 264] width 52 height 7
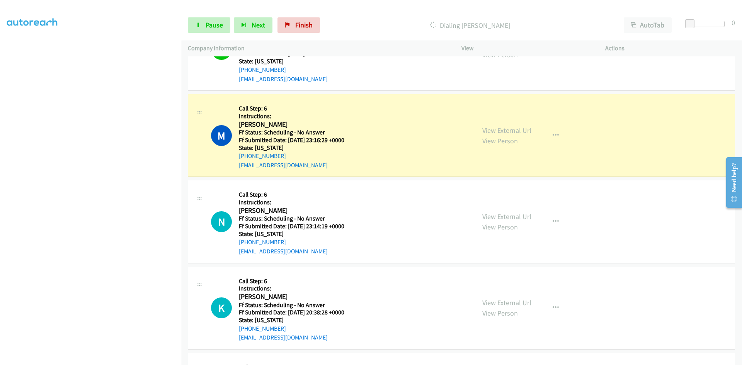
scroll to position [8065, 0]
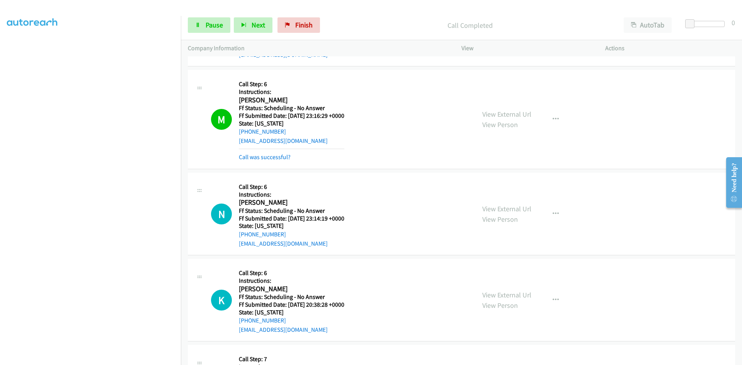
click at [265, 152] on mb0 "Call was successful?" at bounding box center [292, 155] width 106 height 13
click at [265, 157] on link "Call was successful?" at bounding box center [265, 157] width 52 height 7
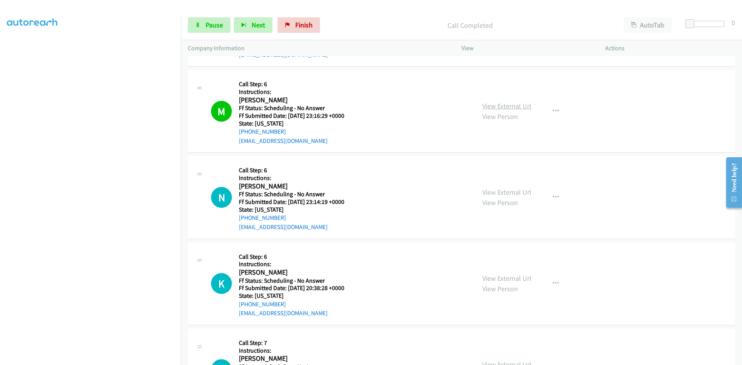
click at [515, 108] on link "View External Url" at bounding box center [507, 106] width 49 height 9
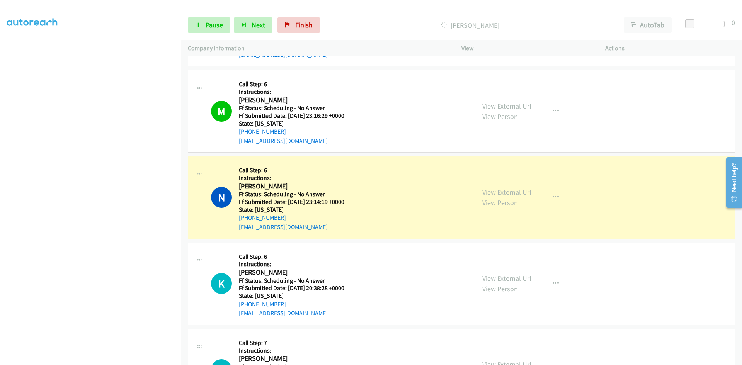
click at [486, 193] on link "View External Url" at bounding box center [507, 192] width 49 height 9
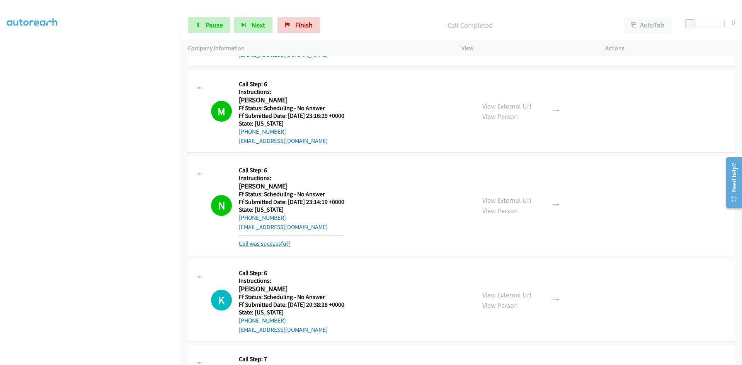
click at [275, 245] on link "Call was successful?" at bounding box center [265, 243] width 52 height 7
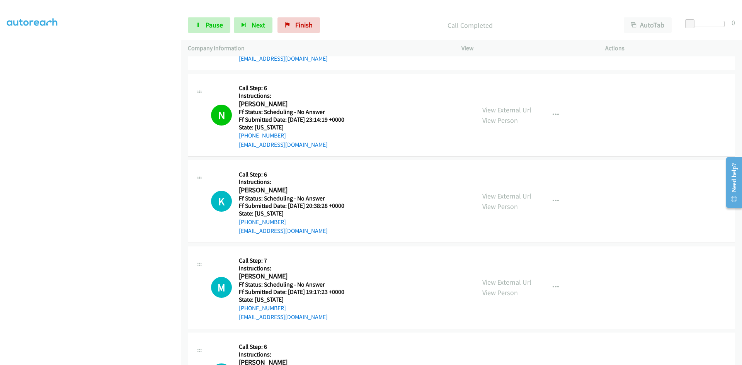
scroll to position [8181, 0]
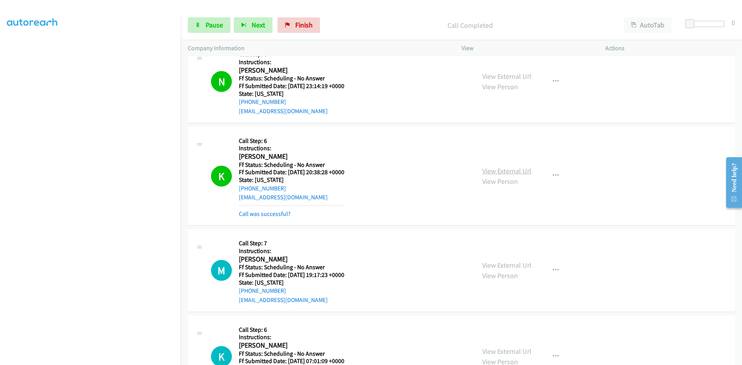
click at [519, 172] on link "View External Url" at bounding box center [507, 171] width 49 height 9
click at [260, 214] on link "Call was successful?" at bounding box center [265, 213] width 52 height 7
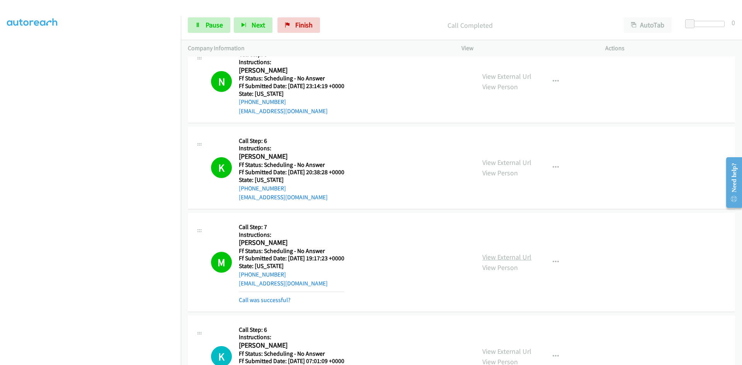
click at [511, 259] on link "View External Url" at bounding box center [507, 257] width 49 height 9
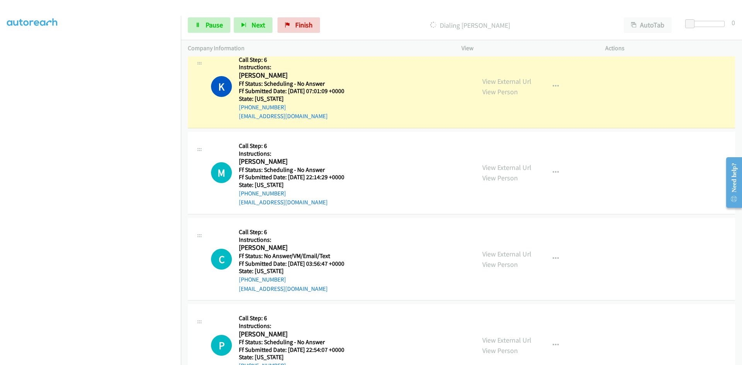
scroll to position [8452, 0]
click at [521, 79] on link "View External Url" at bounding box center [507, 81] width 49 height 9
click at [222, 26] on span "Pause" at bounding box center [214, 24] width 17 height 9
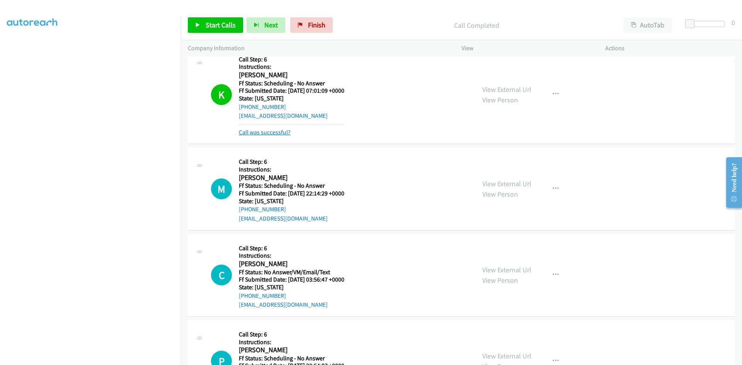
click at [260, 133] on link "Call was successful?" at bounding box center [265, 132] width 52 height 7
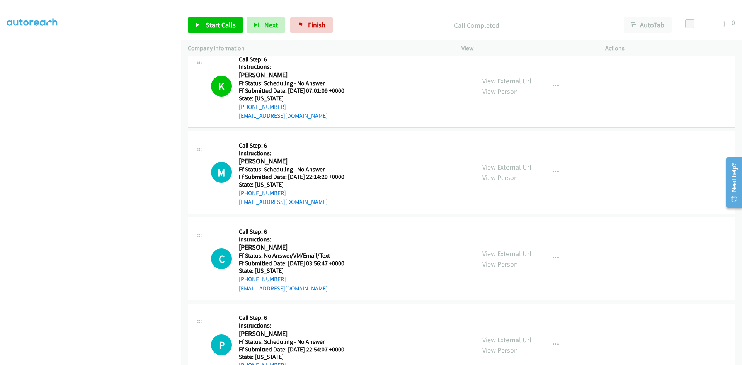
click at [523, 84] on link "View External Url" at bounding box center [507, 81] width 49 height 9
drag, startPoint x: 300, startPoint y: 27, endPoint x: 403, endPoint y: 40, distance: 104.1
click at [300, 27] on icon at bounding box center [300, 25] width 5 height 5
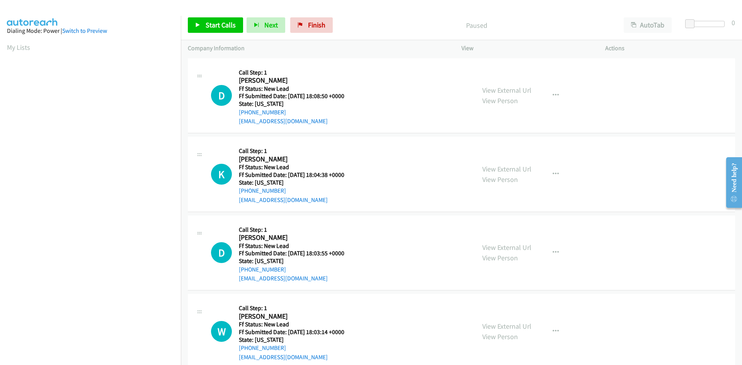
click at [357, 26] on p "Paused" at bounding box center [476, 25] width 267 height 10
click at [212, 23] on span "Start Calls" at bounding box center [221, 24] width 30 height 9
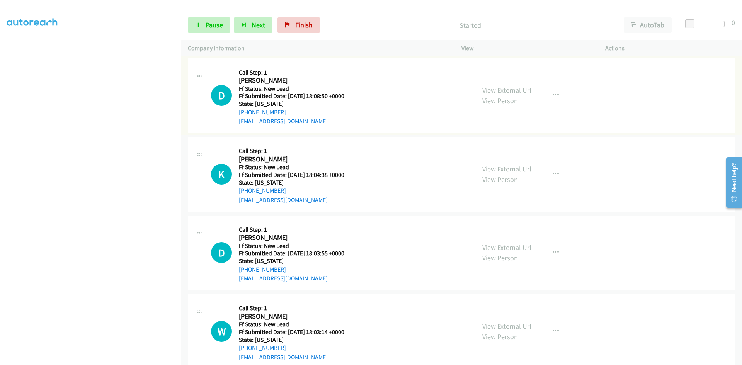
click at [491, 90] on link "View External Url" at bounding box center [507, 90] width 49 height 9
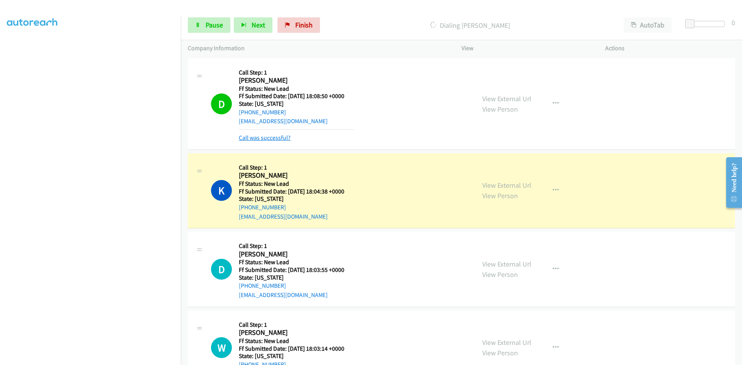
click at [266, 136] on link "Call was successful?" at bounding box center [265, 137] width 52 height 7
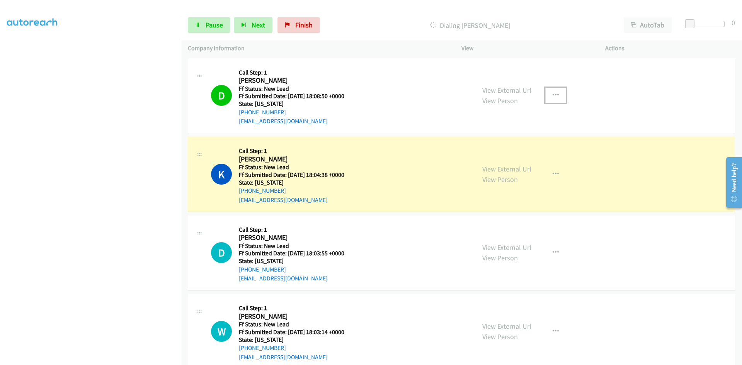
click at [554, 93] on icon "button" at bounding box center [556, 95] width 6 height 6
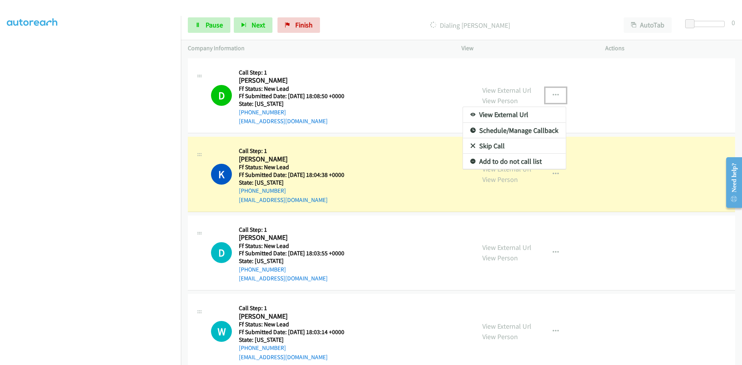
click at [502, 161] on link "Add to do not call list" at bounding box center [514, 161] width 103 height 15
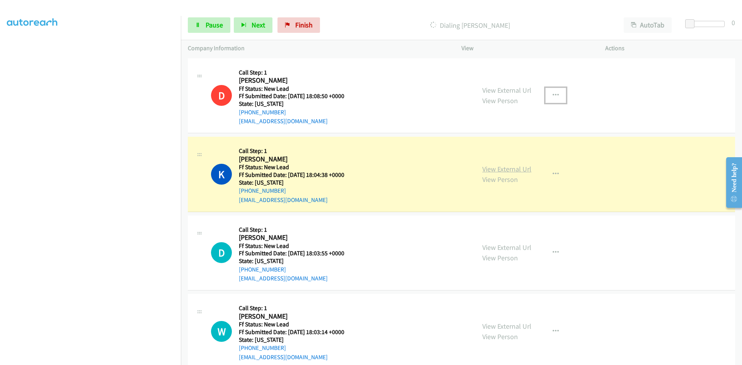
click at [500, 171] on link "View External Url" at bounding box center [507, 169] width 49 height 9
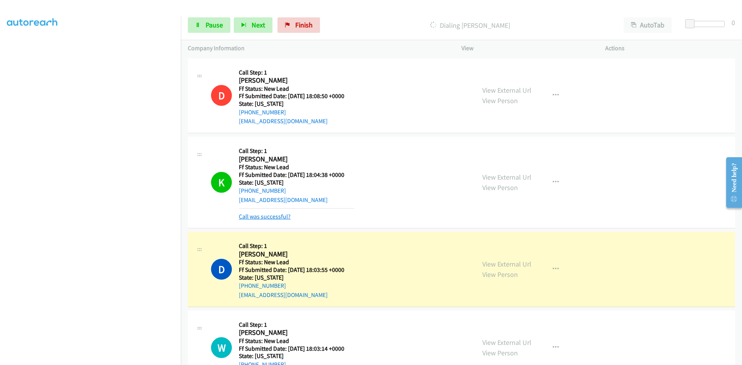
click at [261, 215] on link "Call was successful?" at bounding box center [265, 216] width 52 height 7
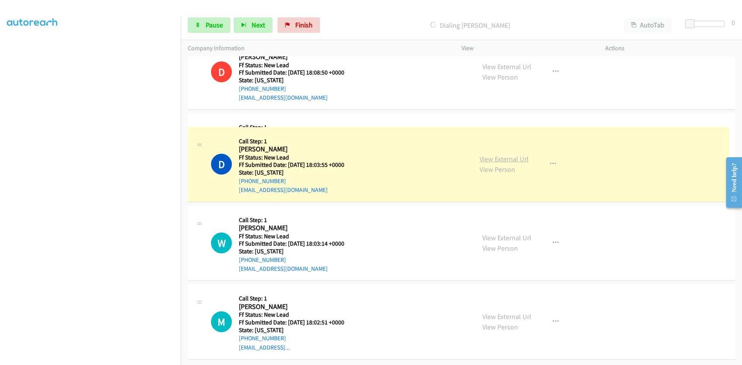
scroll to position [94, 0]
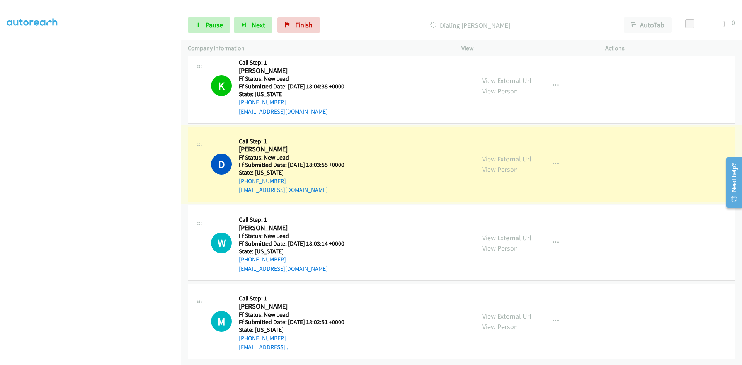
click at [484, 155] on link "View External Url" at bounding box center [507, 159] width 49 height 9
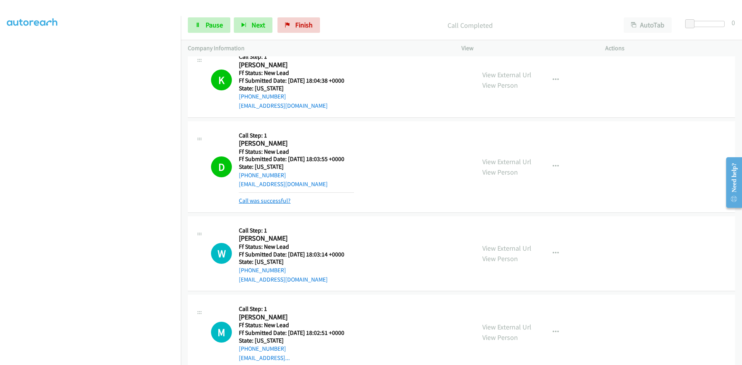
click at [278, 200] on link "Call was successful?" at bounding box center [265, 200] width 52 height 7
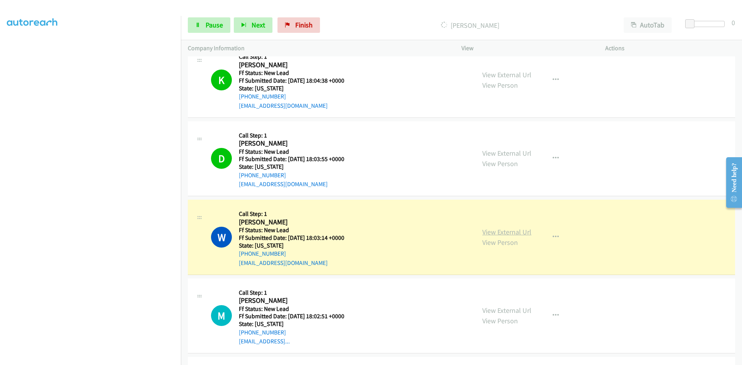
click at [508, 230] on link "View External Url" at bounding box center [507, 232] width 49 height 9
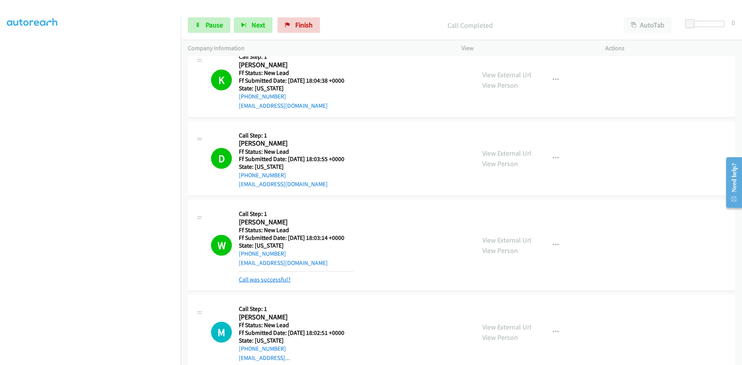
click at [287, 278] on link "Call was successful?" at bounding box center [265, 279] width 52 height 7
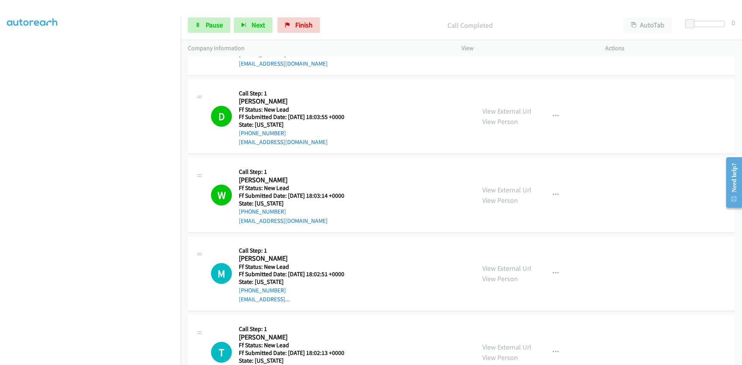
scroll to position [210, 0]
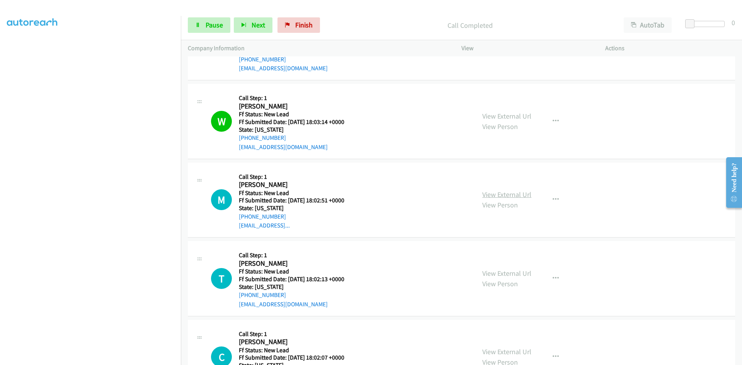
click at [491, 193] on link "View External Url" at bounding box center [507, 194] width 49 height 9
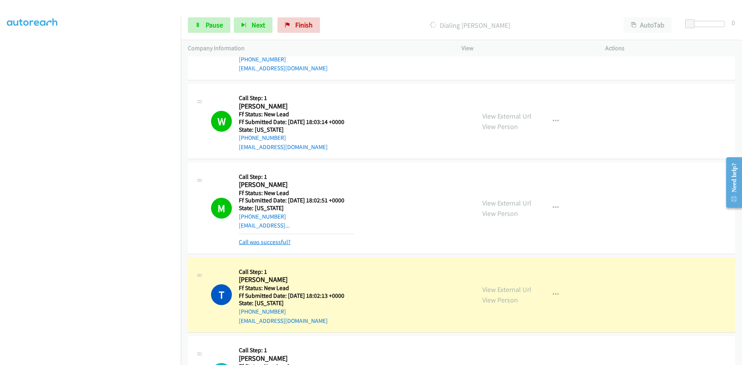
click at [262, 242] on link "Call was successful?" at bounding box center [265, 242] width 52 height 7
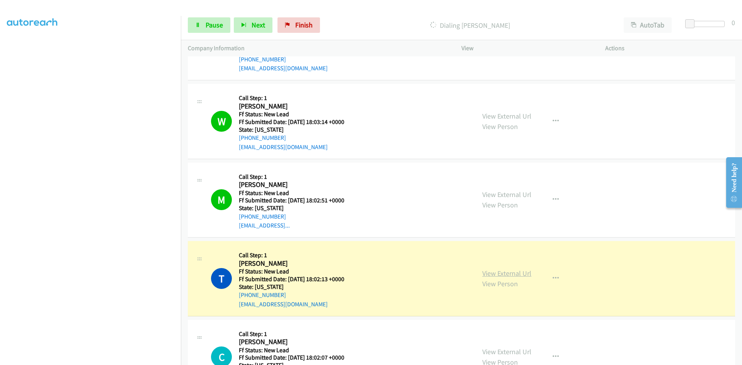
click at [505, 273] on link "View External Url" at bounding box center [507, 273] width 49 height 9
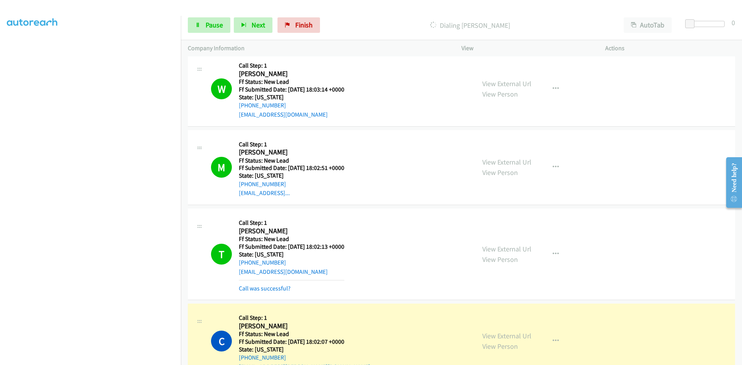
scroll to position [288, 0]
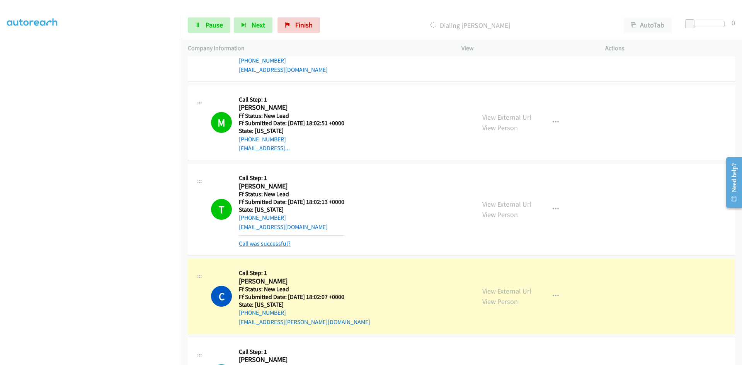
click at [282, 245] on link "Call was successful?" at bounding box center [265, 243] width 52 height 7
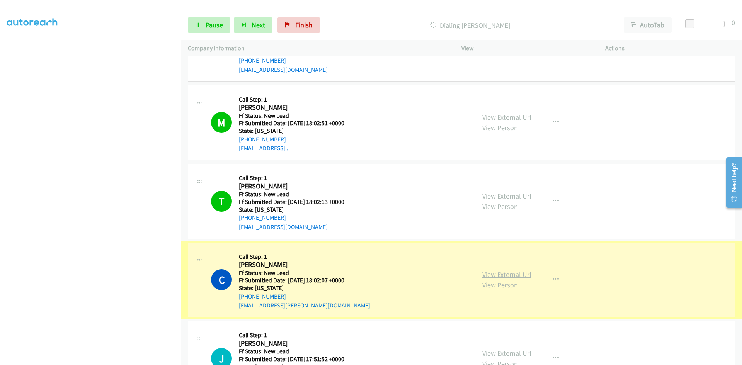
click at [491, 275] on link "View External Url" at bounding box center [507, 274] width 49 height 9
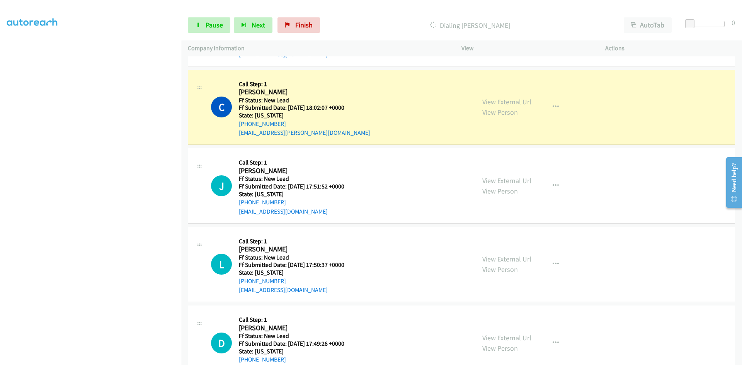
scroll to position [481, 0]
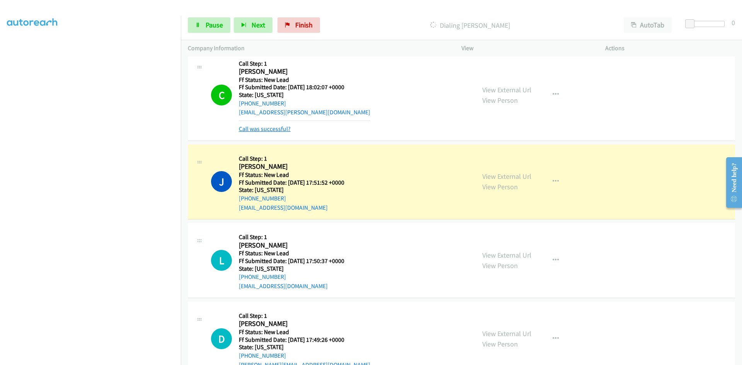
click at [262, 126] on link "Call was successful?" at bounding box center [265, 128] width 52 height 7
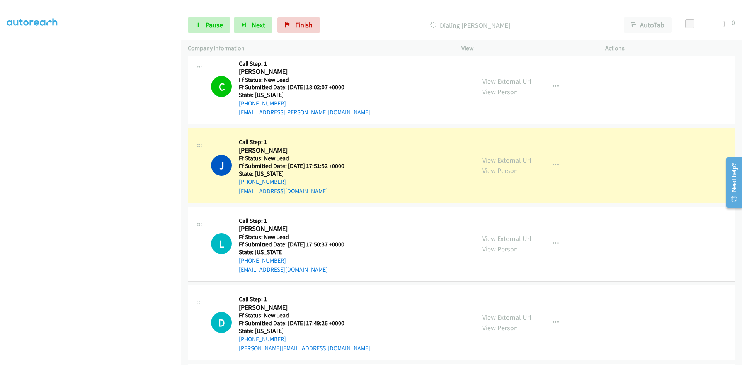
click at [486, 161] on link "View External Url" at bounding box center [507, 160] width 49 height 9
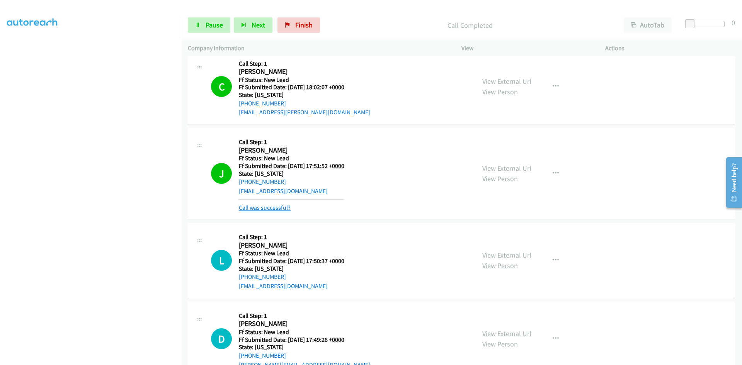
click at [268, 210] on link "Call was successful?" at bounding box center [265, 207] width 52 height 7
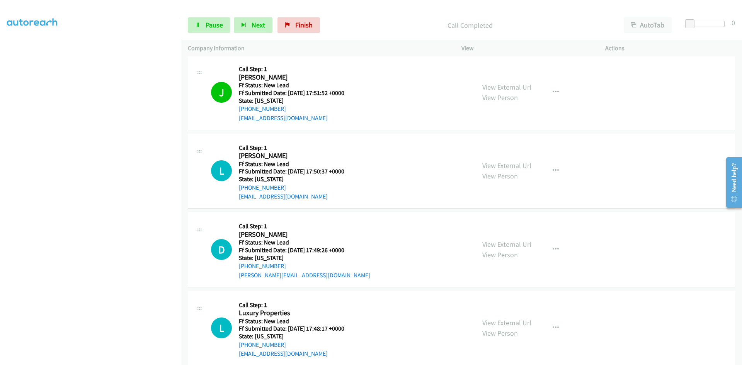
scroll to position [567, 0]
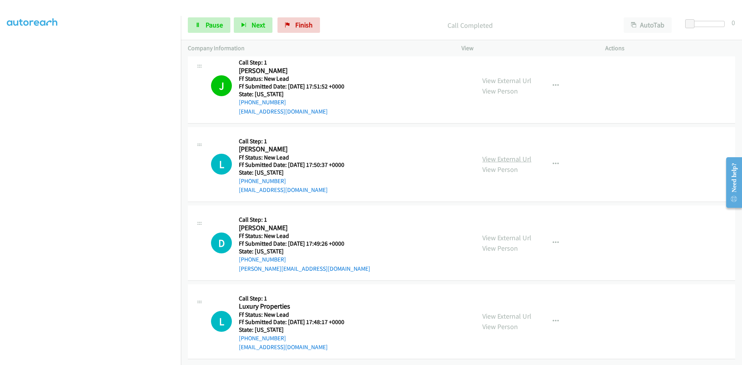
click at [507, 155] on link "View External Url" at bounding box center [507, 159] width 49 height 9
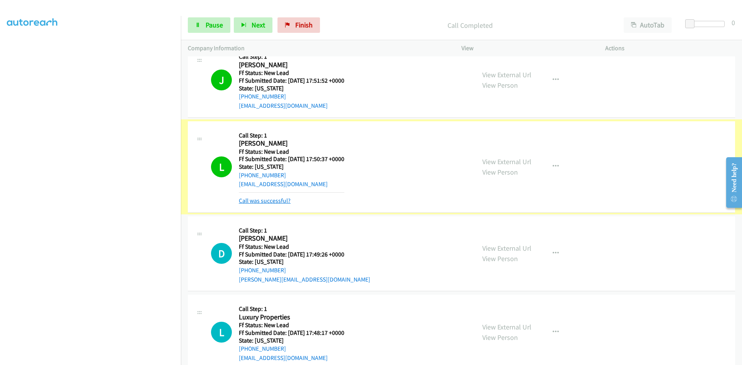
click at [277, 200] on link "Call was successful?" at bounding box center [265, 200] width 52 height 7
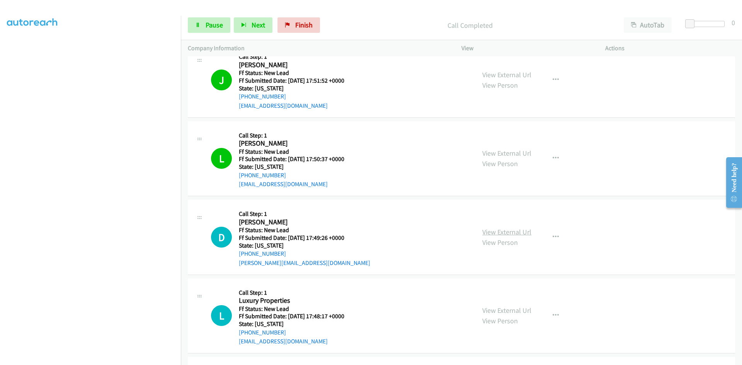
click at [505, 236] on link "View External Url" at bounding box center [507, 232] width 49 height 9
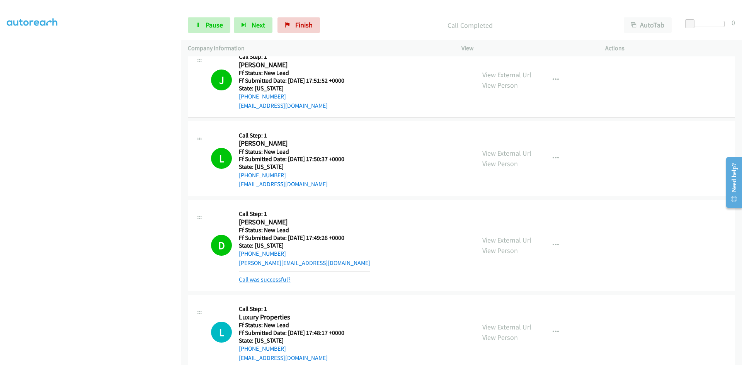
drag, startPoint x: 281, startPoint y: 280, endPoint x: 286, endPoint y: 276, distance: 6.6
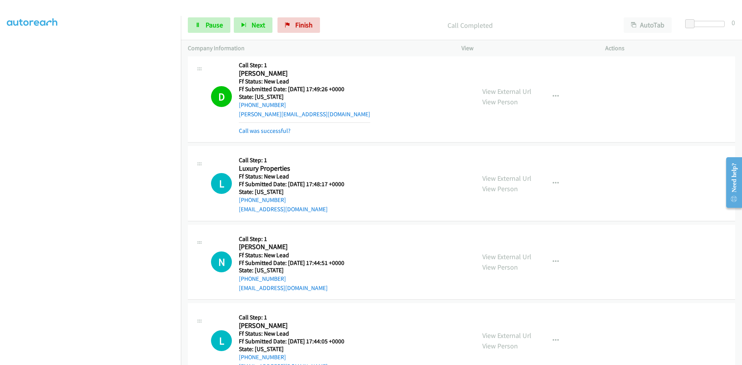
scroll to position [721, 0]
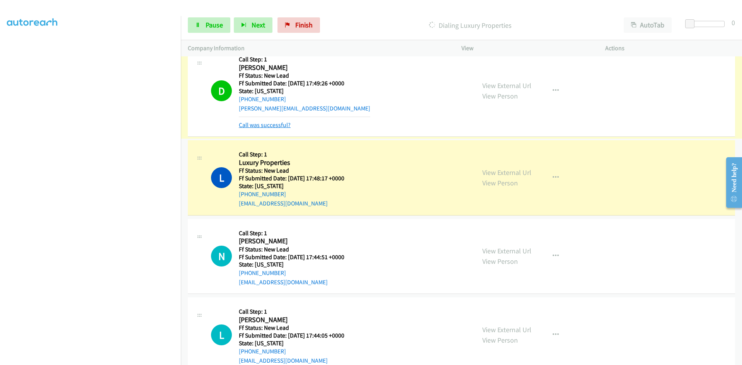
click at [275, 125] on link "Call was successful?" at bounding box center [265, 124] width 52 height 7
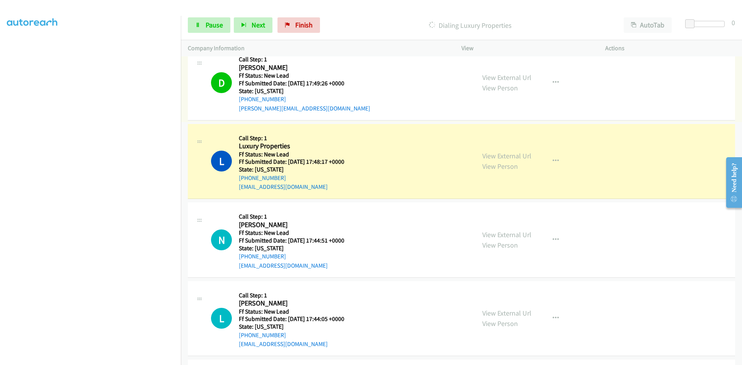
scroll to position [705, 0]
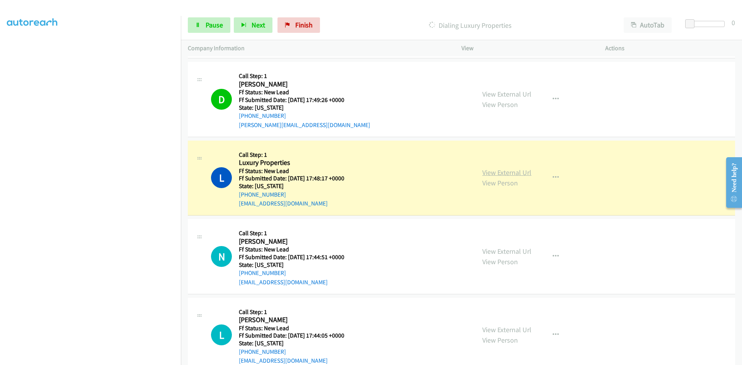
click at [493, 175] on link "View External Url" at bounding box center [507, 172] width 49 height 9
click at [201, 29] on link "Pause" at bounding box center [209, 24] width 43 height 15
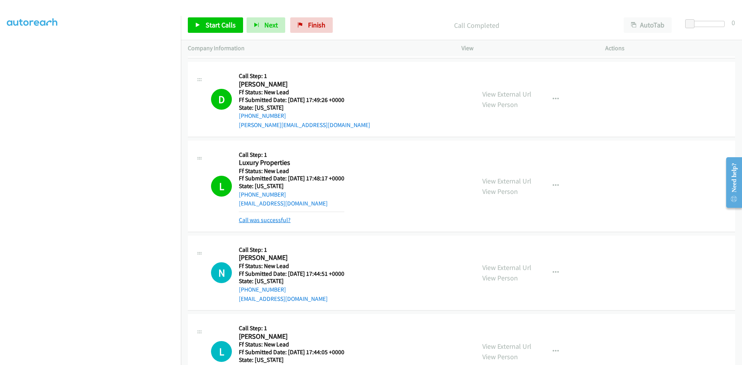
click at [274, 220] on link "Call was successful?" at bounding box center [265, 220] width 52 height 7
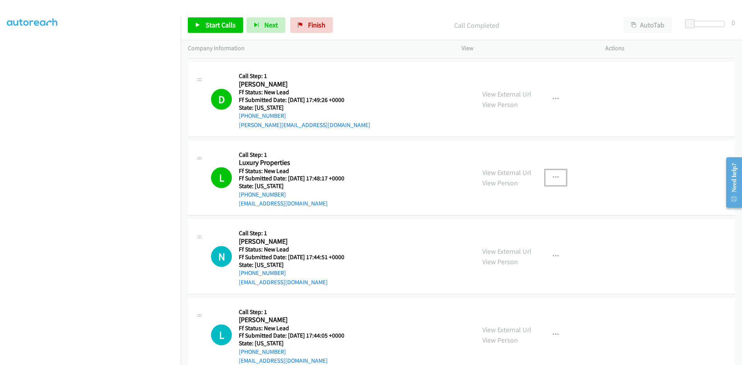
click at [553, 176] on icon "button" at bounding box center [556, 178] width 6 height 6
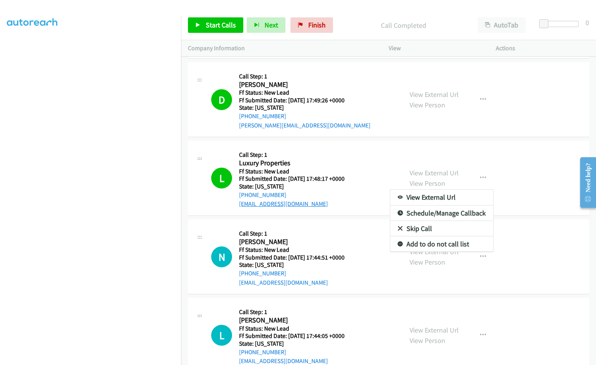
drag, startPoint x: 300, startPoint y: 203, endPoint x: 292, endPoint y: 206, distance: 8.4
click at [292, 206] on div at bounding box center [298, 182] width 596 height 365
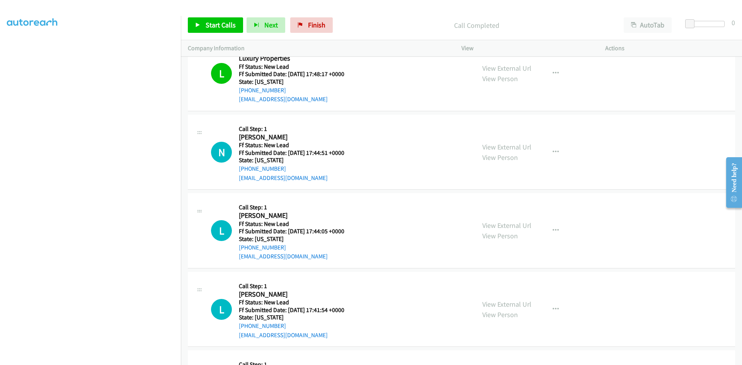
scroll to position [821, 0]
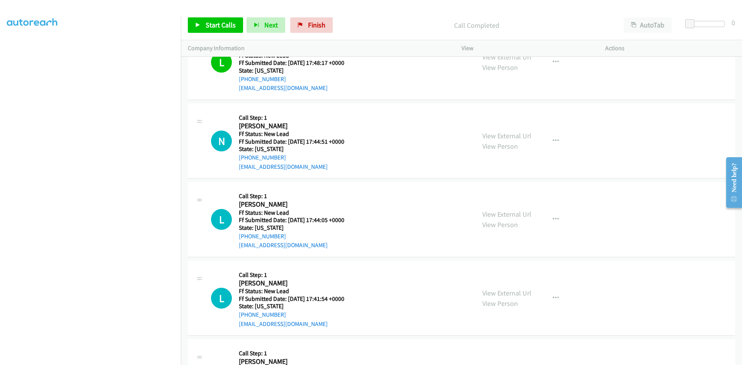
click at [375, 23] on p "Call Completed" at bounding box center [476, 25] width 267 height 10
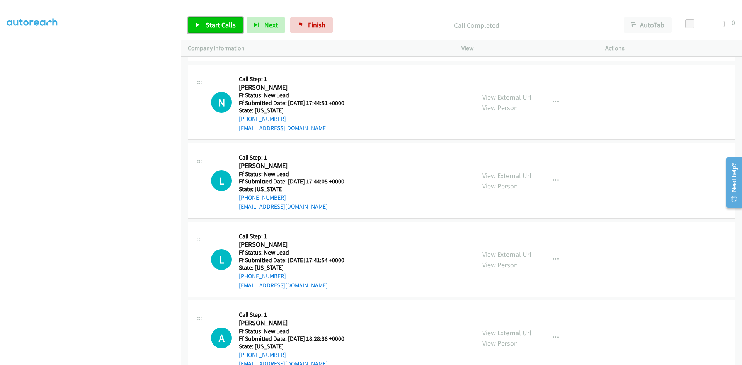
click at [227, 23] on span "Start Calls" at bounding box center [221, 24] width 30 height 9
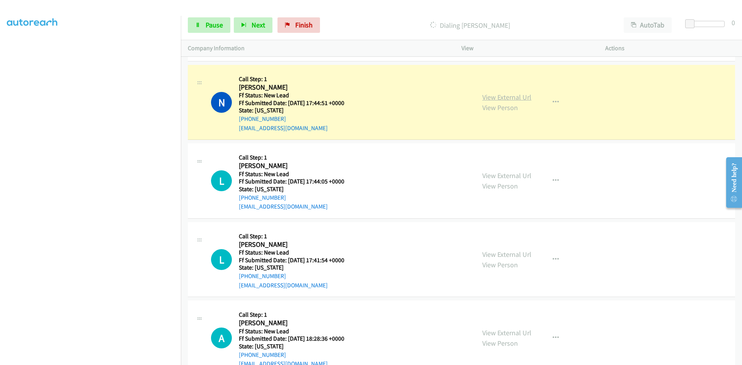
click at [515, 97] on link "View External Url" at bounding box center [507, 97] width 49 height 9
click at [210, 21] on span "Pause" at bounding box center [214, 24] width 17 height 9
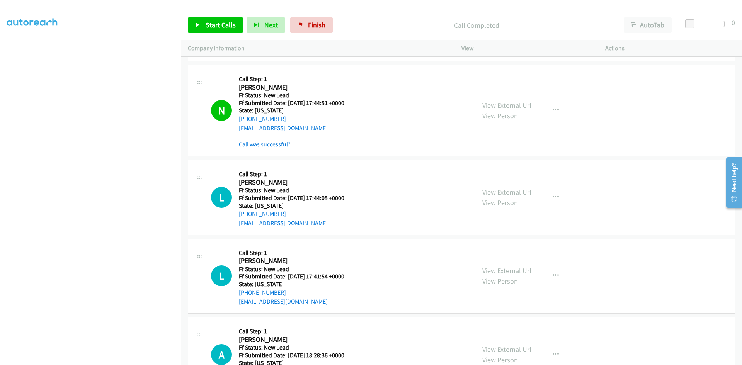
click at [282, 145] on link "Call was successful?" at bounding box center [265, 144] width 52 height 7
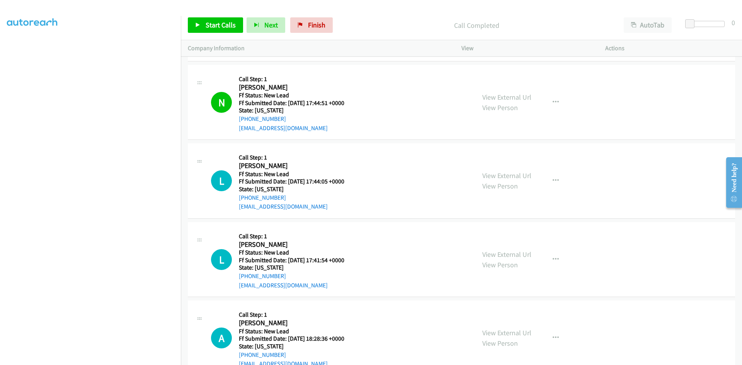
click at [395, 11] on div "Start Calls Pause Next Finish Call Completed AutoTab AutoTab 0" at bounding box center [461, 25] width 561 height 30
click at [229, 22] on span "Start Calls" at bounding box center [221, 24] width 30 height 9
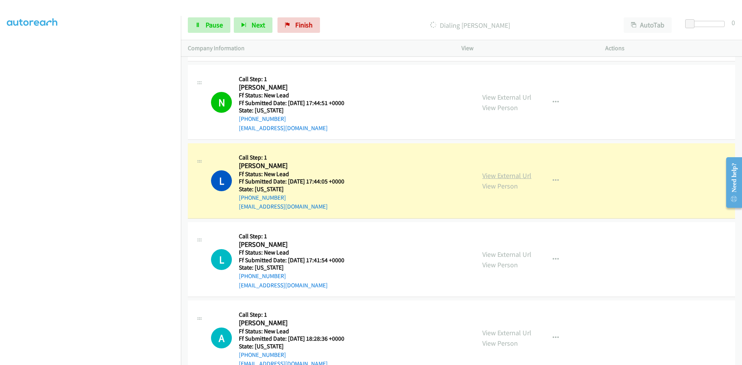
click at [490, 176] on link "View External Url" at bounding box center [507, 175] width 49 height 9
click at [213, 21] on span "Pause" at bounding box center [214, 24] width 17 height 9
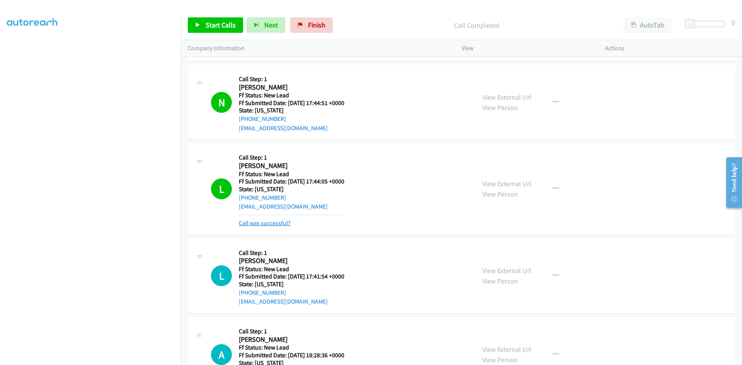
drag, startPoint x: 261, startPoint y: 222, endPoint x: 258, endPoint y: 220, distance: 4.0
click at [261, 222] on link "Call was successful?" at bounding box center [265, 223] width 52 height 7
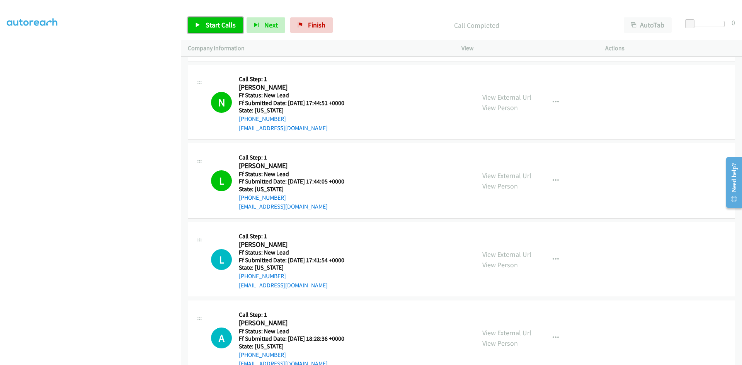
click at [220, 25] on span "Start Calls" at bounding box center [221, 24] width 30 height 9
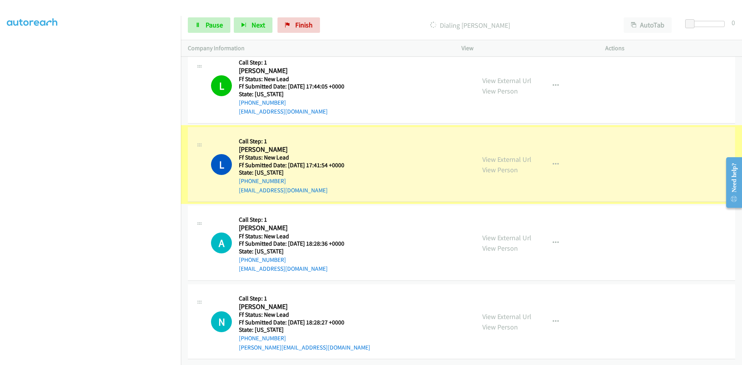
scroll to position [960, 0]
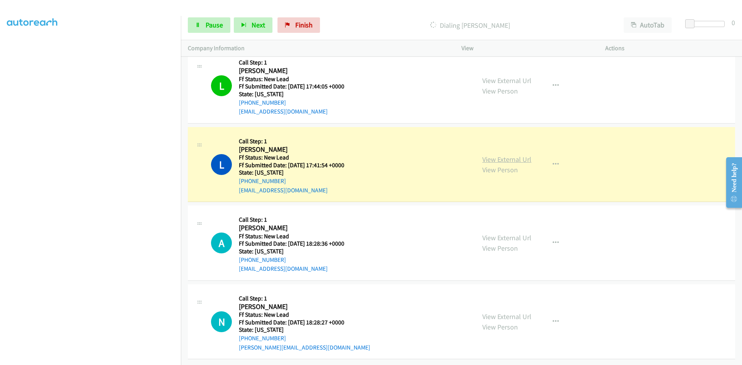
click at [507, 155] on link "View External Url" at bounding box center [507, 159] width 49 height 9
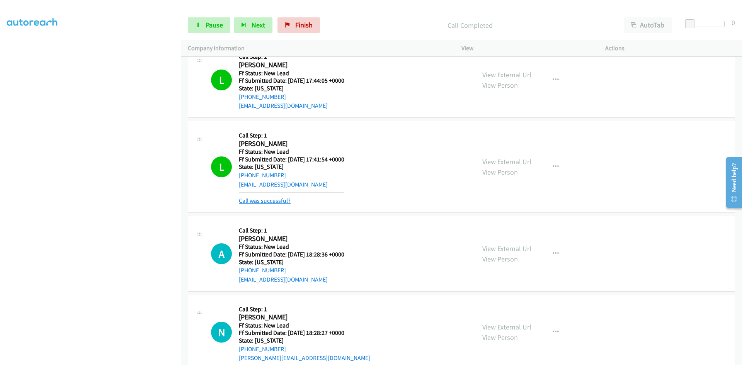
click at [275, 202] on link "Call was successful?" at bounding box center [265, 200] width 52 height 7
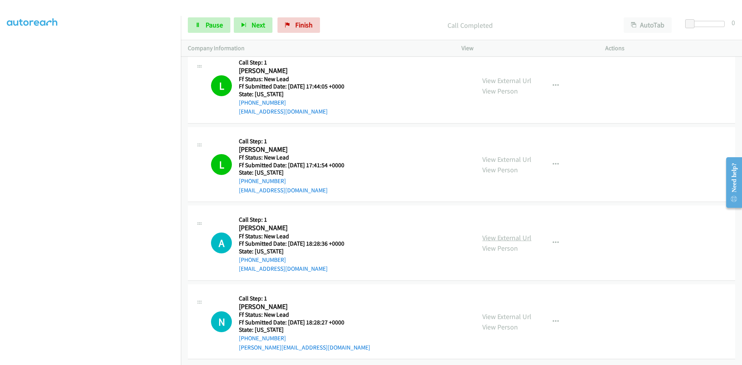
click at [498, 234] on link "View External Url" at bounding box center [507, 238] width 49 height 9
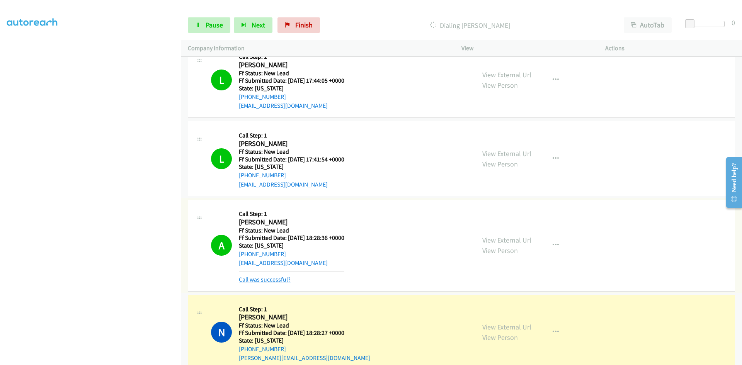
click at [278, 280] on link "Call was successful?" at bounding box center [265, 279] width 52 height 7
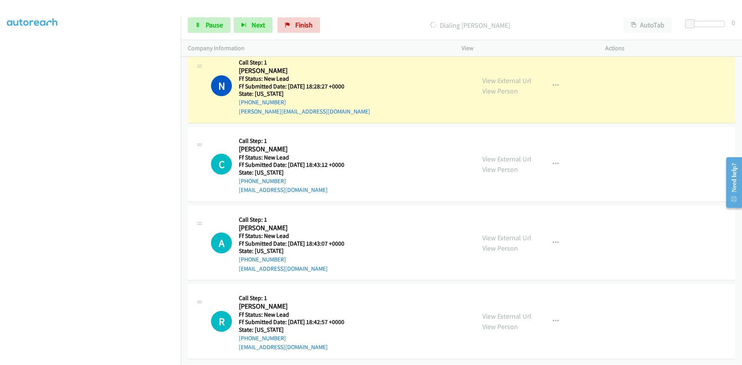
scroll to position [1196, 0]
click at [508, 77] on link "View External Url" at bounding box center [507, 80] width 49 height 9
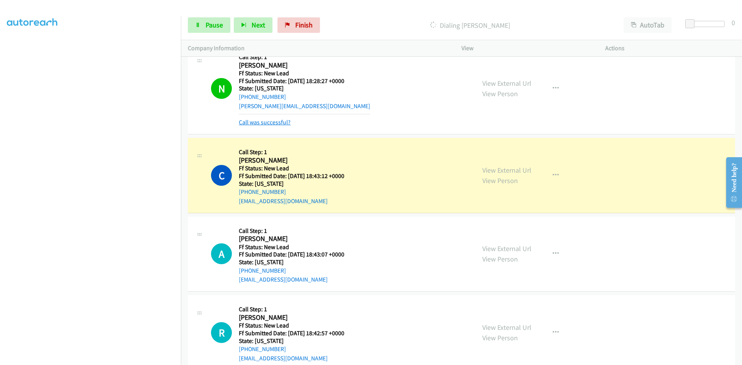
click at [284, 121] on link "Call was successful?" at bounding box center [265, 122] width 52 height 7
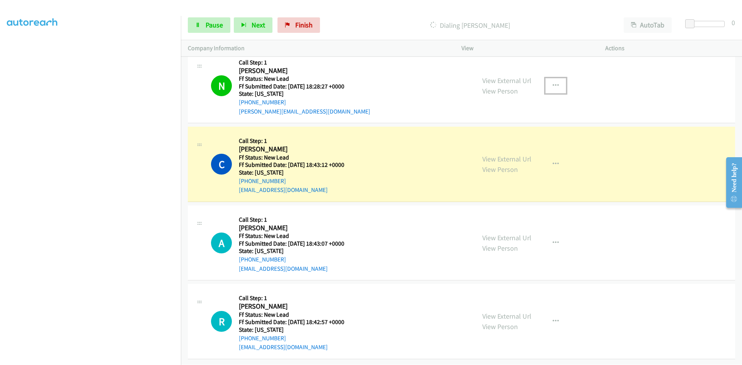
click at [553, 83] on icon "button" at bounding box center [556, 86] width 6 height 6
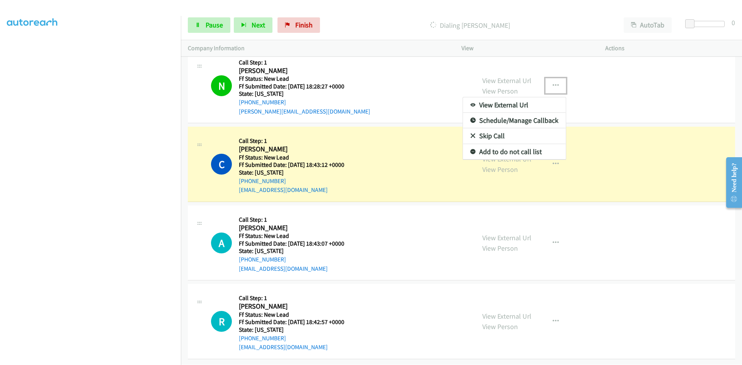
click at [484, 146] on link "Add to do not call list" at bounding box center [514, 151] width 103 height 15
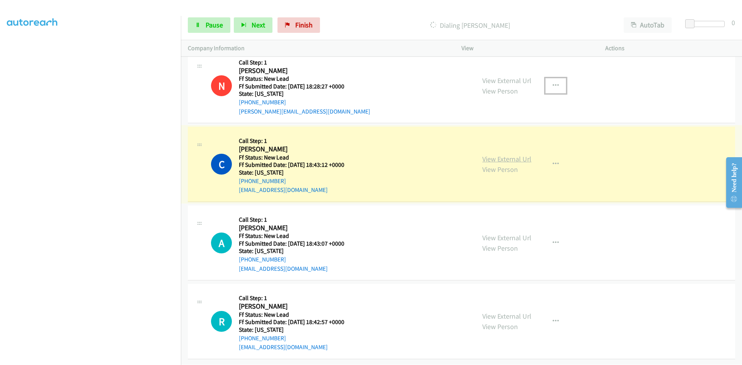
click at [490, 155] on link "View External Url" at bounding box center [507, 159] width 49 height 9
click at [217, 23] on span "Pause" at bounding box center [214, 24] width 17 height 9
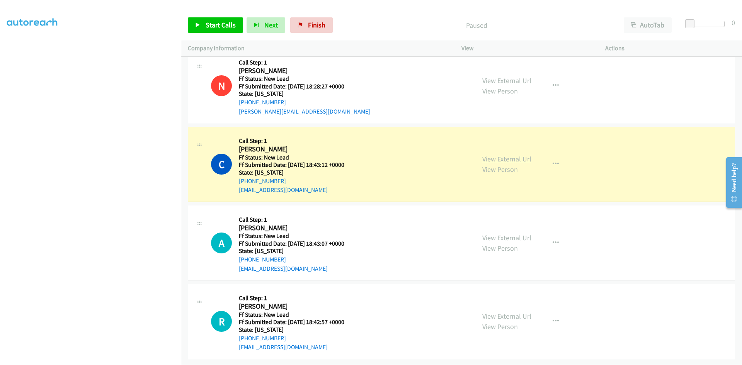
click at [526, 155] on link "View External Url" at bounding box center [507, 159] width 49 height 9
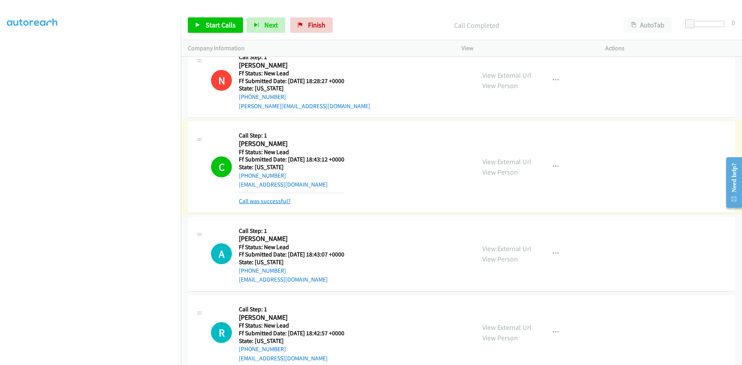
click at [288, 200] on link "Call was successful?" at bounding box center [265, 201] width 52 height 7
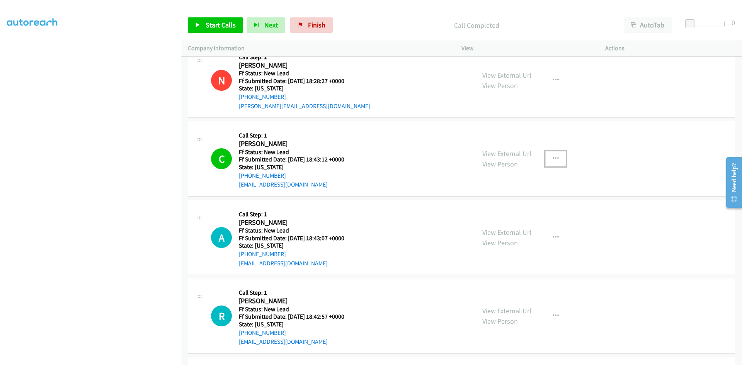
click at [553, 157] on icon "button" at bounding box center [556, 159] width 6 height 6
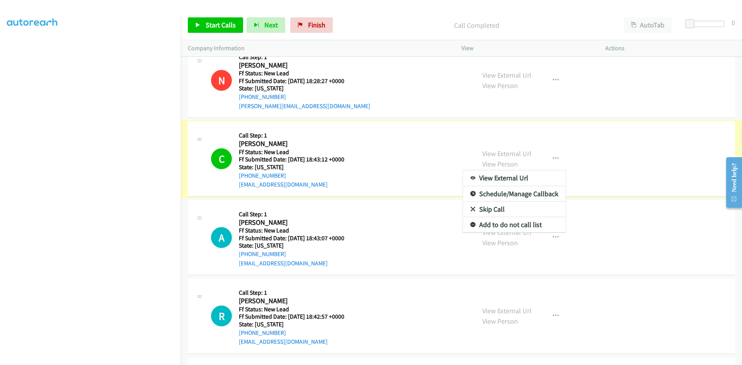
click at [480, 226] on link "Add to do not call list" at bounding box center [514, 224] width 103 height 15
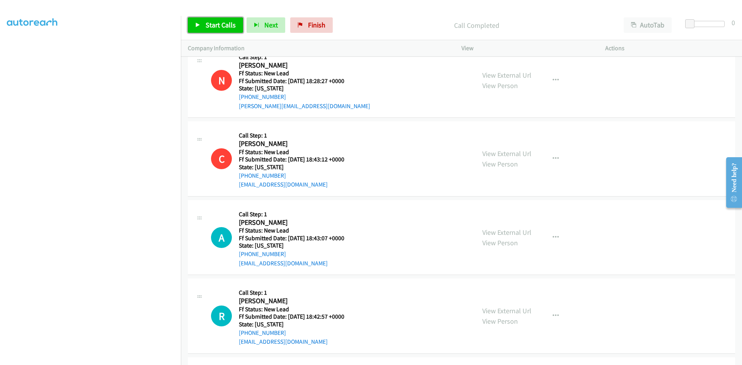
click at [223, 24] on span "Start Calls" at bounding box center [221, 24] width 30 height 9
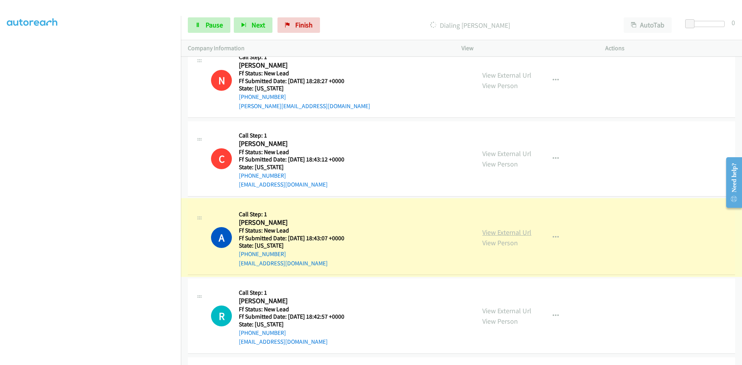
click at [483, 232] on link "View External Url" at bounding box center [507, 232] width 49 height 9
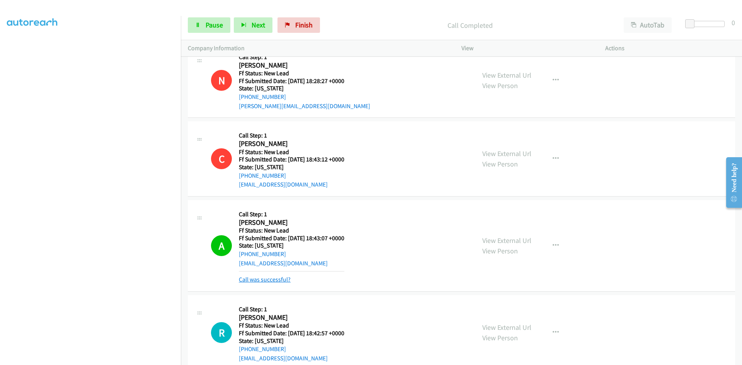
click at [270, 280] on link "Call was successful?" at bounding box center [265, 279] width 52 height 7
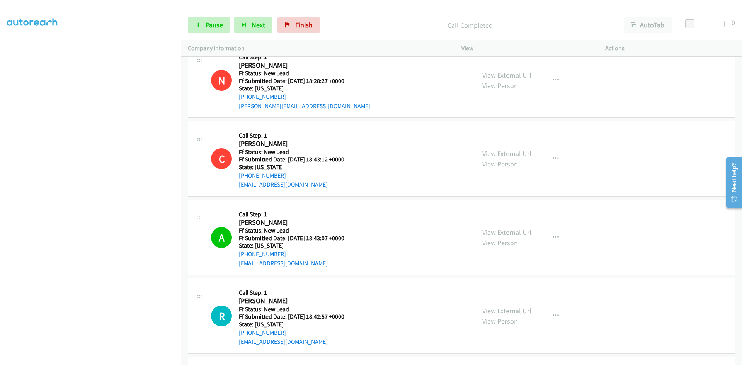
click at [502, 312] on link "View External Url" at bounding box center [507, 311] width 49 height 9
click at [201, 27] on link "Pause" at bounding box center [209, 24] width 43 height 15
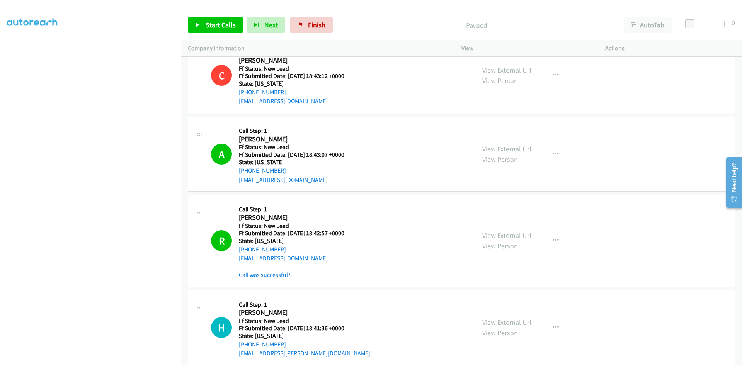
scroll to position [1312, 0]
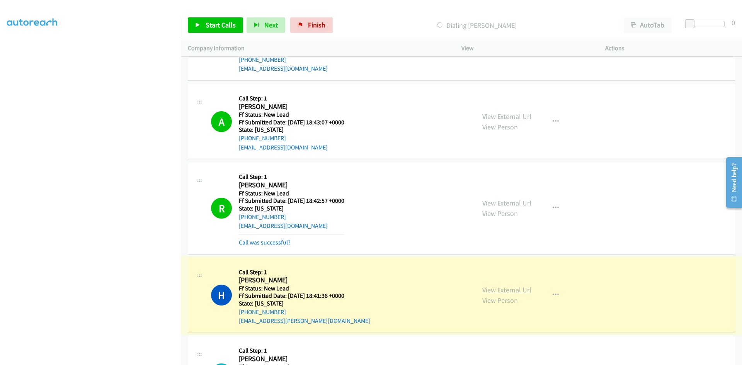
click at [492, 293] on link "View External Url" at bounding box center [507, 290] width 49 height 9
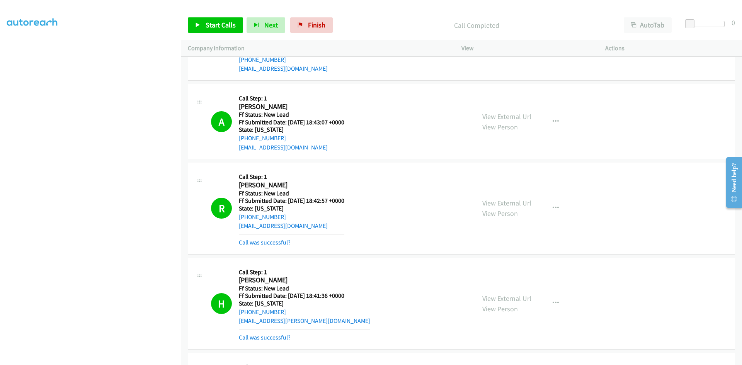
click at [245, 337] on link "Call was successful?" at bounding box center [265, 337] width 52 height 7
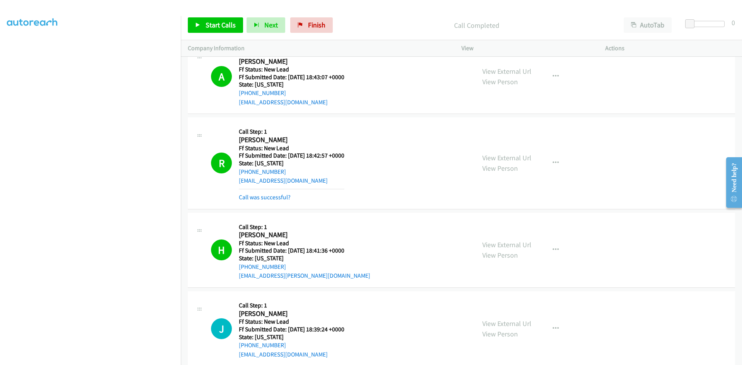
scroll to position [1449, 0]
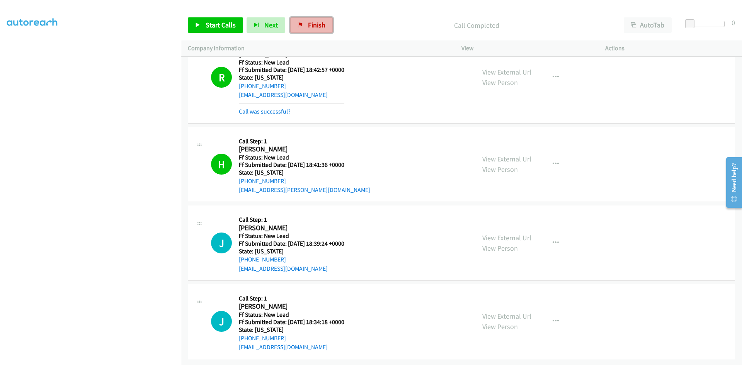
click at [318, 24] on span "Finish" at bounding box center [316, 24] width 17 height 9
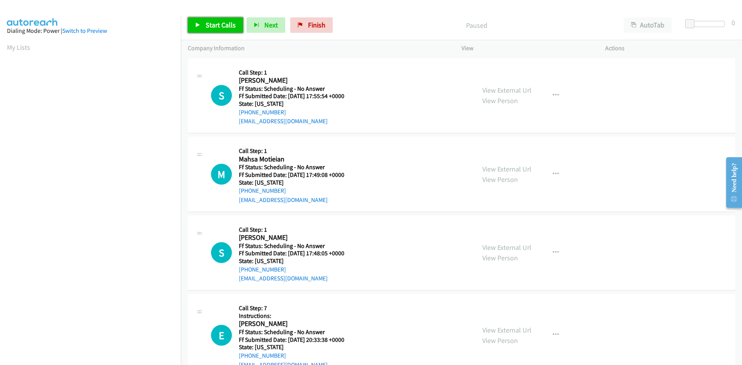
click at [203, 26] on link "Start Calls" at bounding box center [215, 24] width 55 height 15
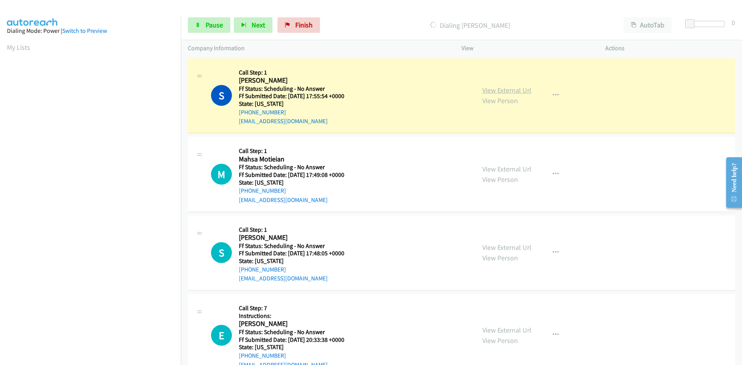
click at [521, 89] on link "View External Url" at bounding box center [507, 90] width 49 height 9
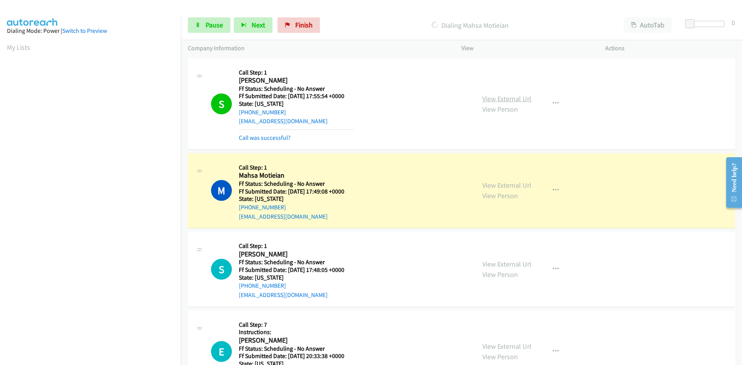
scroll to position [68, 0]
click at [278, 138] on link "Call was successful?" at bounding box center [265, 137] width 52 height 7
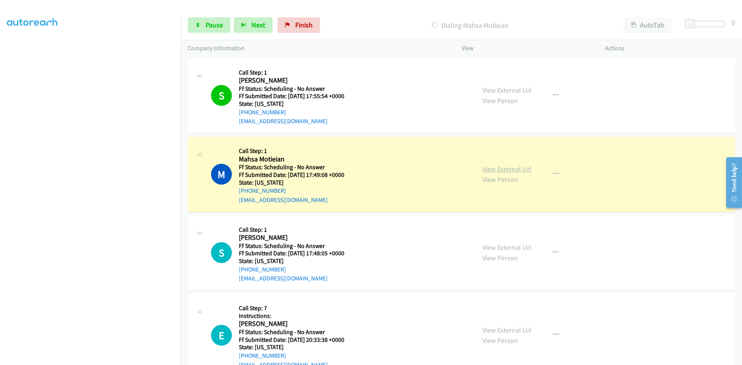
click at [496, 169] on link "View External Url" at bounding box center [507, 169] width 49 height 9
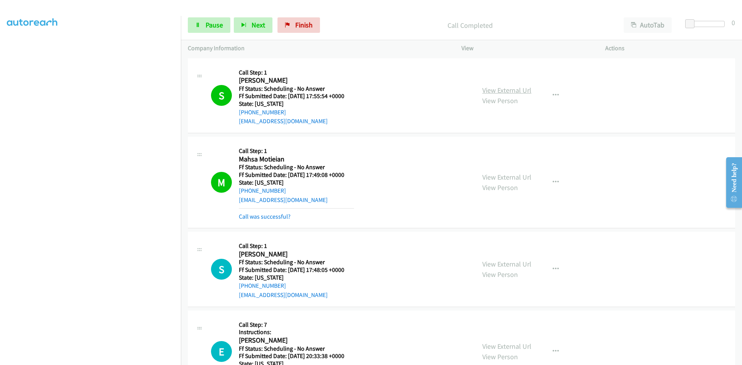
click at [512, 86] on link "View External Url" at bounding box center [507, 90] width 49 height 9
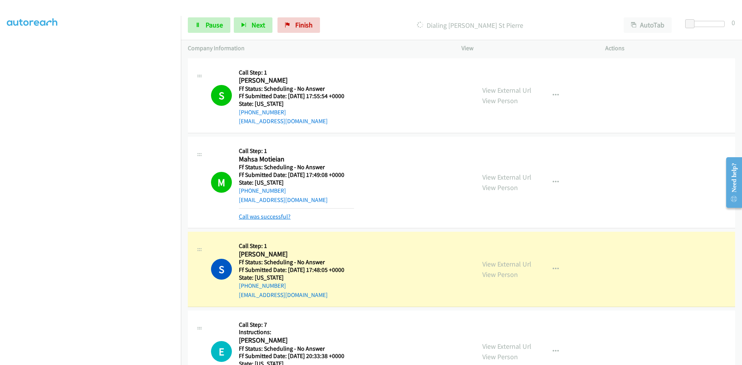
click at [280, 214] on link "Call was successful?" at bounding box center [265, 216] width 52 height 7
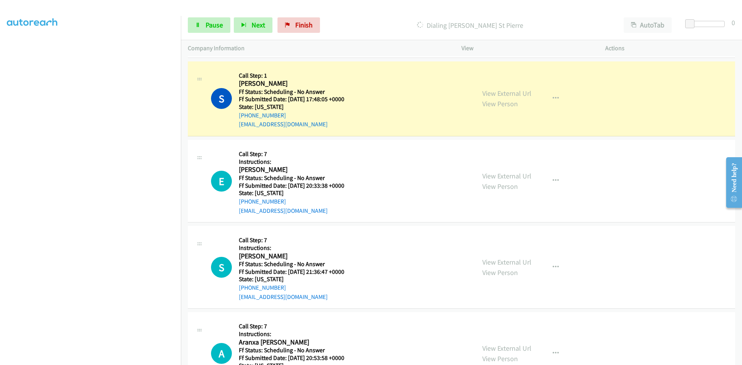
scroll to position [155, 0]
click at [459, 183] on div "E Callback Scheduled Call Step: 7 Instructions: [PERSON_NAME] America/Los_Angel…" at bounding box center [340, 181] width 258 height 68
click at [511, 175] on link "View External Url" at bounding box center [507, 175] width 49 height 9
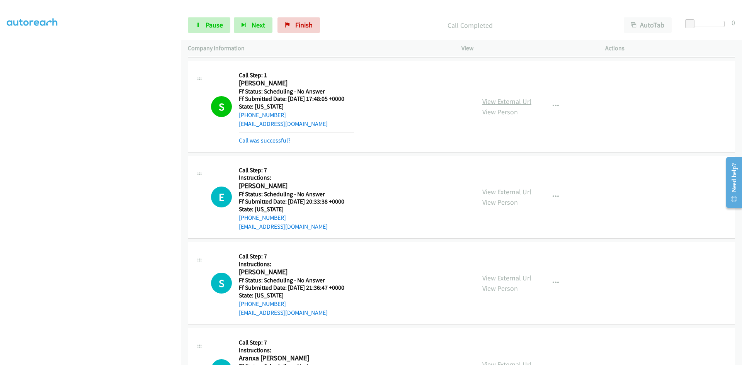
click at [490, 103] on link "View External Url" at bounding box center [507, 101] width 49 height 9
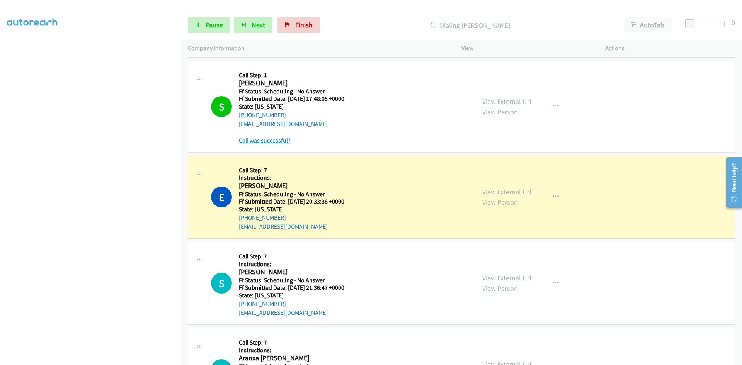
click at [278, 140] on link "Call was successful?" at bounding box center [265, 140] width 52 height 7
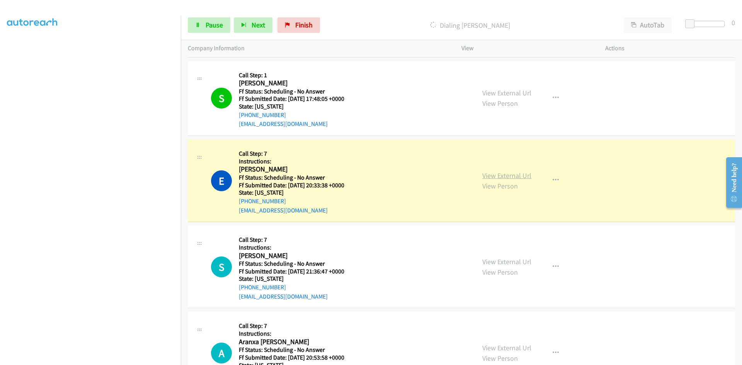
click at [493, 176] on link "View External Url" at bounding box center [507, 175] width 49 height 9
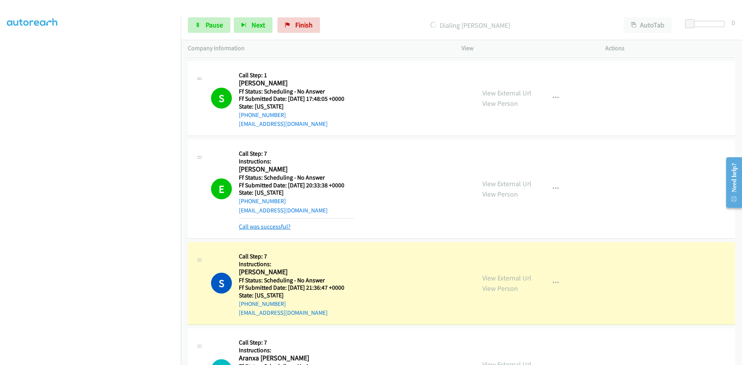
click at [268, 224] on link "Call was successful?" at bounding box center [265, 226] width 52 height 7
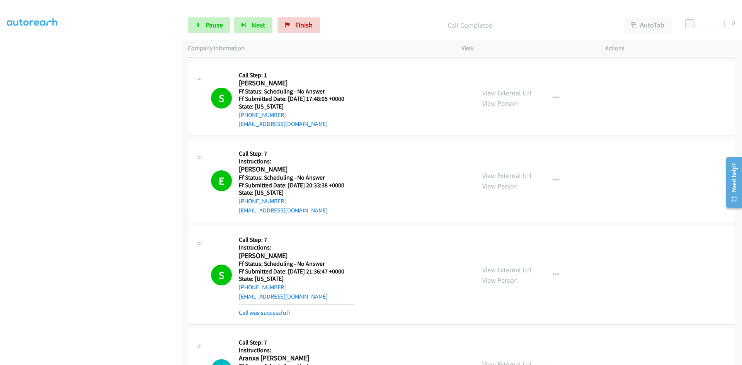
click at [521, 269] on link "View External Url" at bounding box center [507, 270] width 49 height 9
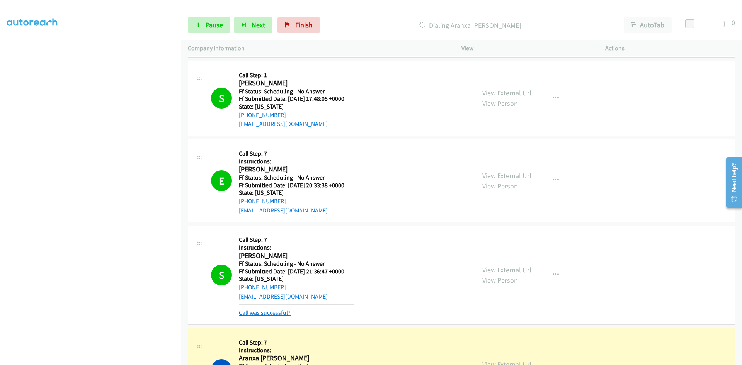
click at [249, 316] on link "Call was successful?" at bounding box center [265, 312] width 52 height 7
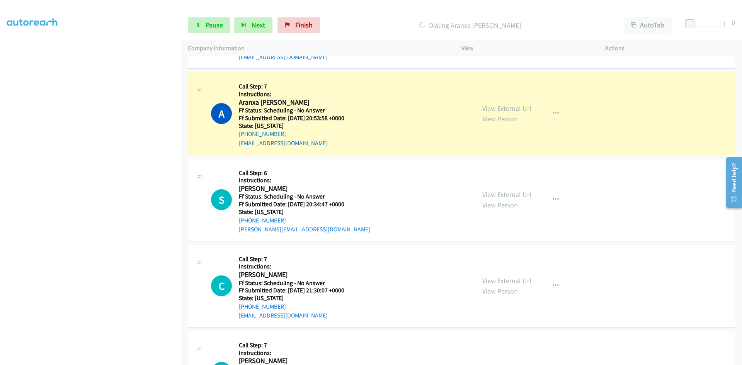
scroll to position [387, 0]
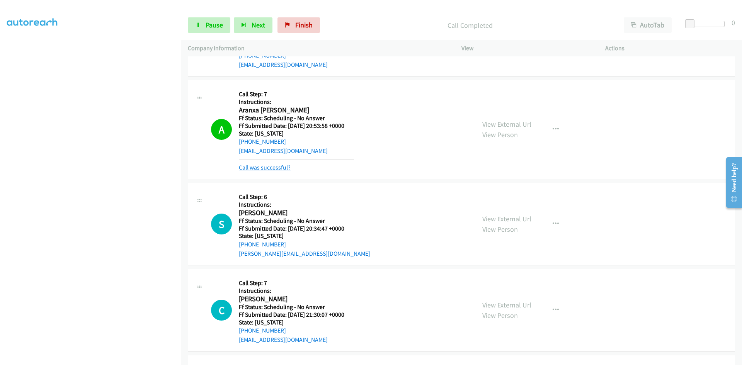
click at [268, 168] on link "Call was successful?" at bounding box center [265, 167] width 52 height 7
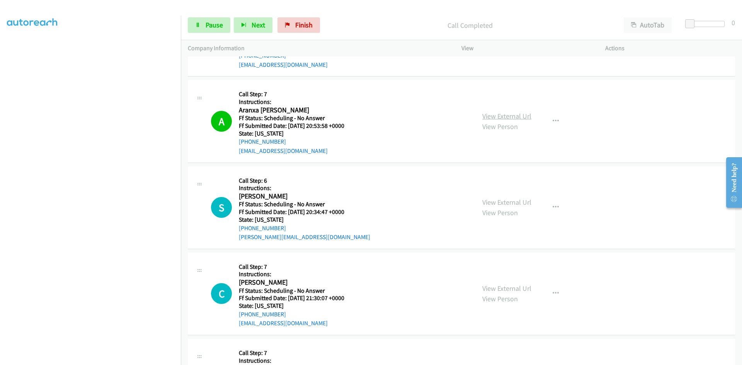
click at [523, 117] on link "View External Url" at bounding box center [507, 116] width 49 height 9
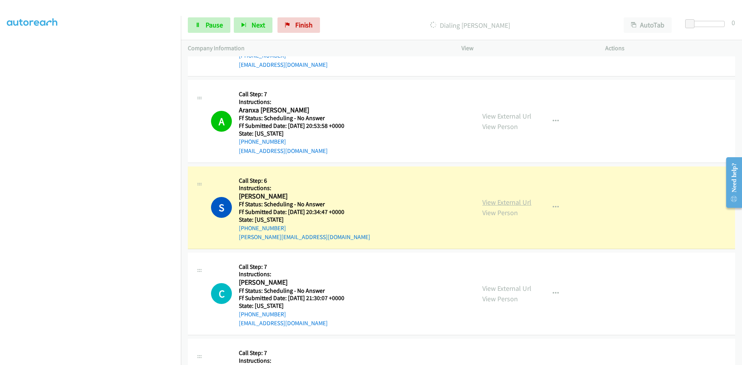
click at [515, 200] on link "View External Url" at bounding box center [507, 202] width 49 height 9
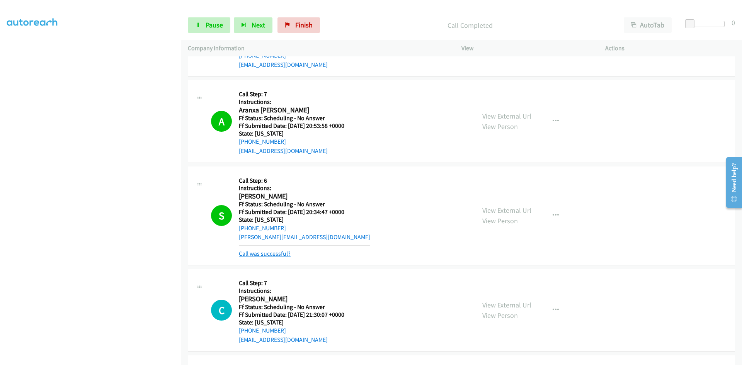
click at [281, 252] on link "Call was successful?" at bounding box center [265, 253] width 52 height 7
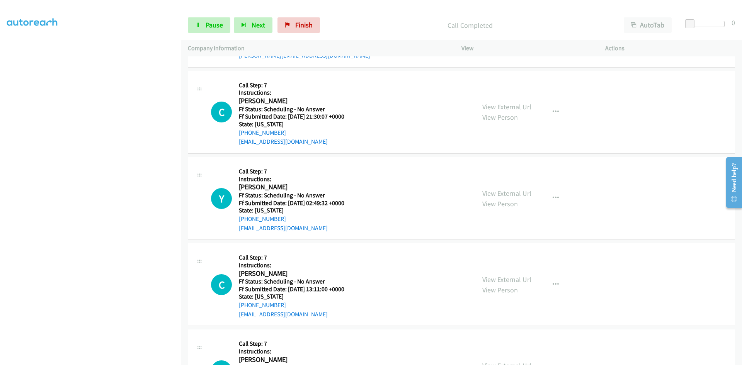
scroll to position [580, 0]
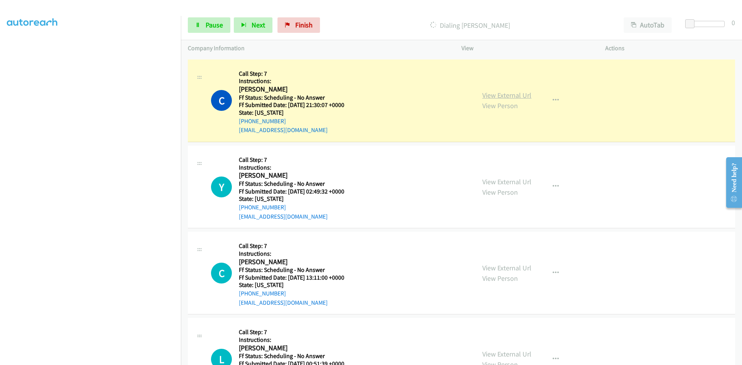
click at [500, 95] on link "View External Url" at bounding box center [507, 95] width 49 height 9
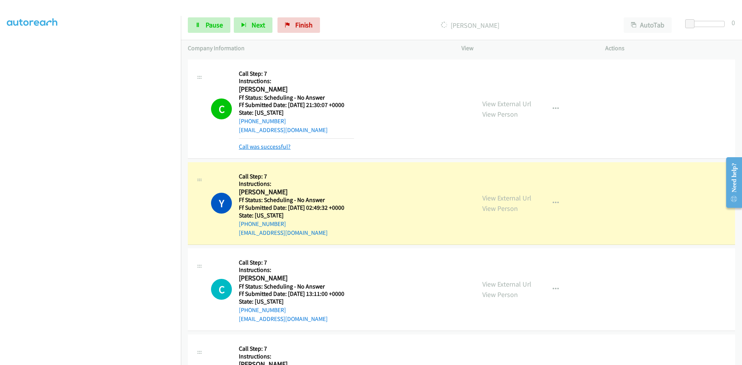
click at [259, 148] on link "Call was successful?" at bounding box center [265, 146] width 52 height 7
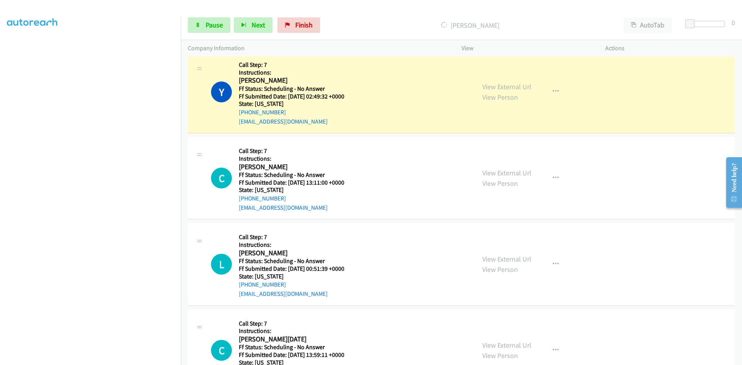
scroll to position [657, 0]
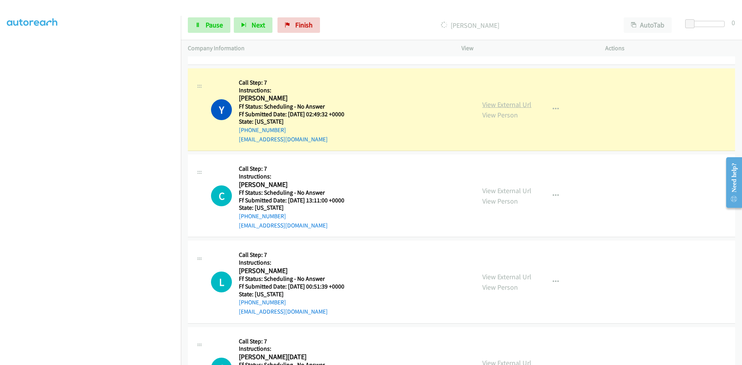
click at [519, 104] on link "View External Url" at bounding box center [507, 104] width 49 height 9
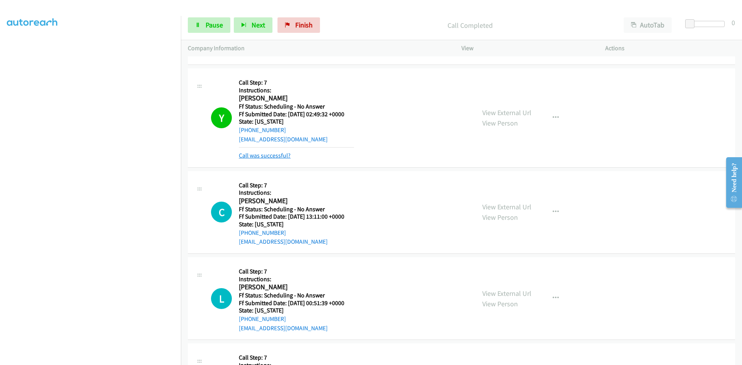
click at [286, 154] on link "Call was successful?" at bounding box center [265, 155] width 52 height 7
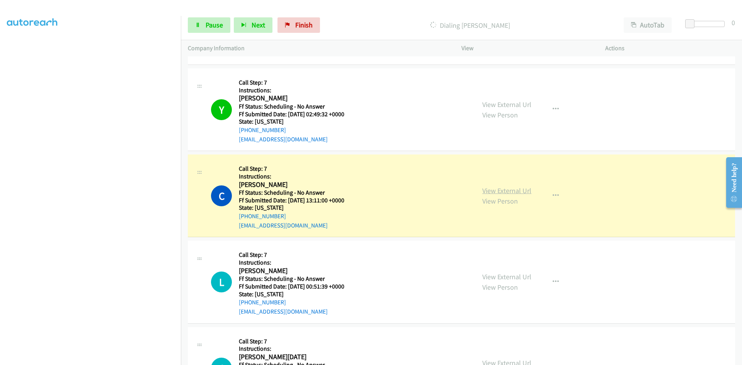
click at [493, 190] on link "View External Url" at bounding box center [507, 190] width 49 height 9
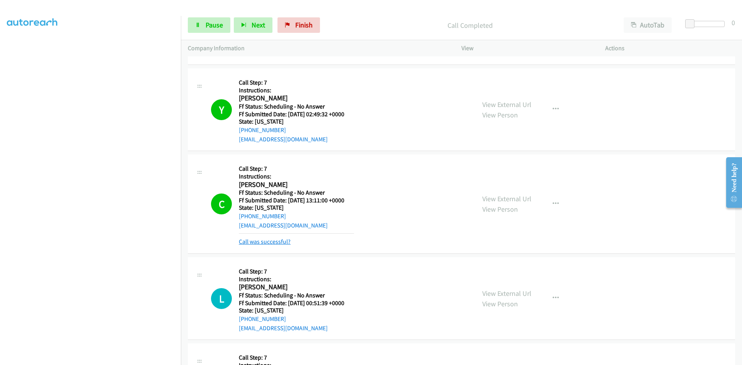
click at [258, 241] on link "Call was successful?" at bounding box center [265, 241] width 52 height 7
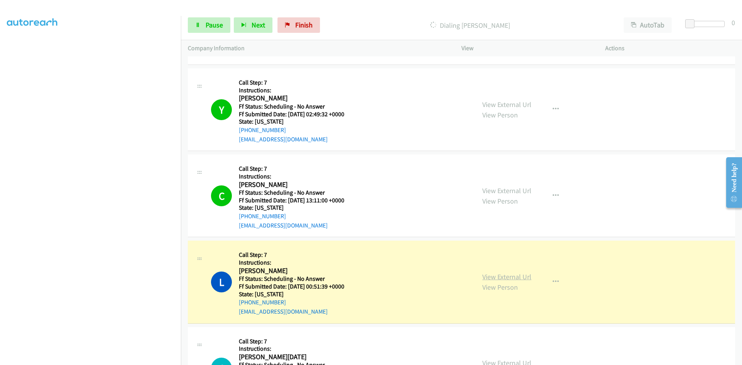
click at [522, 277] on link "View External Url" at bounding box center [507, 277] width 49 height 9
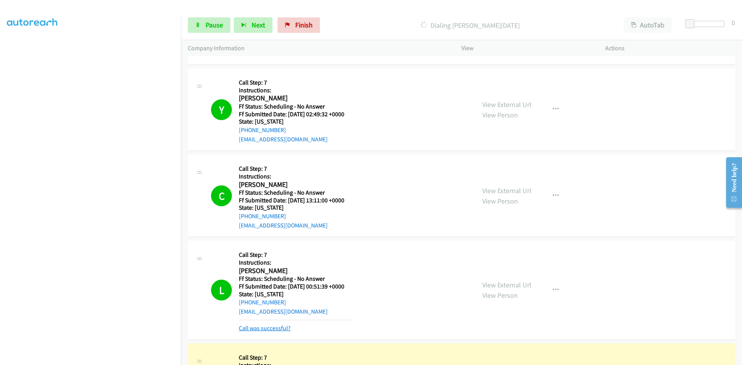
click at [247, 329] on link "Call was successful?" at bounding box center [265, 328] width 52 height 7
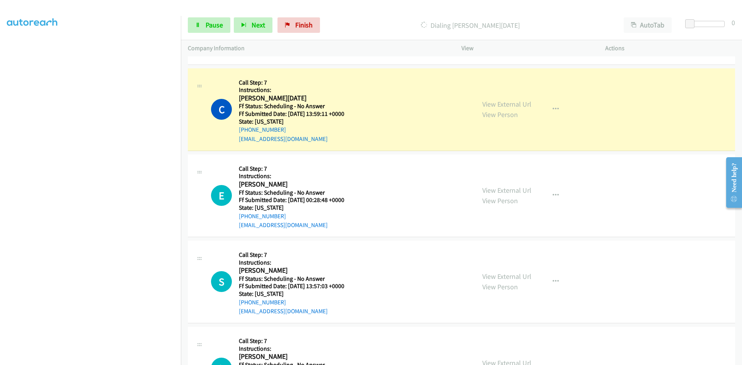
scroll to position [928, 0]
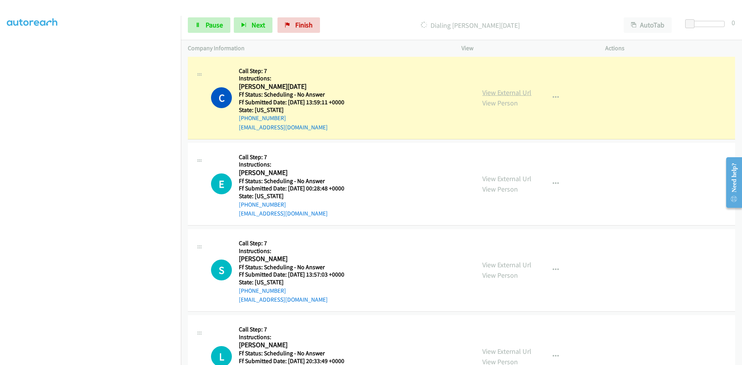
click at [505, 93] on link "View External Url" at bounding box center [507, 92] width 49 height 9
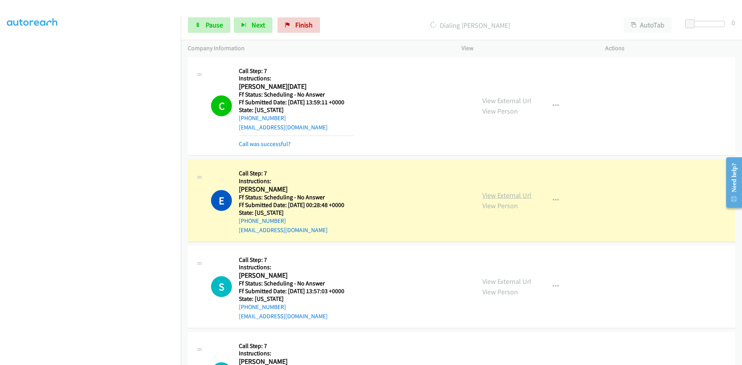
click at [505, 194] on link "View External Url" at bounding box center [507, 195] width 49 height 9
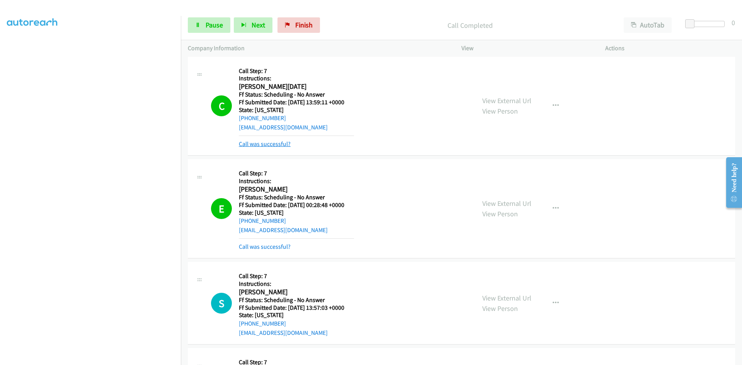
click at [281, 142] on link "Call was successful?" at bounding box center [265, 143] width 52 height 7
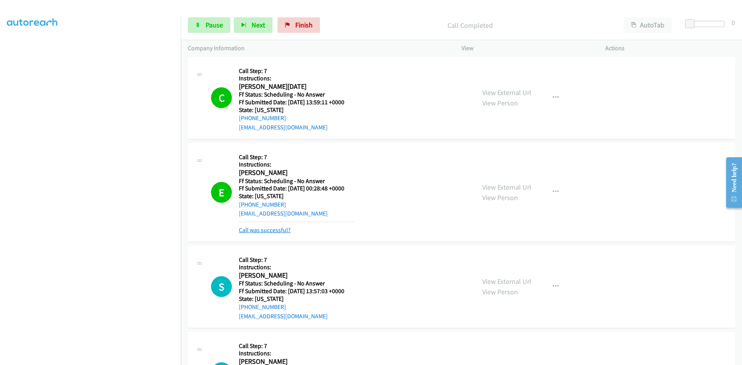
click at [272, 229] on link "Call was successful?" at bounding box center [265, 230] width 52 height 7
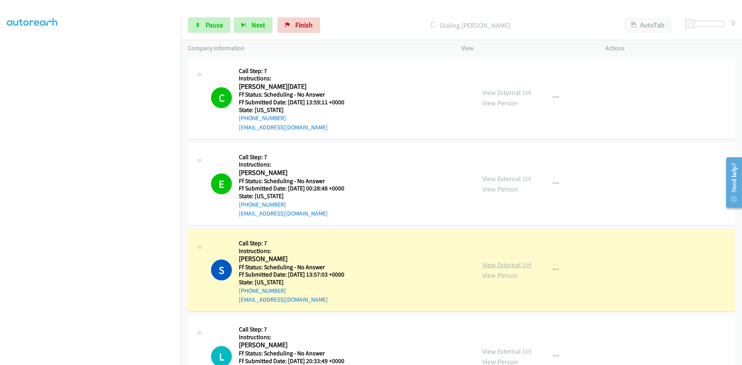
click at [499, 266] on link "View External Url" at bounding box center [507, 265] width 49 height 9
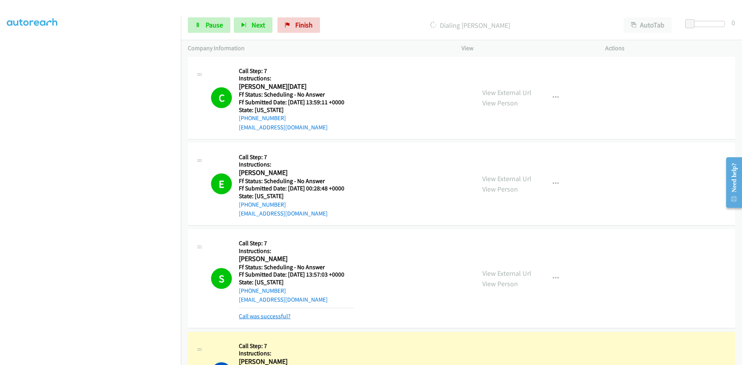
click at [286, 320] on link "Call was successful?" at bounding box center [265, 316] width 52 height 7
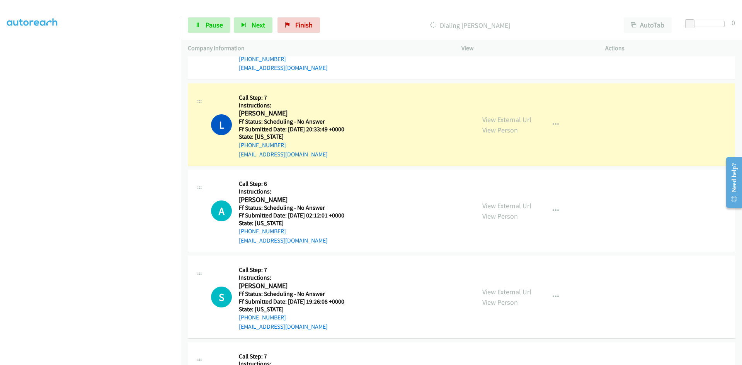
scroll to position [1199, 0]
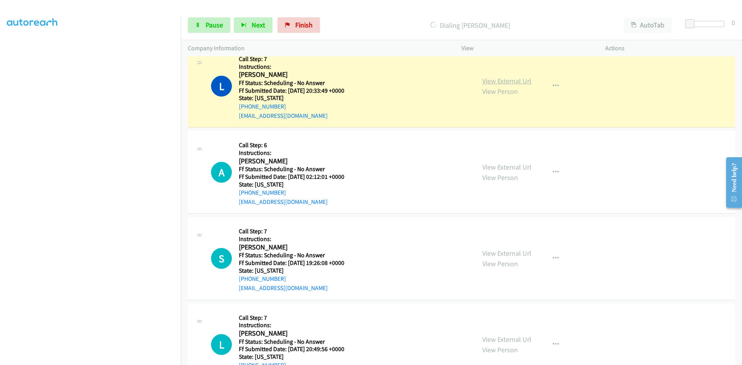
click at [502, 82] on link "View External Url" at bounding box center [507, 81] width 49 height 9
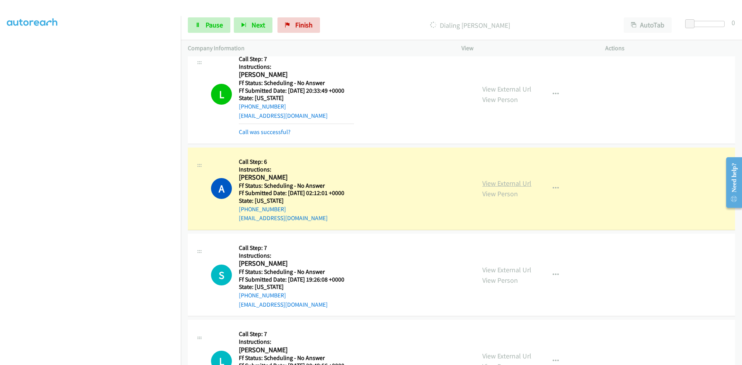
click at [515, 182] on link "View External Url" at bounding box center [507, 183] width 49 height 9
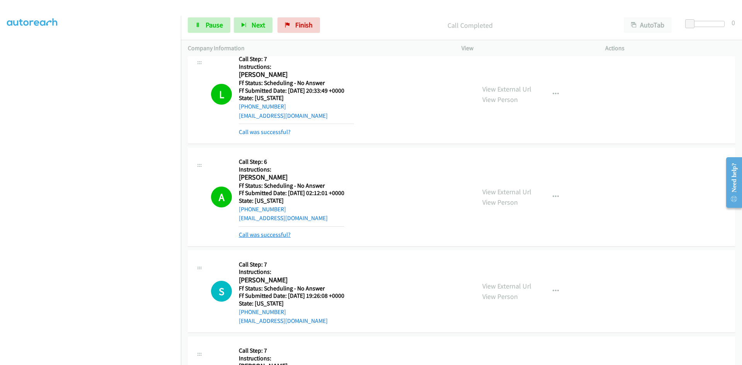
click at [262, 235] on link "Call was successful?" at bounding box center [265, 234] width 52 height 7
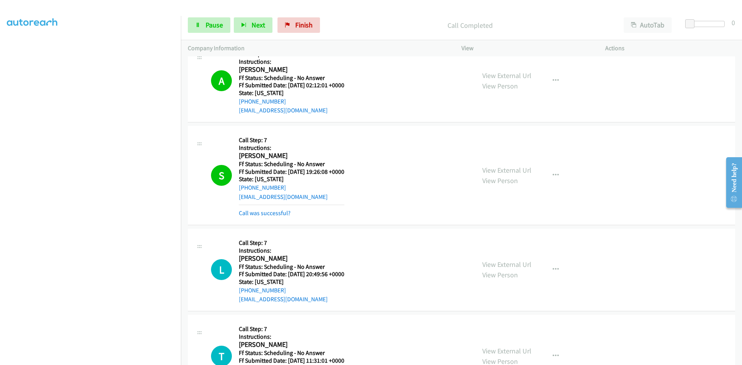
scroll to position [1315, 0]
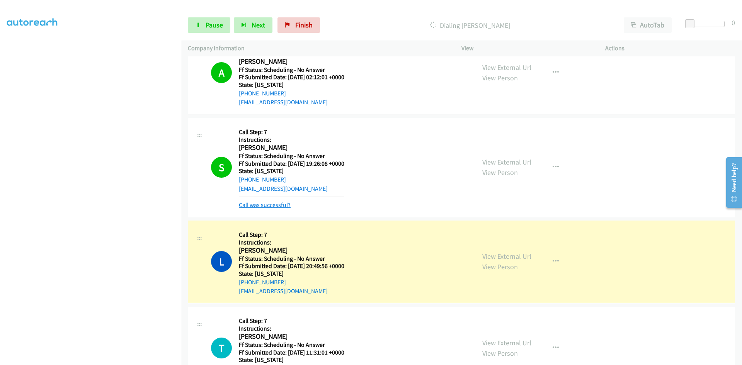
click at [273, 208] on link "Call was successful?" at bounding box center [265, 204] width 52 height 7
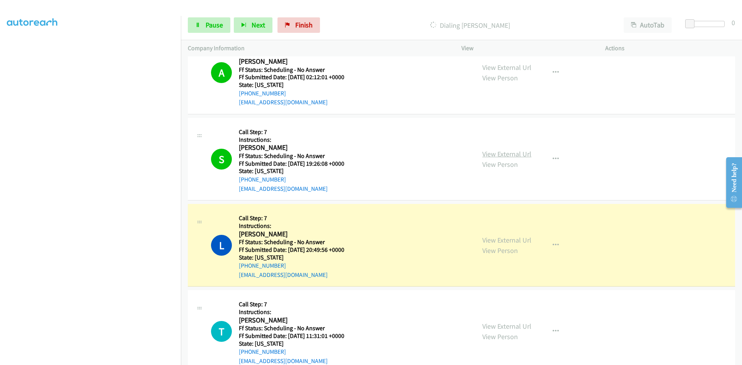
click at [517, 155] on link "View External Url" at bounding box center [507, 154] width 49 height 9
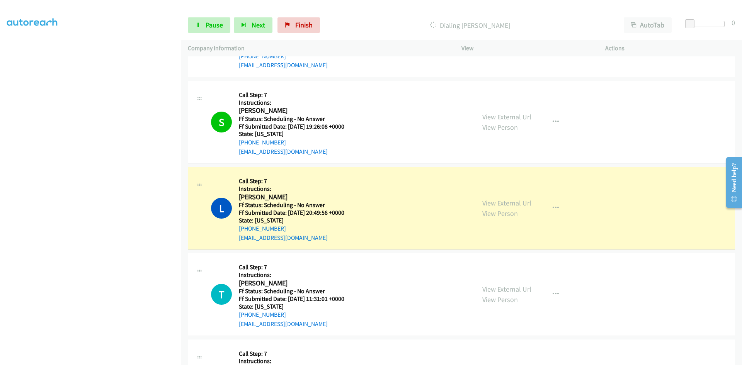
scroll to position [1431, 0]
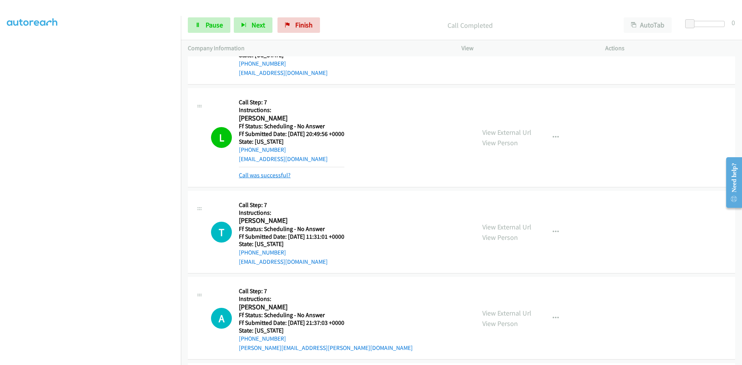
click at [279, 176] on link "Call was successful?" at bounding box center [265, 175] width 52 height 7
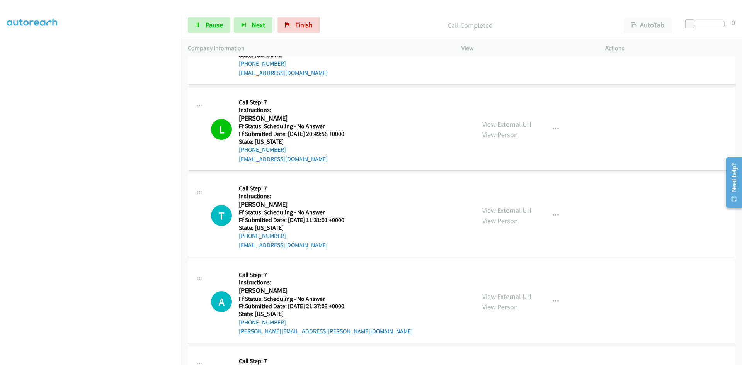
click at [496, 125] on link "View External Url" at bounding box center [507, 124] width 49 height 9
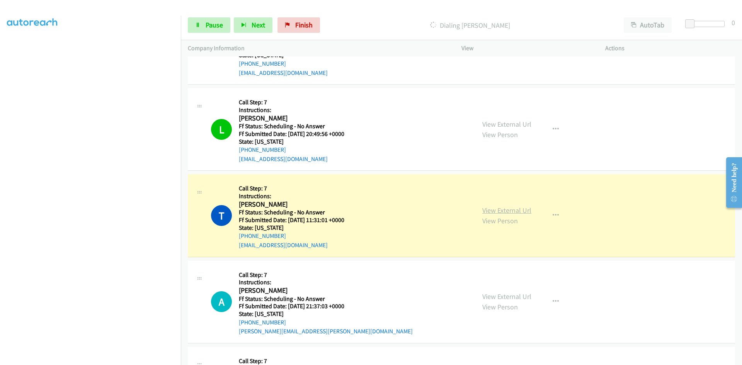
click at [522, 206] on link "View External Url" at bounding box center [507, 210] width 49 height 9
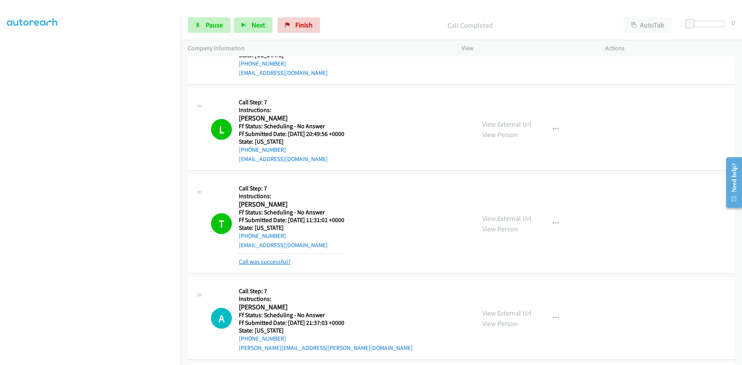
click at [256, 263] on link "Call was successful?" at bounding box center [265, 261] width 52 height 7
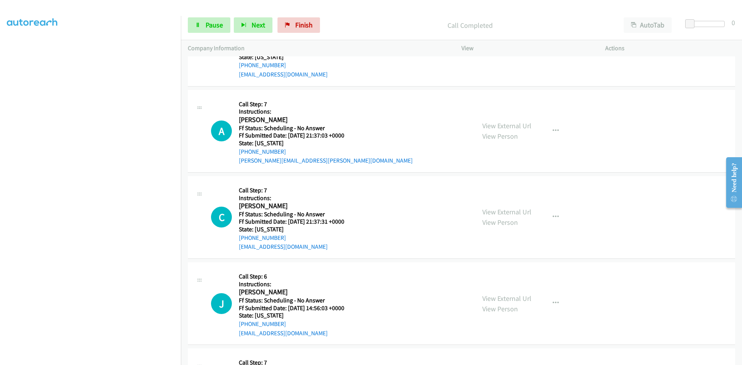
scroll to position [1624, 0]
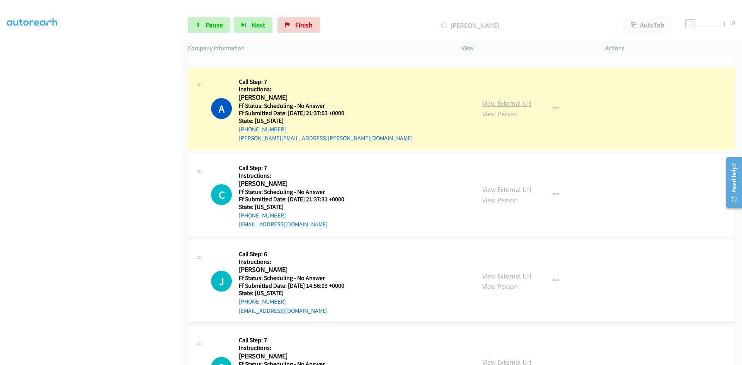
click at [498, 104] on link "View External Url" at bounding box center [507, 103] width 49 height 9
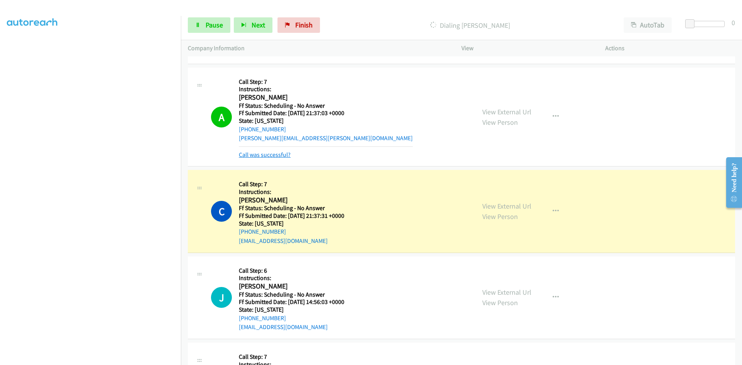
click at [259, 153] on link "Call was successful?" at bounding box center [265, 154] width 52 height 7
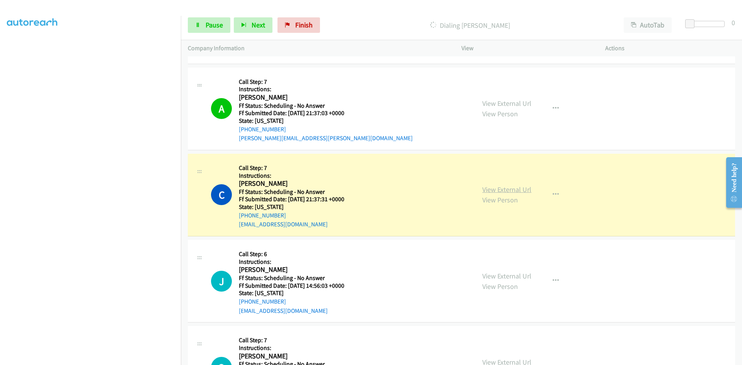
click at [508, 190] on link "View External Url" at bounding box center [507, 189] width 49 height 9
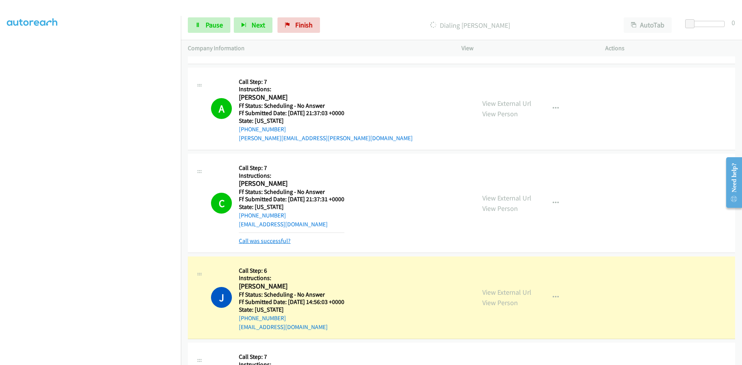
click at [259, 240] on link "Call was successful?" at bounding box center [265, 240] width 52 height 7
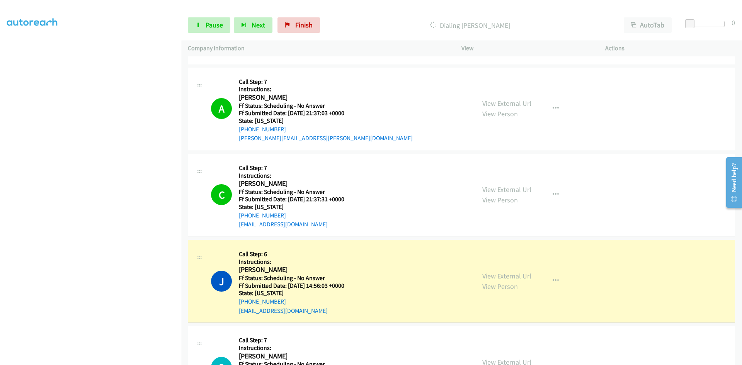
click at [493, 275] on link "View External Url" at bounding box center [507, 276] width 49 height 9
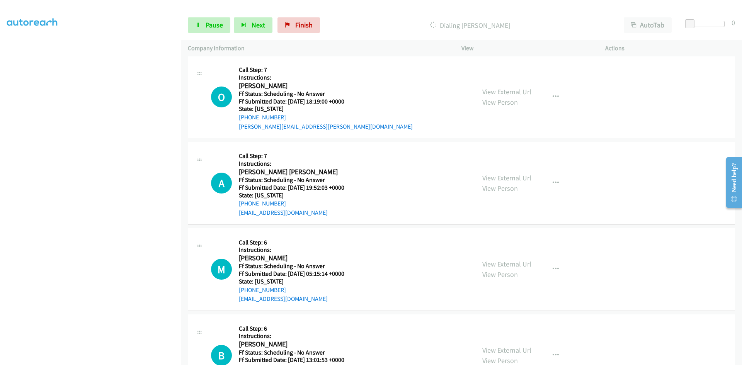
scroll to position [1911, 0]
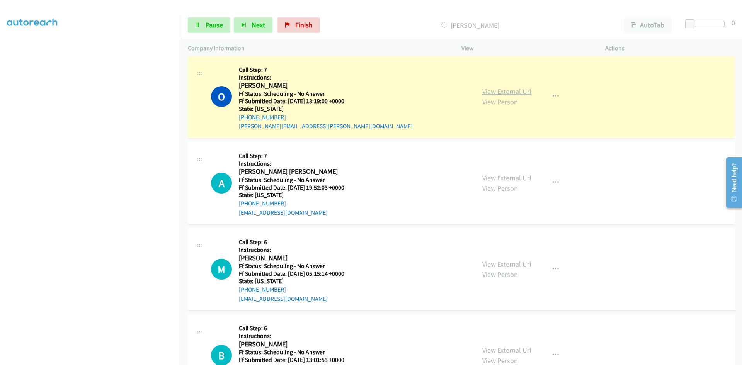
click at [525, 92] on link "View External Url" at bounding box center [507, 91] width 49 height 9
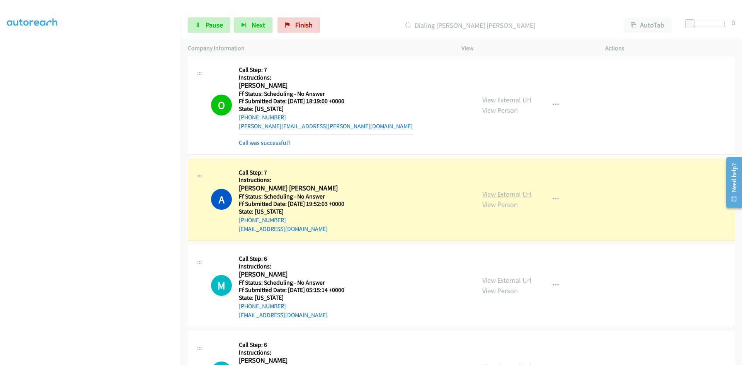
click at [513, 195] on link "View External Url" at bounding box center [507, 194] width 49 height 9
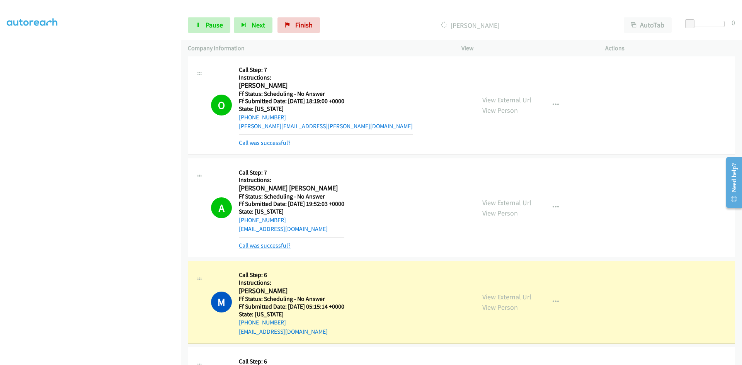
click at [257, 247] on link "Call was successful?" at bounding box center [265, 245] width 52 height 7
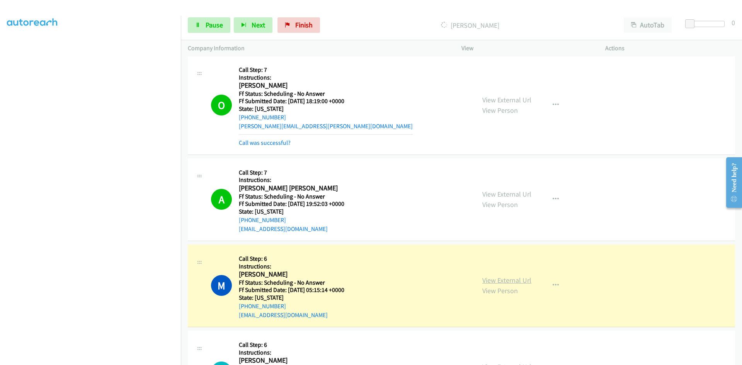
click at [519, 282] on link "View External Url" at bounding box center [507, 280] width 49 height 9
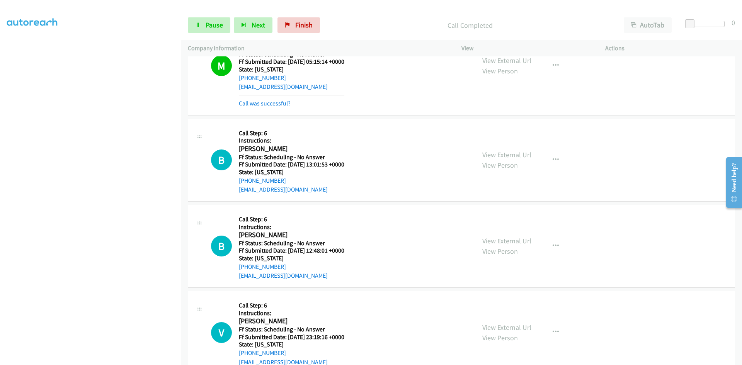
scroll to position [2143, 0]
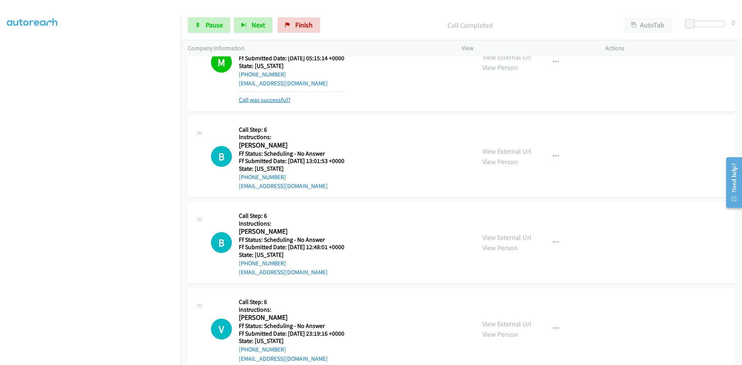
click at [252, 100] on link "Call was successful?" at bounding box center [265, 99] width 52 height 7
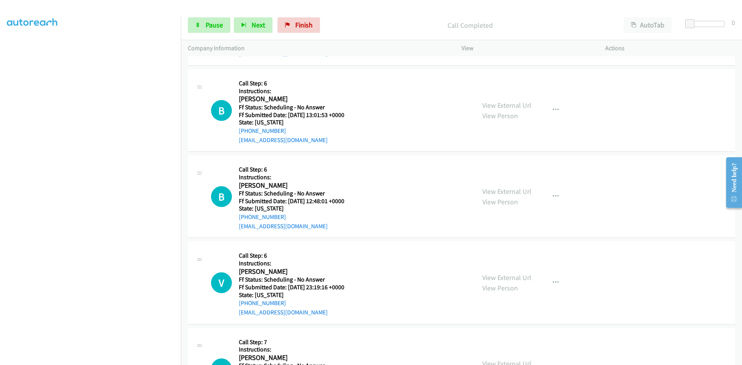
scroll to position [2174, 0]
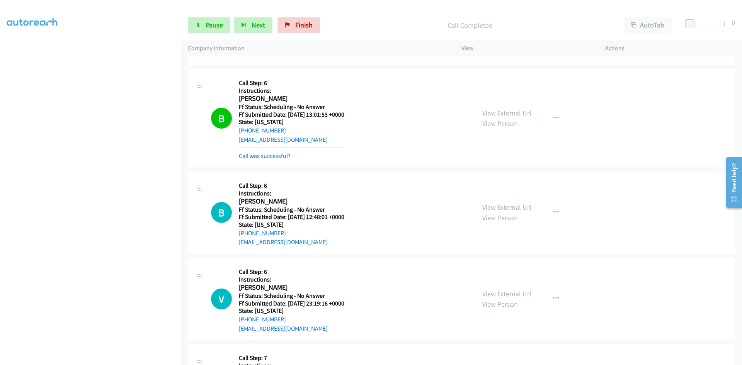
click at [527, 113] on link "View External Url" at bounding box center [507, 113] width 49 height 9
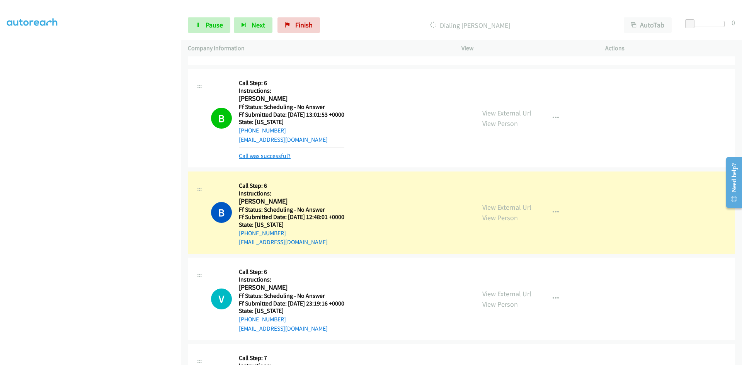
click at [247, 154] on link "Call was successful?" at bounding box center [265, 155] width 52 height 7
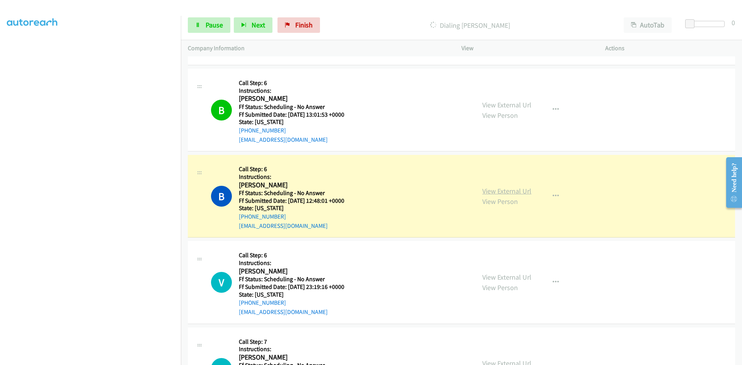
click at [523, 193] on link "View External Url" at bounding box center [507, 191] width 49 height 9
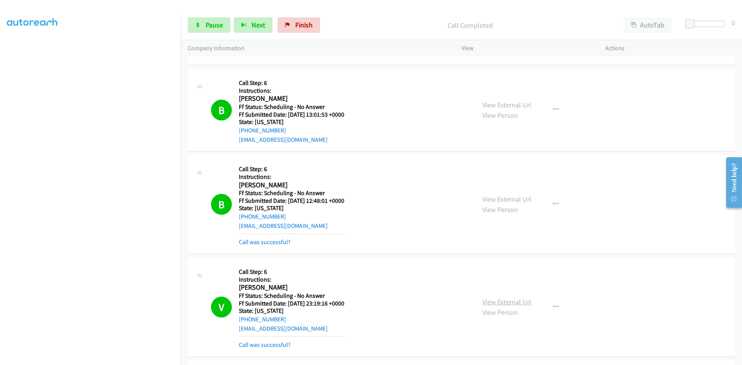
click at [521, 302] on link "View External Url" at bounding box center [507, 302] width 49 height 9
click at [265, 242] on link "Call was successful?" at bounding box center [265, 242] width 52 height 7
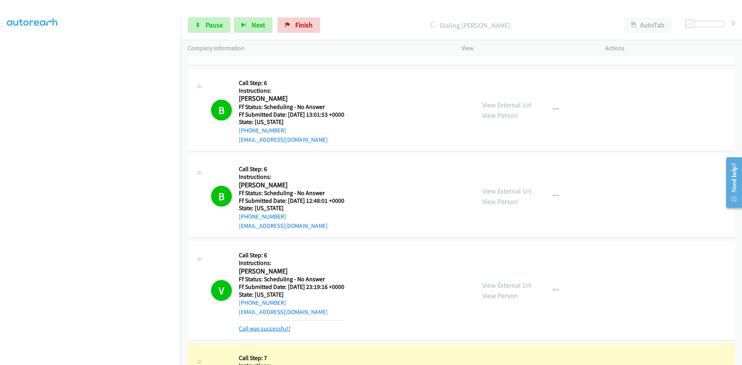
click at [285, 330] on link "Call was successful?" at bounding box center [265, 328] width 52 height 7
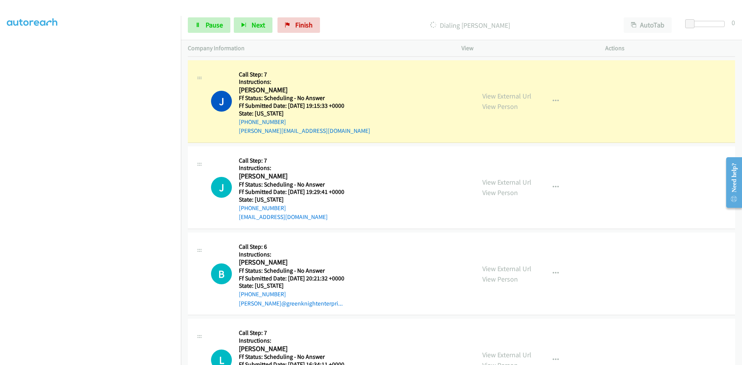
scroll to position [2444, 0]
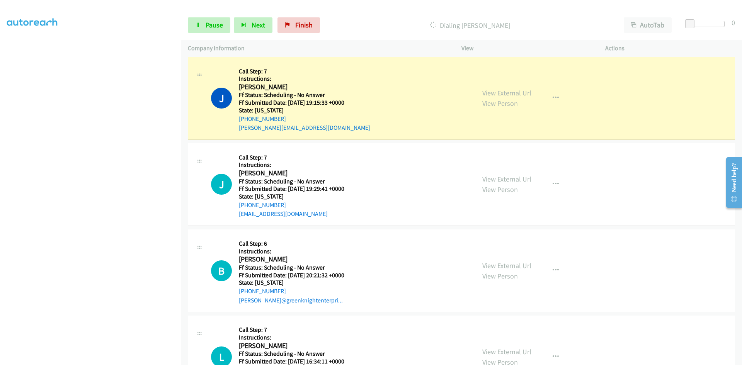
click at [516, 93] on link "View External Url" at bounding box center [507, 93] width 49 height 9
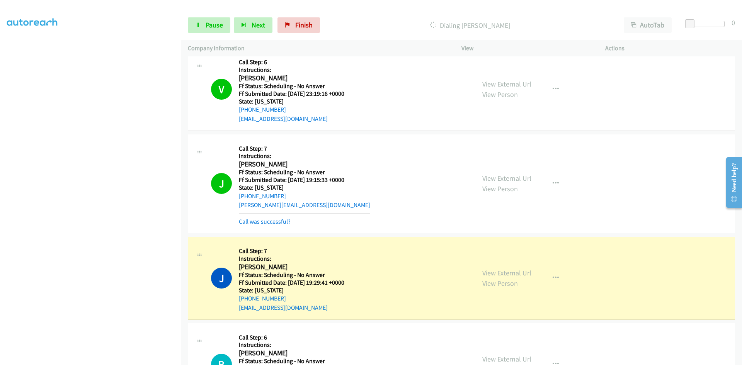
scroll to position [2406, 0]
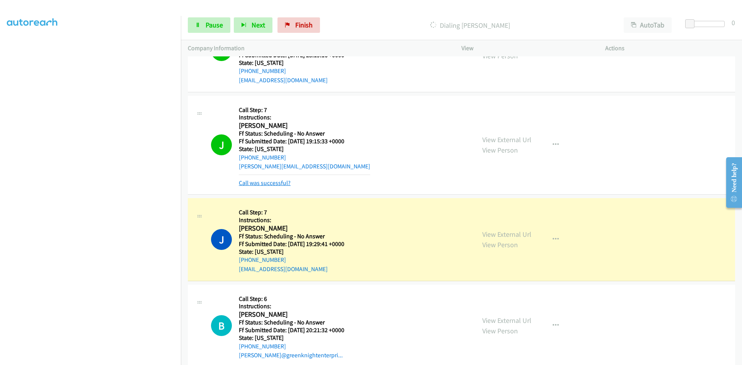
click at [276, 185] on link "Call was successful?" at bounding box center [265, 182] width 52 height 7
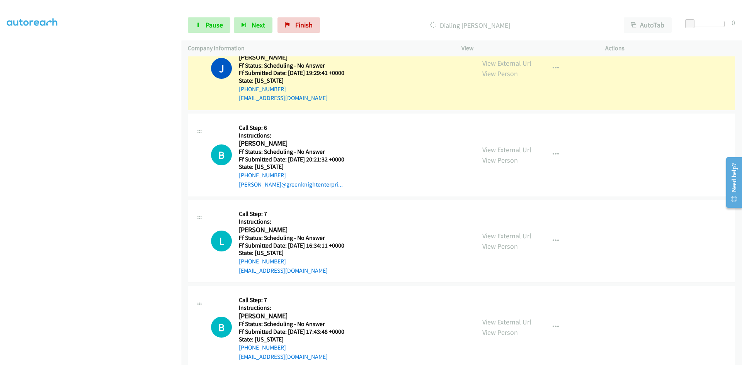
scroll to position [2522, 0]
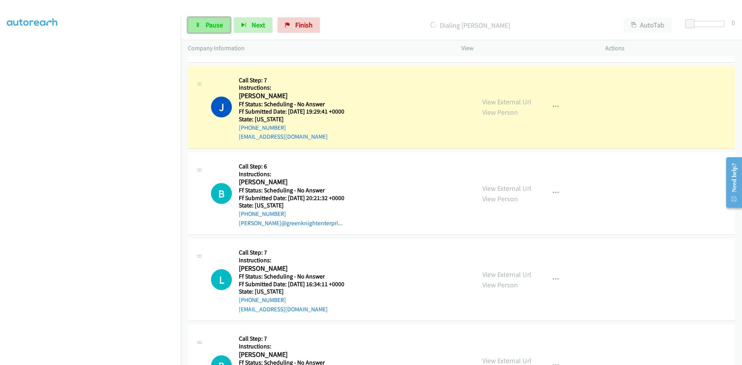
click at [214, 26] on span "Pause" at bounding box center [214, 24] width 17 height 9
click at [510, 104] on link "View External Url" at bounding box center [507, 101] width 49 height 9
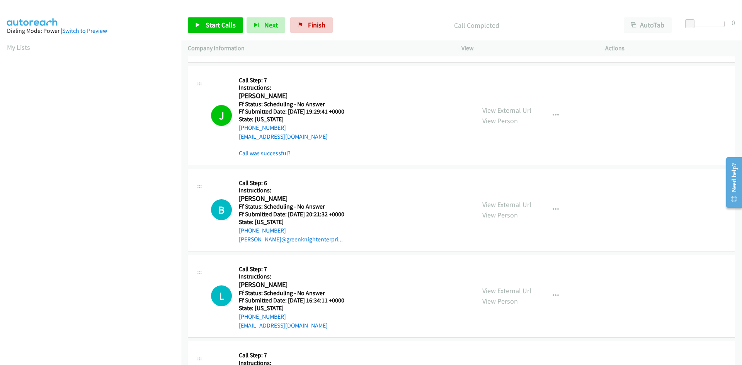
scroll to position [68, 0]
click at [270, 155] on link "Call was successful?" at bounding box center [265, 153] width 52 height 7
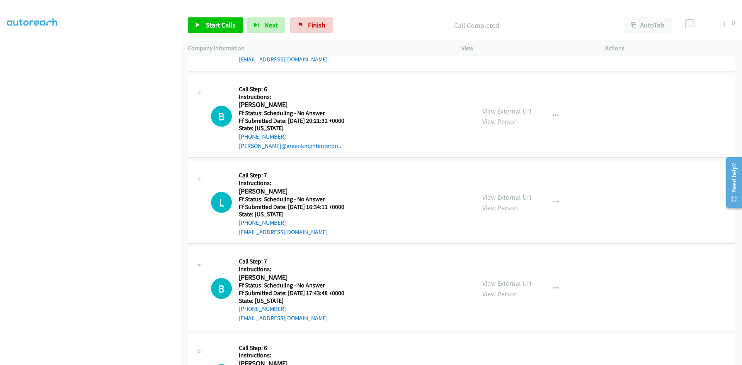
scroll to position [2638, 0]
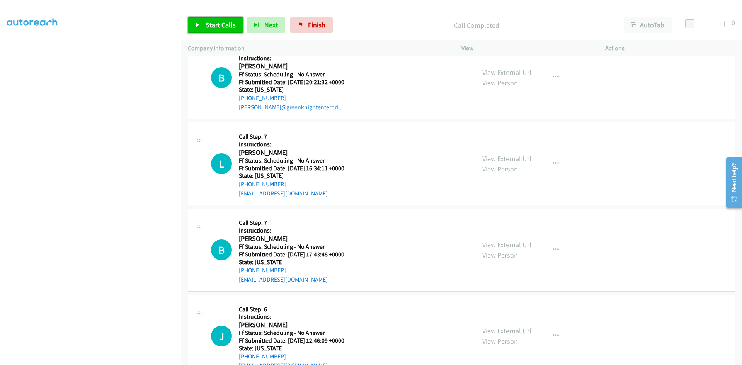
click at [213, 26] on span "Start Calls" at bounding box center [221, 24] width 30 height 9
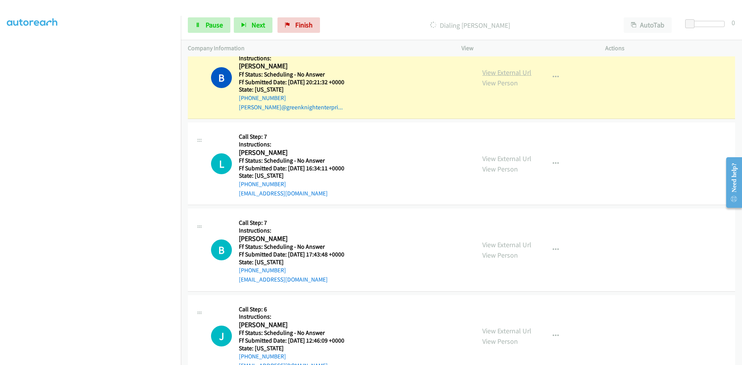
click at [515, 74] on link "View External Url" at bounding box center [507, 72] width 49 height 9
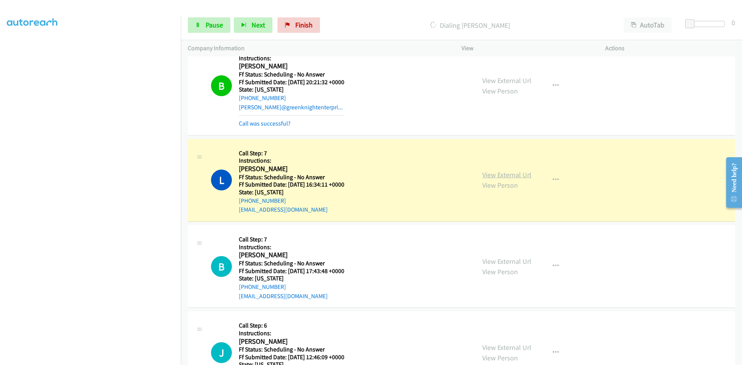
click at [518, 176] on link "View External Url" at bounding box center [507, 175] width 49 height 9
click at [278, 124] on link "Call was successful?" at bounding box center [265, 123] width 52 height 7
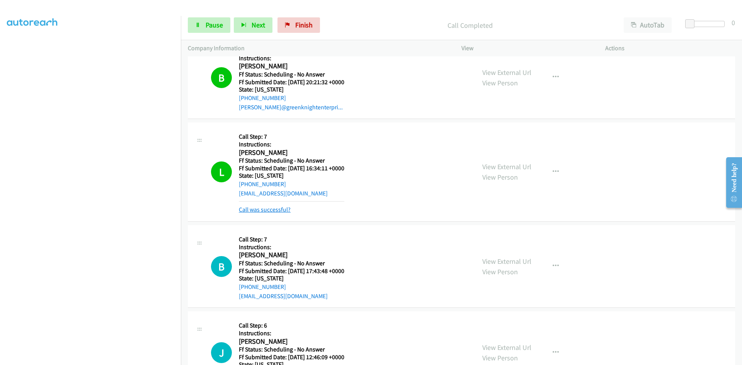
click at [258, 211] on link "Call was successful?" at bounding box center [265, 209] width 52 height 7
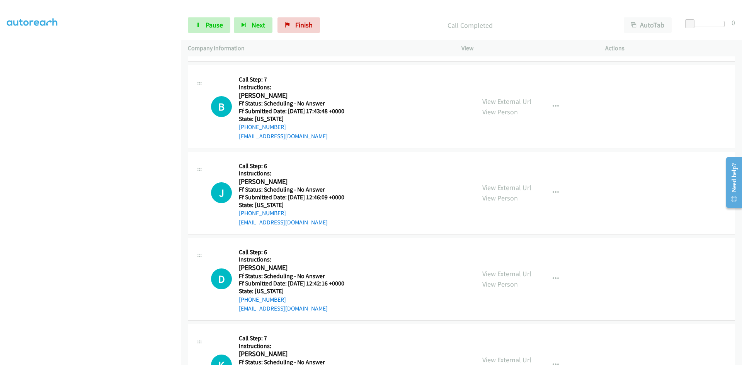
scroll to position [2792, 0]
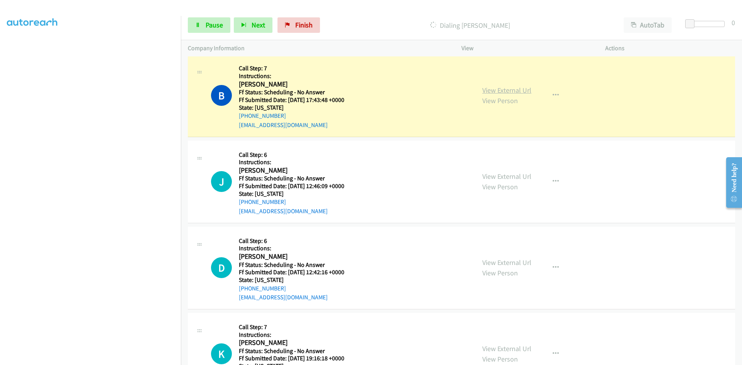
click at [522, 92] on link "View External Url" at bounding box center [507, 90] width 49 height 9
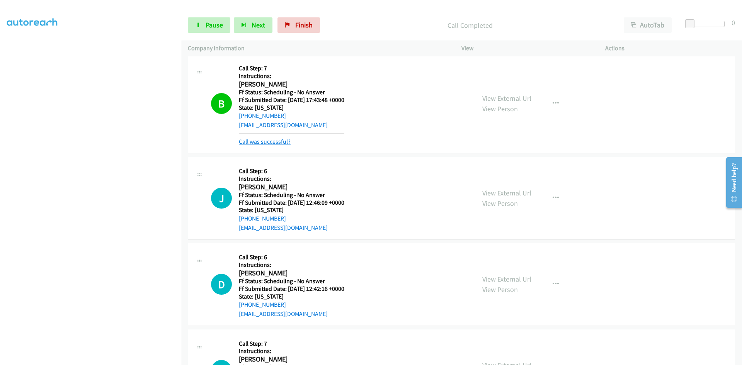
click at [247, 140] on link "Call was successful?" at bounding box center [265, 141] width 52 height 7
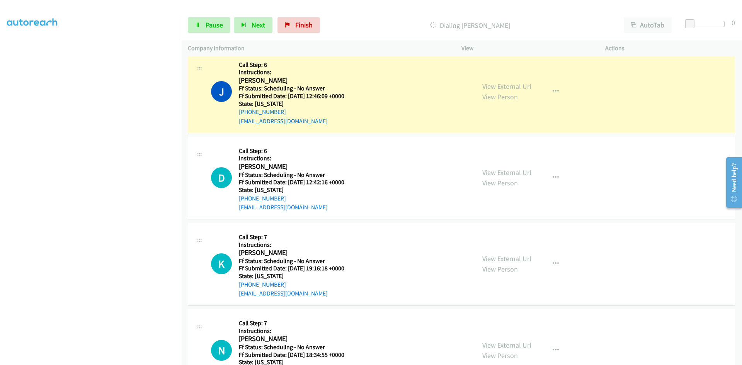
scroll to position [2870, 0]
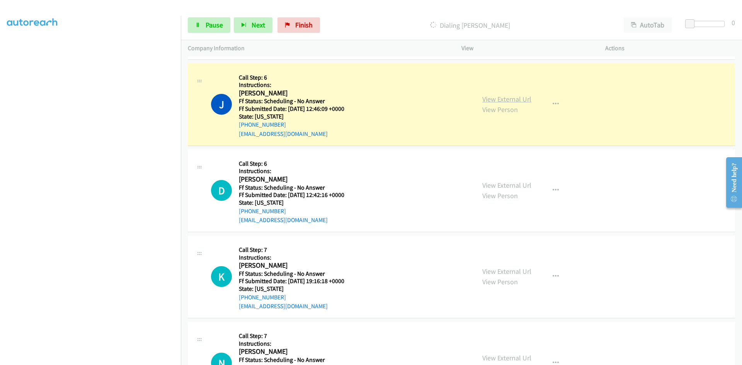
click at [524, 99] on link "View External Url" at bounding box center [507, 99] width 49 height 9
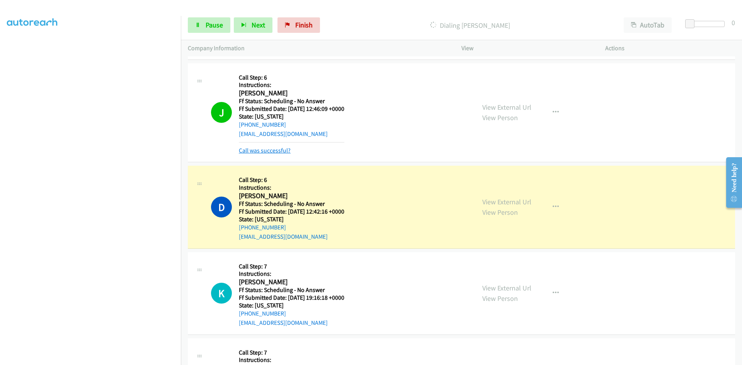
click at [269, 150] on link "Call was successful?" at bounding box center [265, 150] width 52 height 7
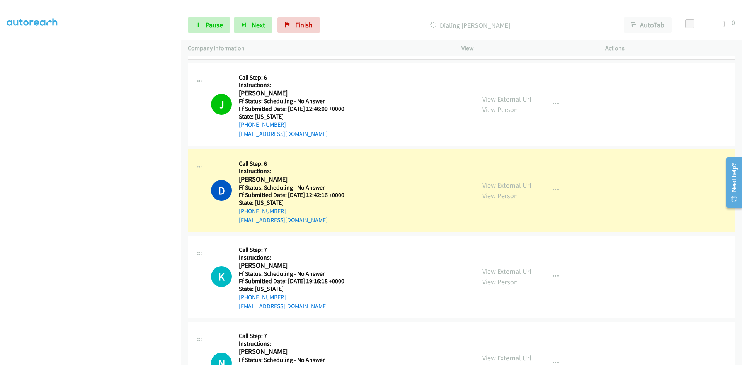
click at [491, 187] on link "View External Url" at bounding box center [507, 185] width 49 height 9
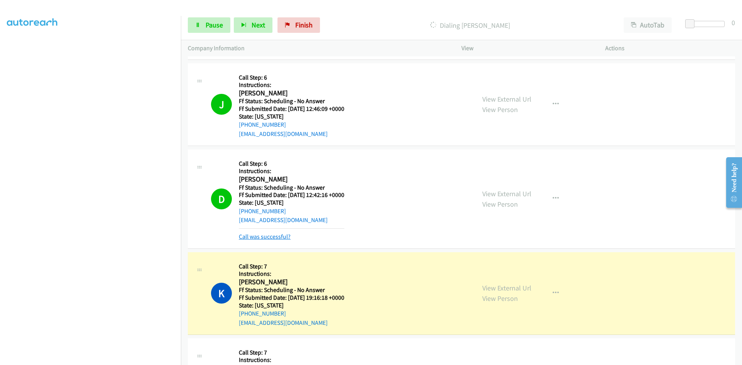
click at [266, 238] on link "Call was successful?" at bounding box center [265, 236] width 52 height 7
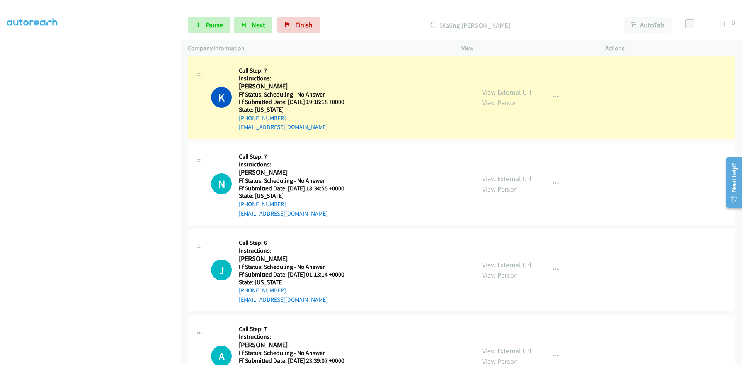
scroll to position [3063, 0]
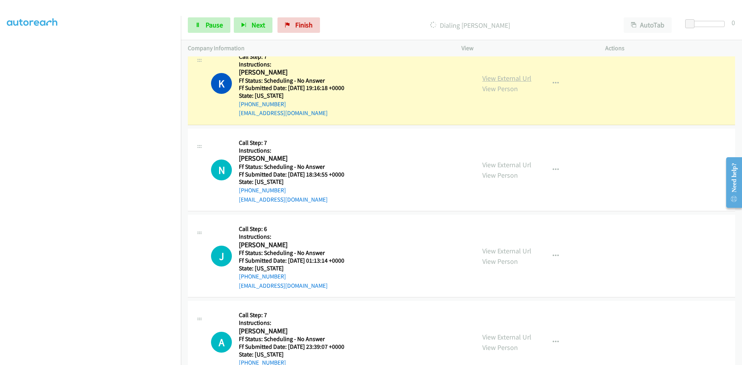
click at [514, 78] on link "View External Url" at bounding box center [507, 78] width 49 height 9
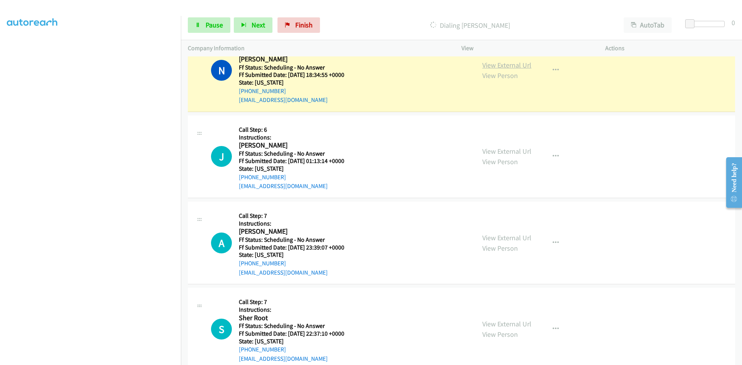
click at [523, 67] on link "View External Url" at bounding box center [507, 65] width 49 height 9
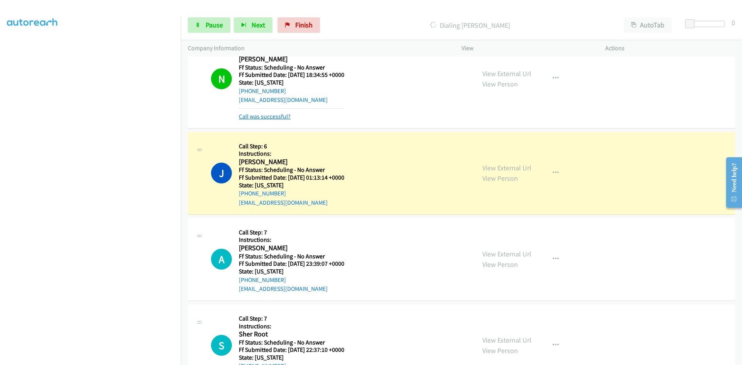
click at [274, 118] on link "Call was successful?" at bounding box center [265, 116] width 52 height 7
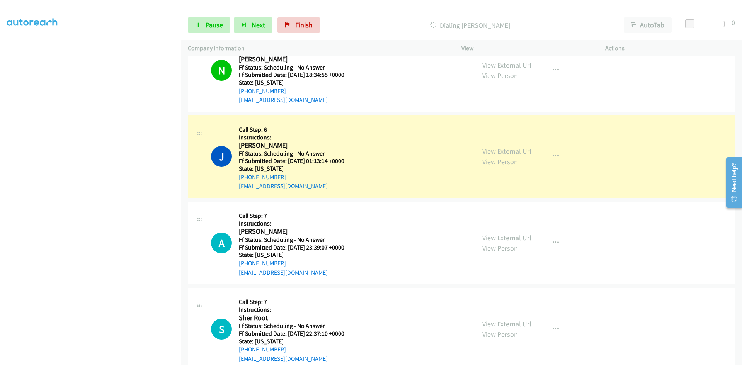
click at [496, 154] on link "View External Url" at bounding box center [507, 151] width 49 height 9
click at [519, 152] on link "View External Url" at bounding box center [507, 151] width 49 height 9
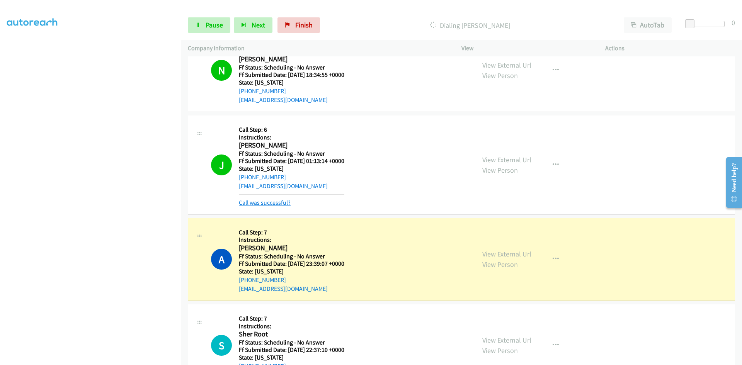
click at [265, 204] on link "Call was successful?" at bounding box center [265, 202] width 52 height 7
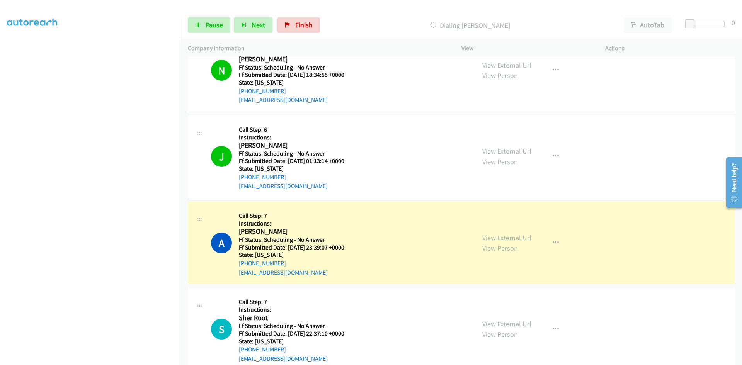
click at [492, 240] on link "View External Url" at bounding box center [507, 238] width 49 height 9
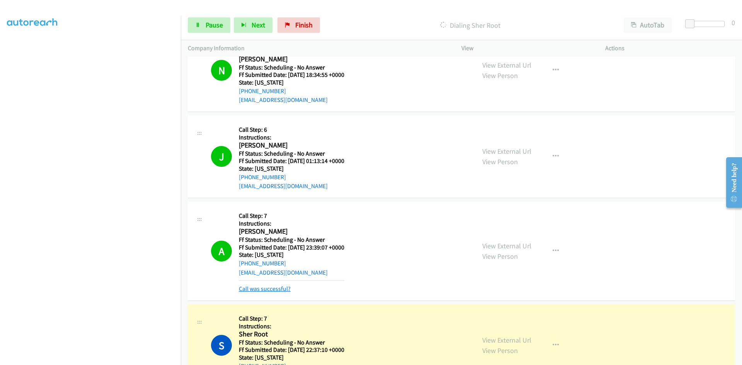
click at [281, 288] on link "Call was successful?" at bounding box center [265, 288] width 52 height 7
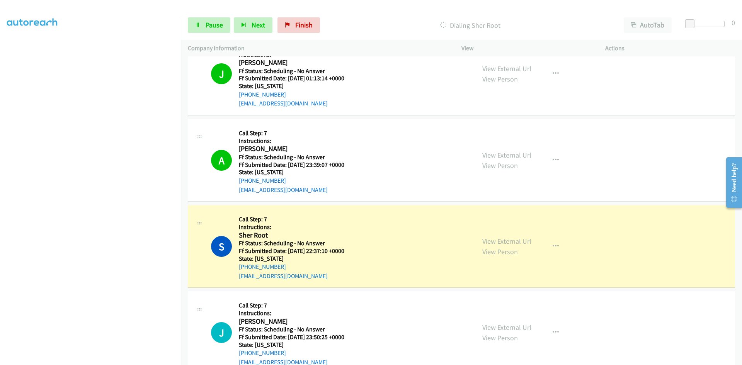
scroll to position [3334, 0]
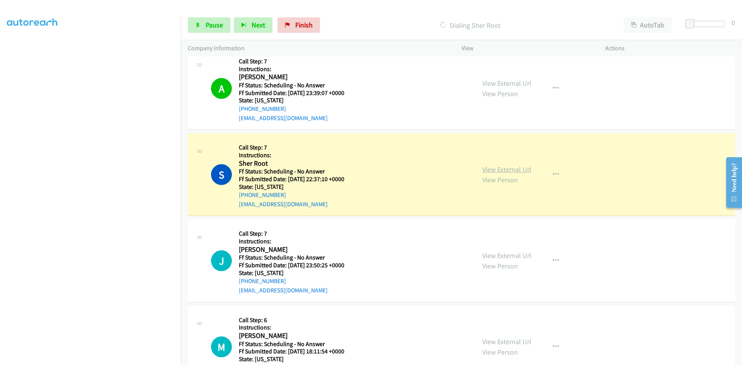
click at [505, 168] on link "View External Url" at bounding box center [507, 169] width 49 height 9
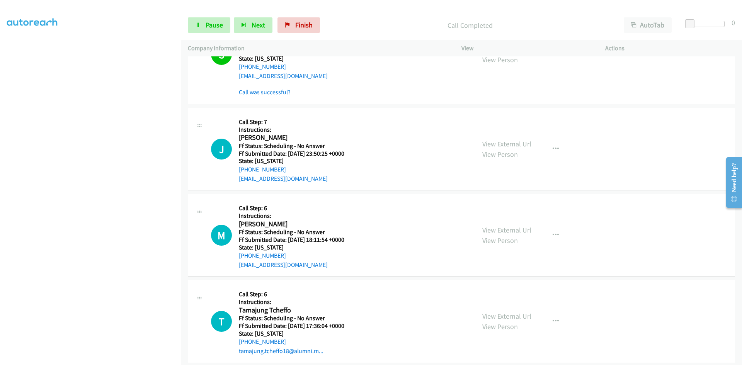
scroll to position [3450, 0]
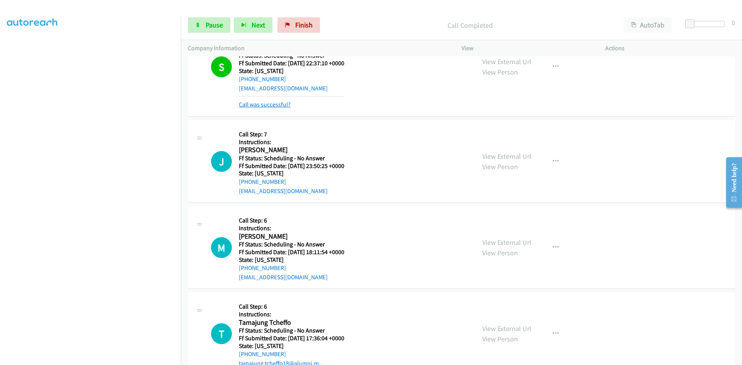
click at [265, 105] on link "Call was successful?" at bounding box center [265, 104] width 52 height 7
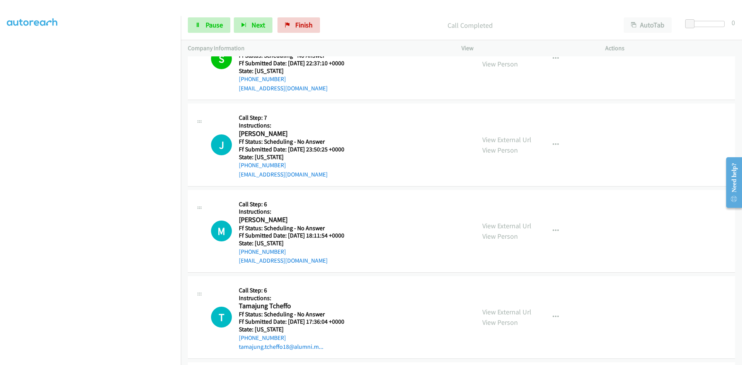
scroll to position [3442, 0]
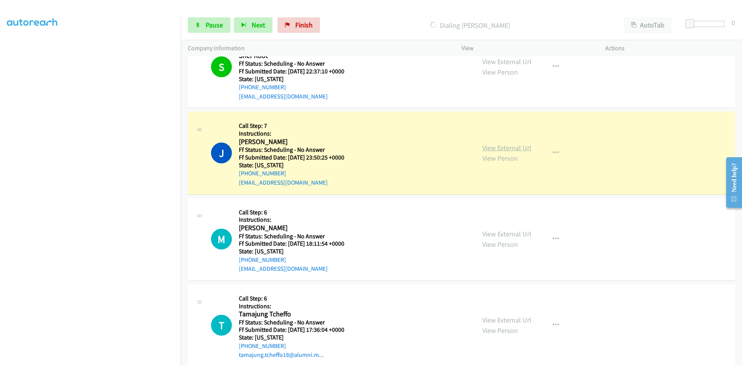
click at [503, 149] on link "View External Url" at bounding box center [507, 147] width 49 height 9
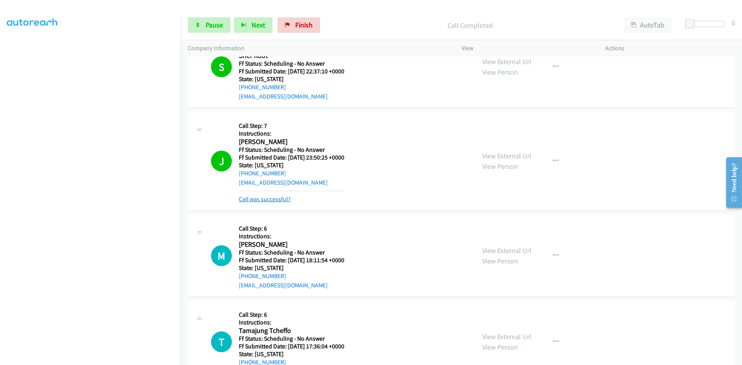
click at [262, 198] on link "Call was successful?" at bounding box center [265, 199] width 52 height 7
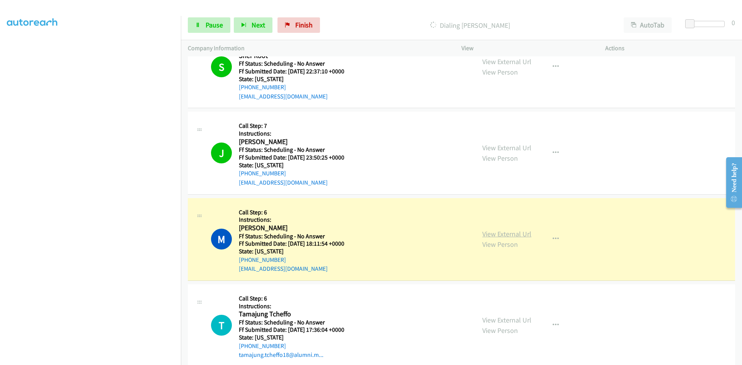
click at [491, 232] on link "View External Url" at bounding box center [507, 234] width 49 height 9
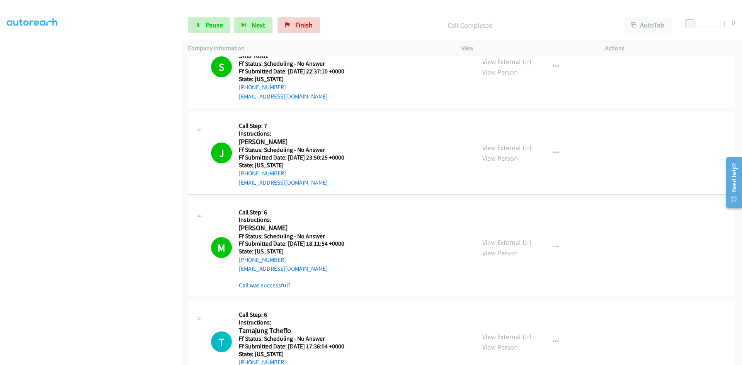
click at [269, 284] on link "Call was successful?" at bounding box center [265, 285] width 52 height 7
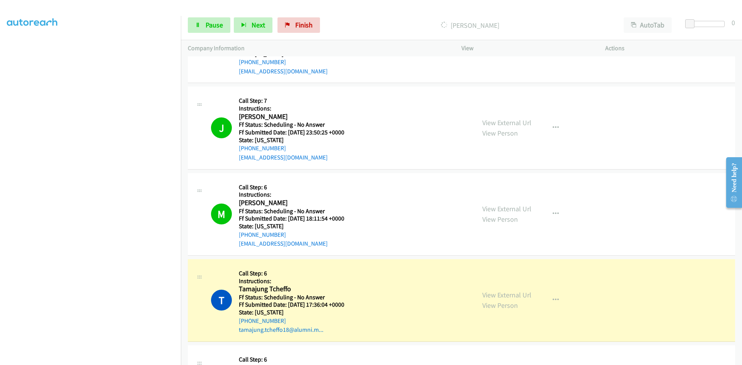
scroll to position [3480, 0]
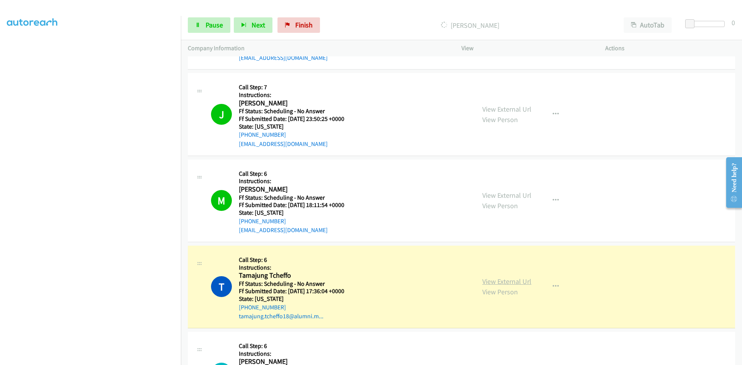
click at [518, 278] on link "View External Url" at bounding box center [507, 281] width 49 height 9
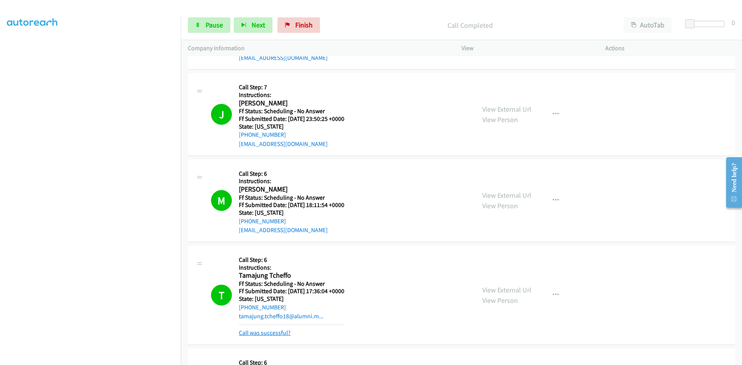
click at [281, 333] on link "Call was successful?" at bounding box center [265, 332] width 52 height 7
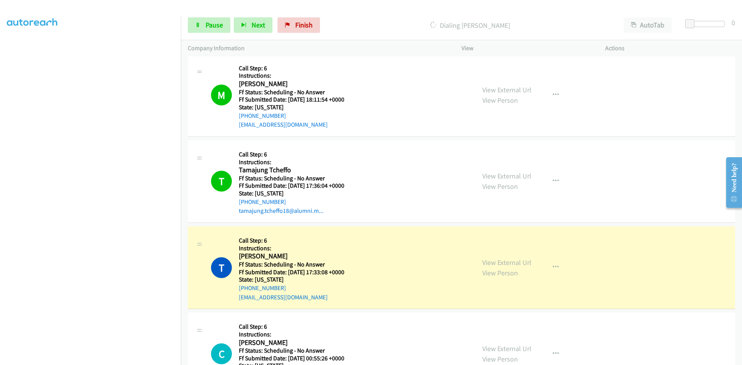
scroll to position [3596, 0]
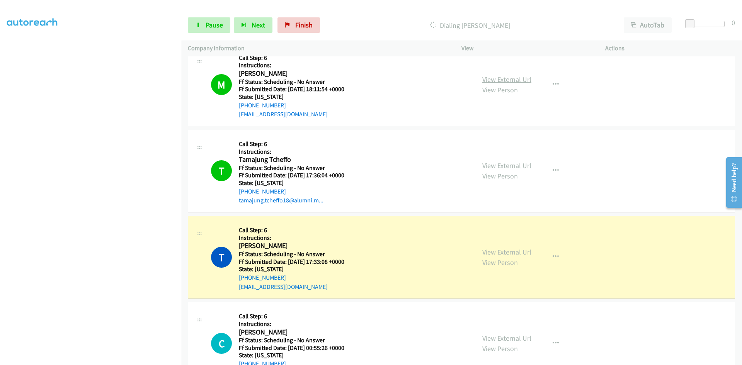
click at [517, 79] on link "View External Url" at bounding box center [507, 79] width 49 height 9
click at [515, 164] on link "View External Url" at bounding box center [507, 165] width 49 height 9
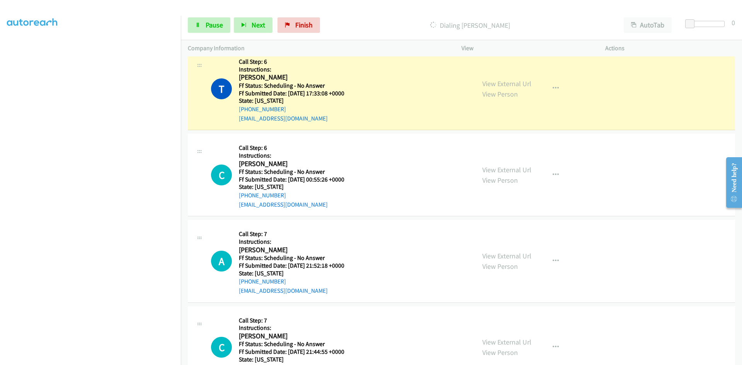
scroll to position [3751, 0]
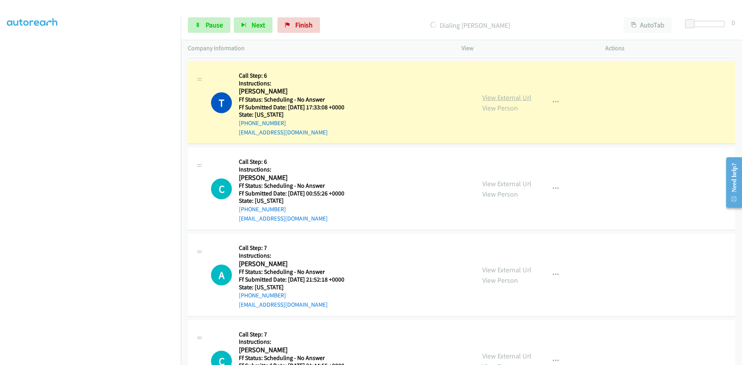
click at [507, 98] on link "View External Url" at bounding box center [507, 97] width 49 height 9
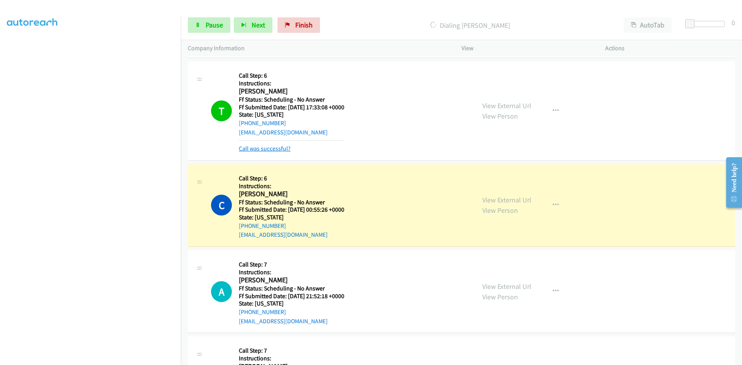
click at [282, 150] on link "Call was successful?" at bounding box center [265, 148] width 52 height 7
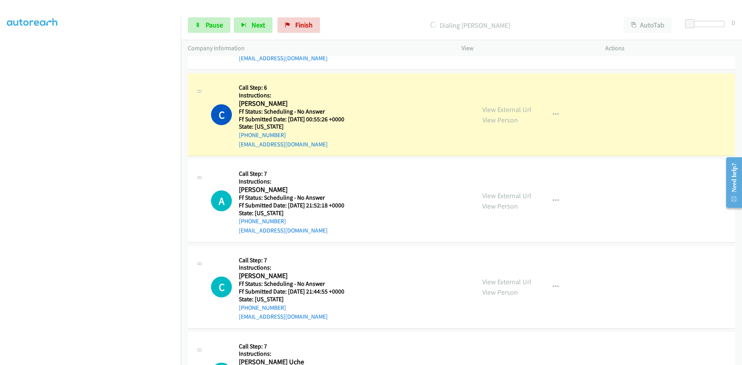
scroll to position [3828, 0]
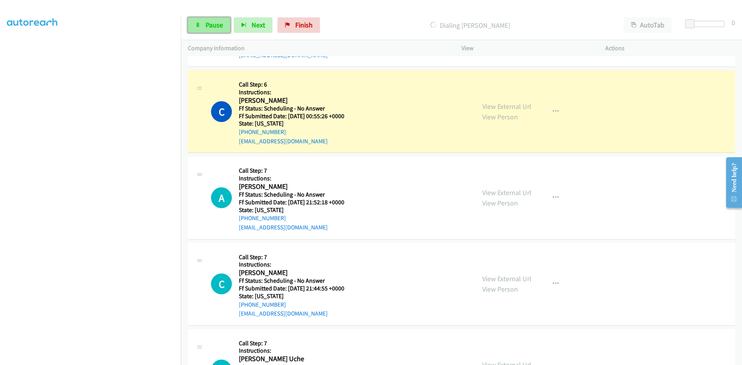
click at [210, 29] on span "Pause" at bounding box center [214, 24] width 17 height 9
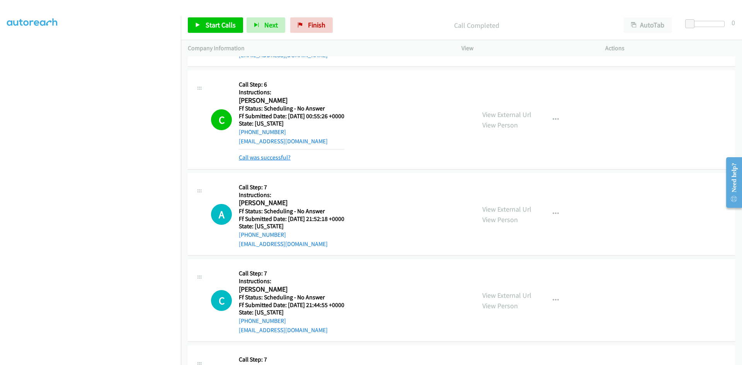
click at [246, 158] on link "Call was successful?" at bounding box center [265, 157] width 52 height 7
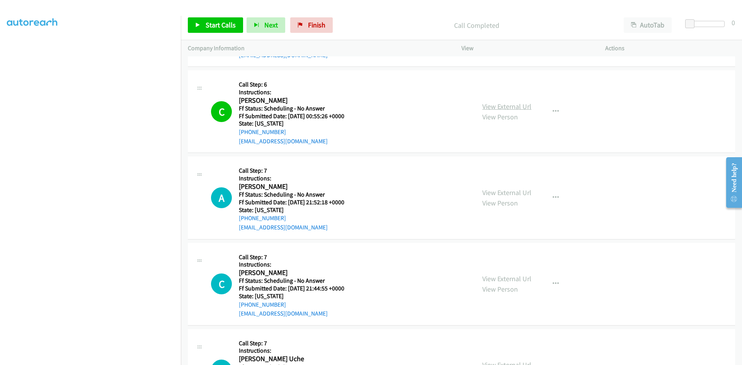
click at [494, 105] on link "View External Url" at bounding box center [507, 106] width 49 height 9
click at [302, 26] on link "Finish" at bounding box center [311, 24] width 43 height 15
